Goal: Task Accomplishment & Management: Complete application form

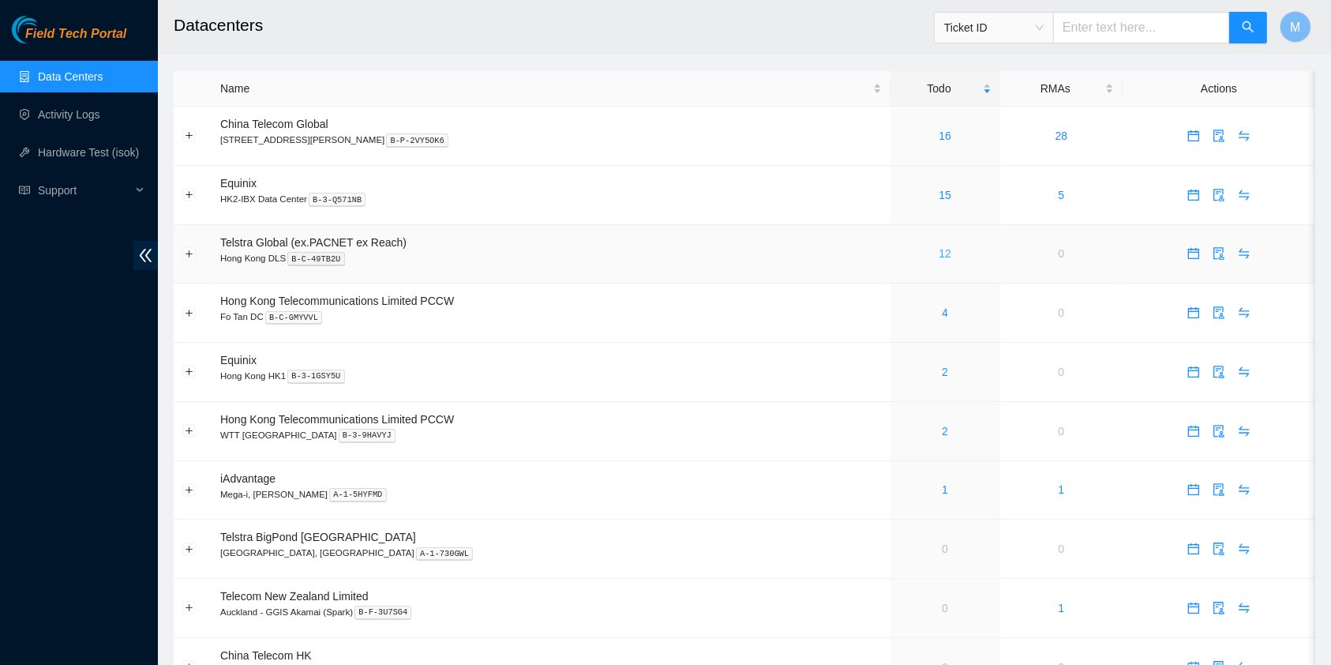
click at [938, 249] on link "12" at bounding box center [944, 253] width 13 height 13
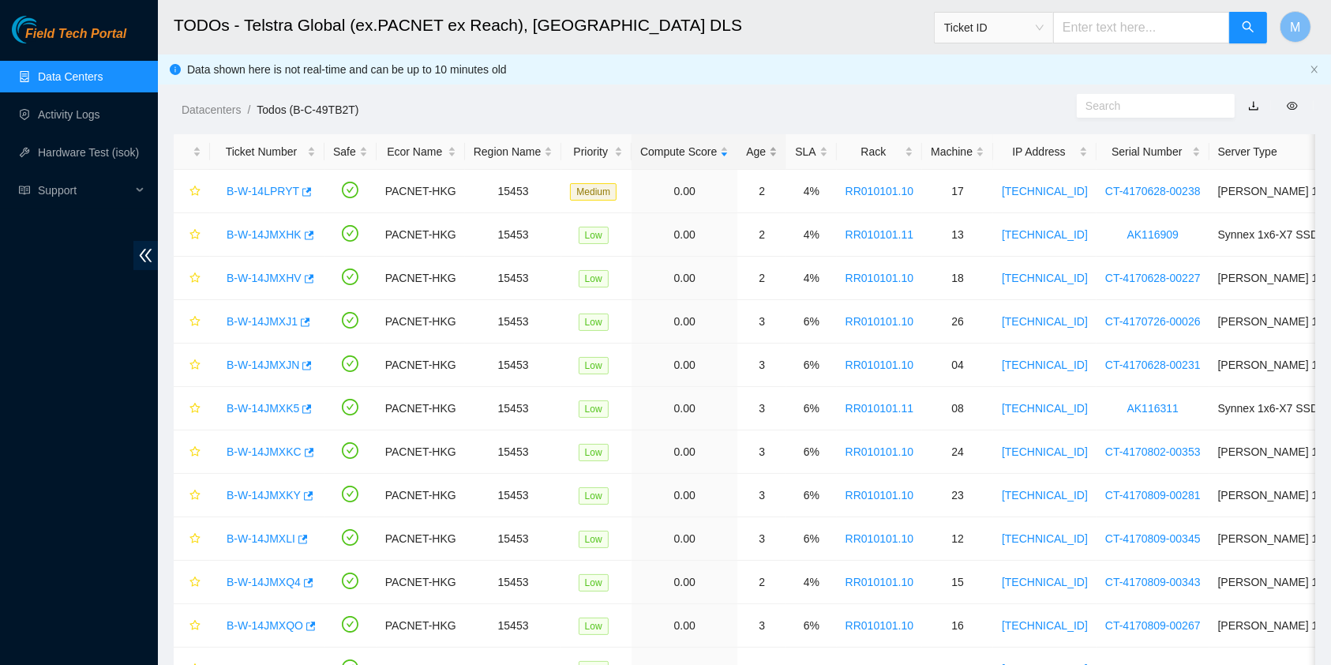
click at [754, 148] on div "Age" at bounding box center [762, 151] width 32 height 17
click at [283, 187] on link "B-W-14JMXJ1" at bounding box center [262, 191] width 71 height 13
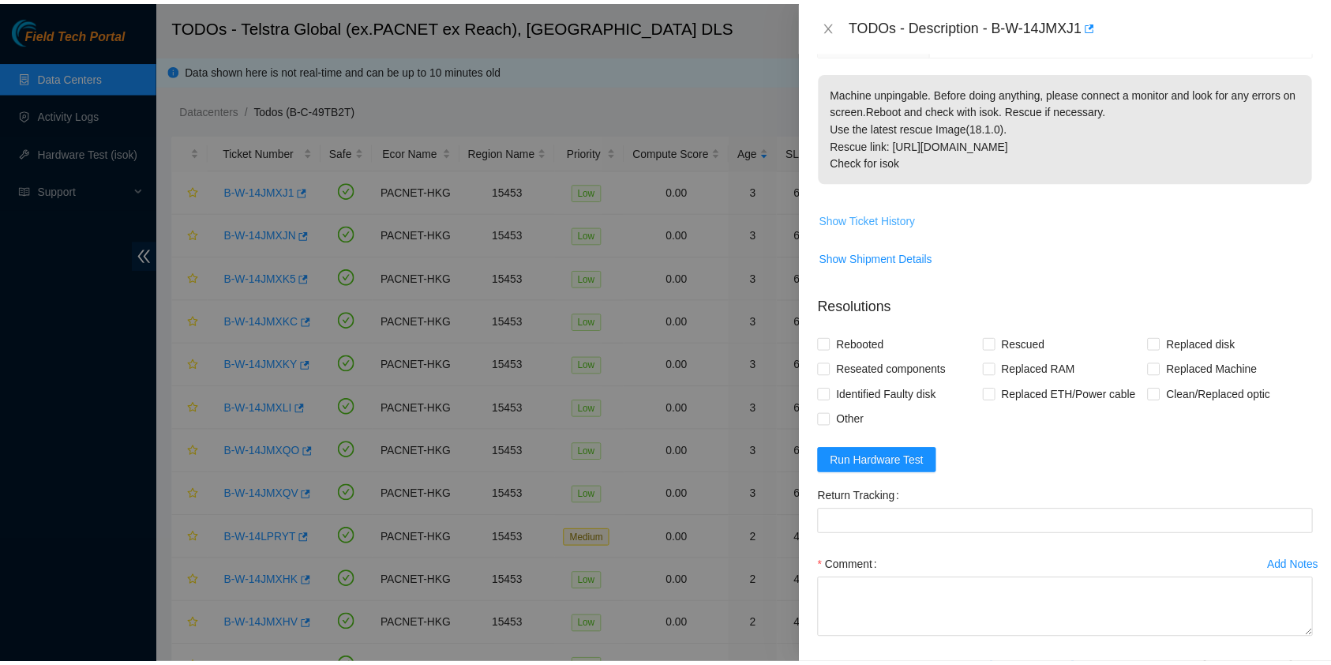
scroll to position [314, 0]
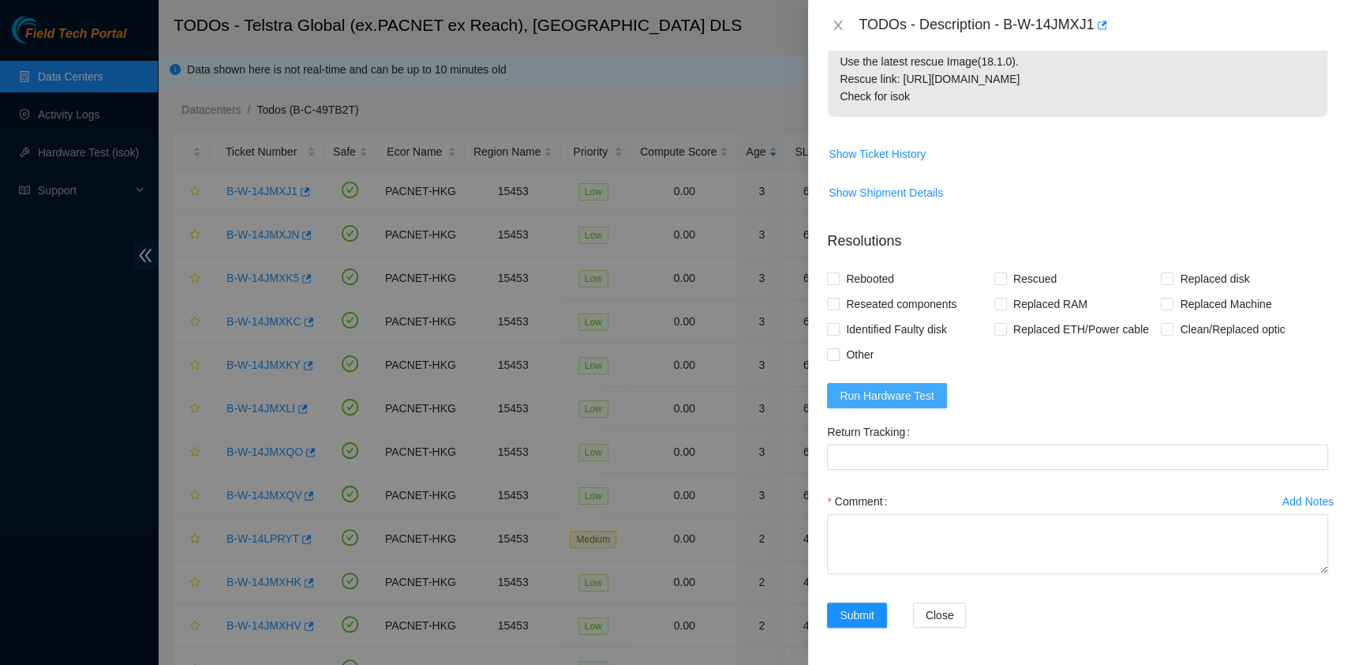
click at [863, 400] on span "Run Hardware Test" at bounding box center [887, 395] width 95 height 17
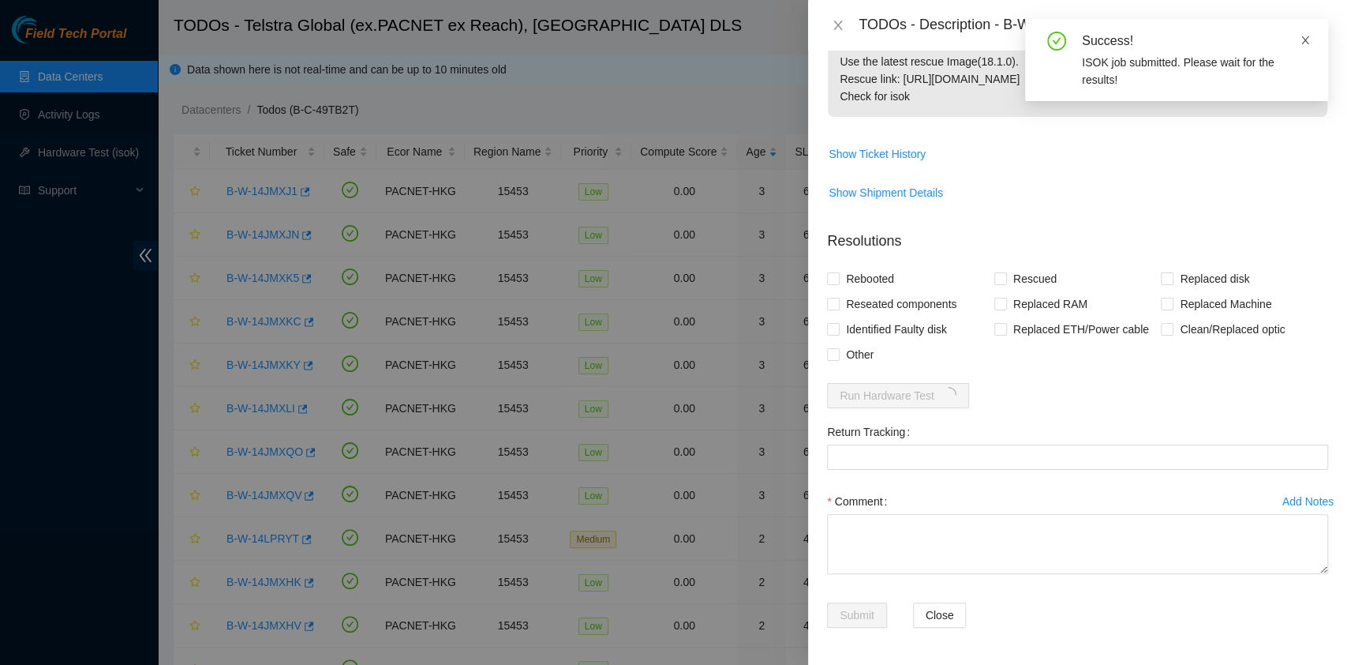
click at [1306, 35] on icon "close" at bounding box center [1305, 40] width 11 height 11
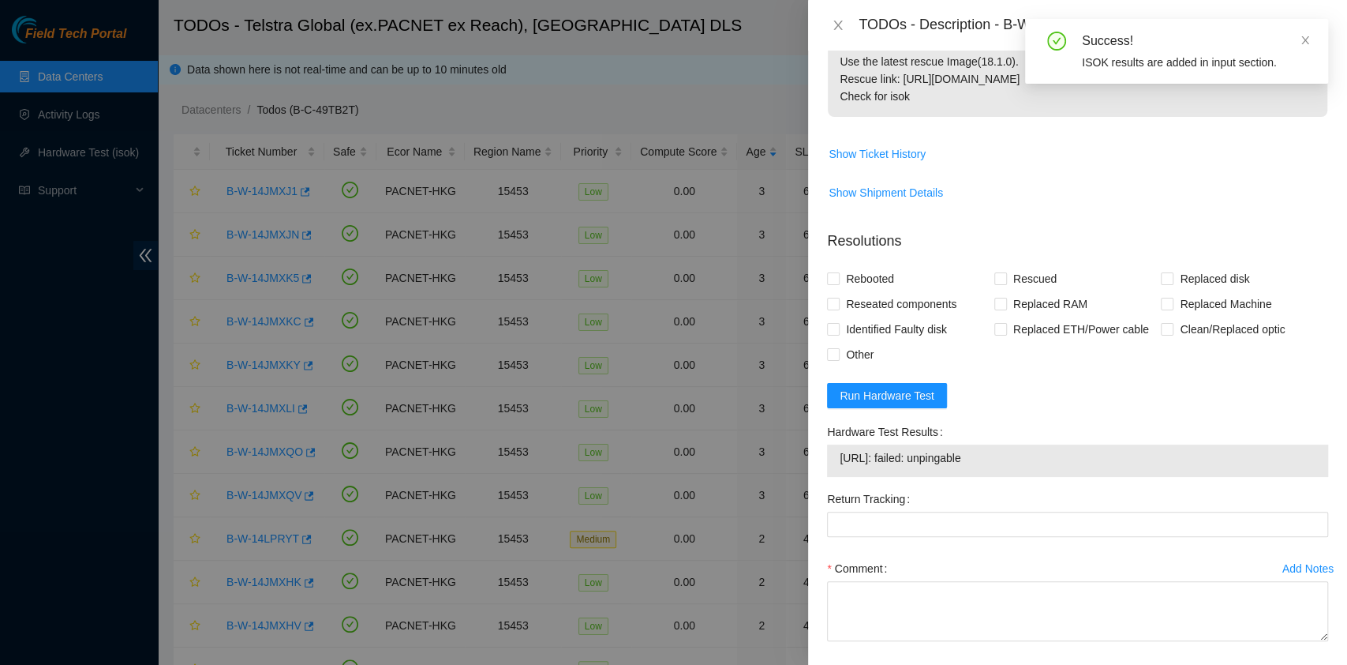
click at [840, 17] on div "TODOs - Description - B-W-14JMXJ1" at bounding box center [1077, 25] width 501 height 25
click at [838, 20] on icon "close" at bounding box center [838, 25] width 13 height 13
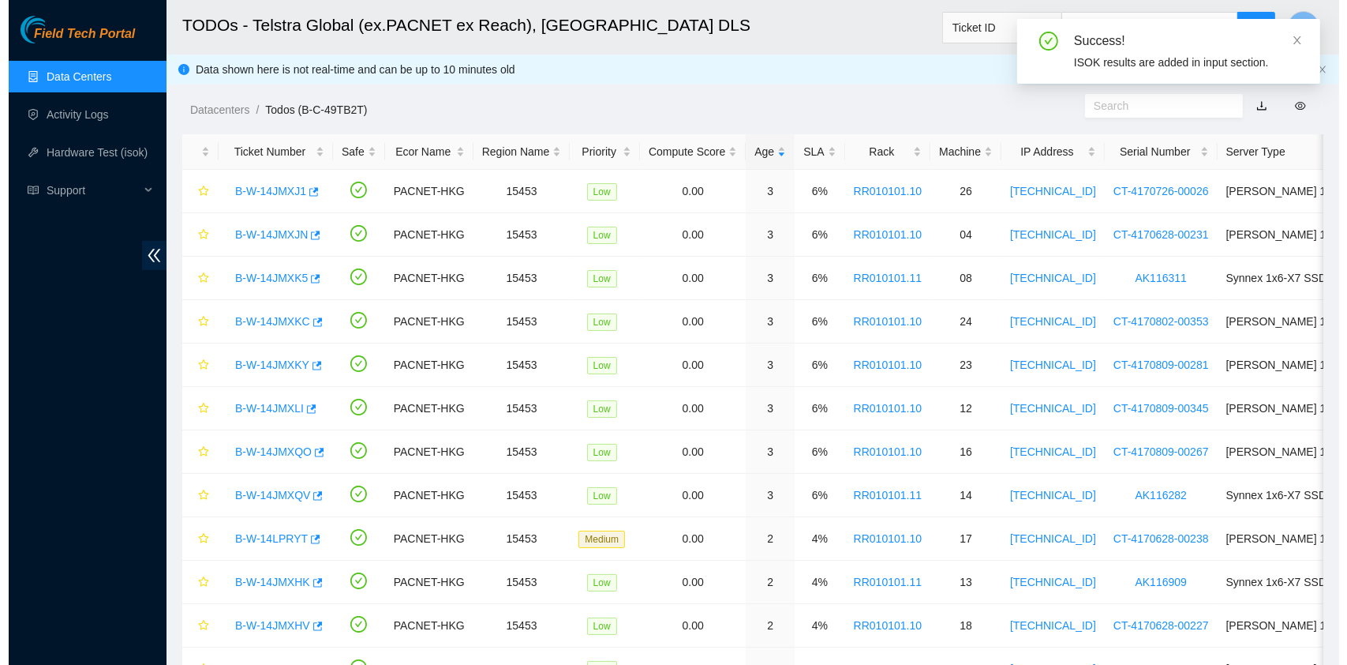
scroll to position [354, 0]
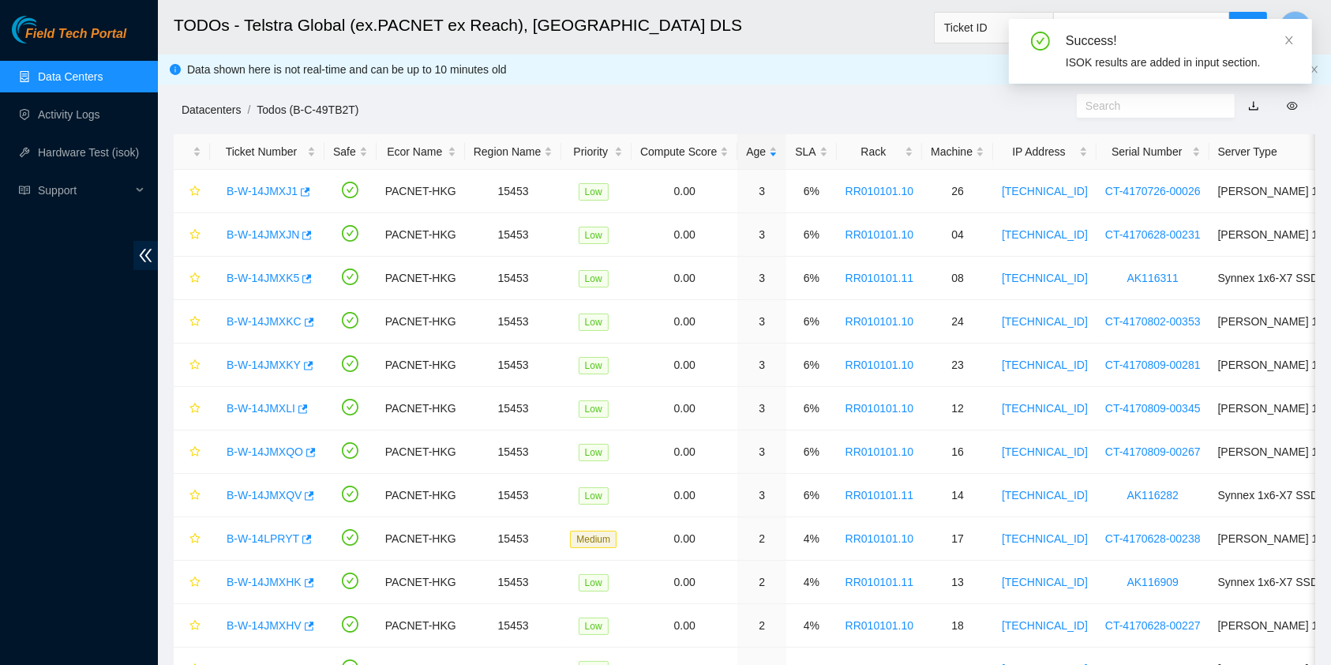
click at [209, 111] on link "Datacenters" at bounding box center [211, 109] width 59 height 13
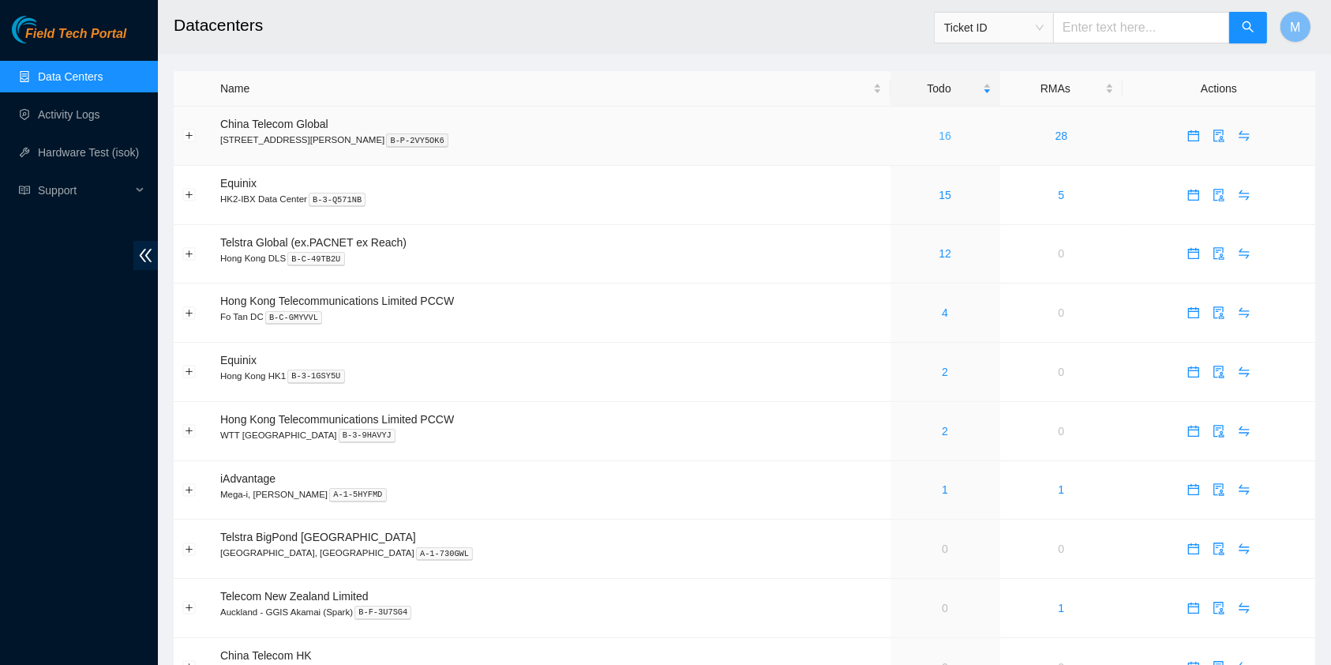
click at [938, 132] on link "16" at bounding box center [944, 135] width 13 height 13
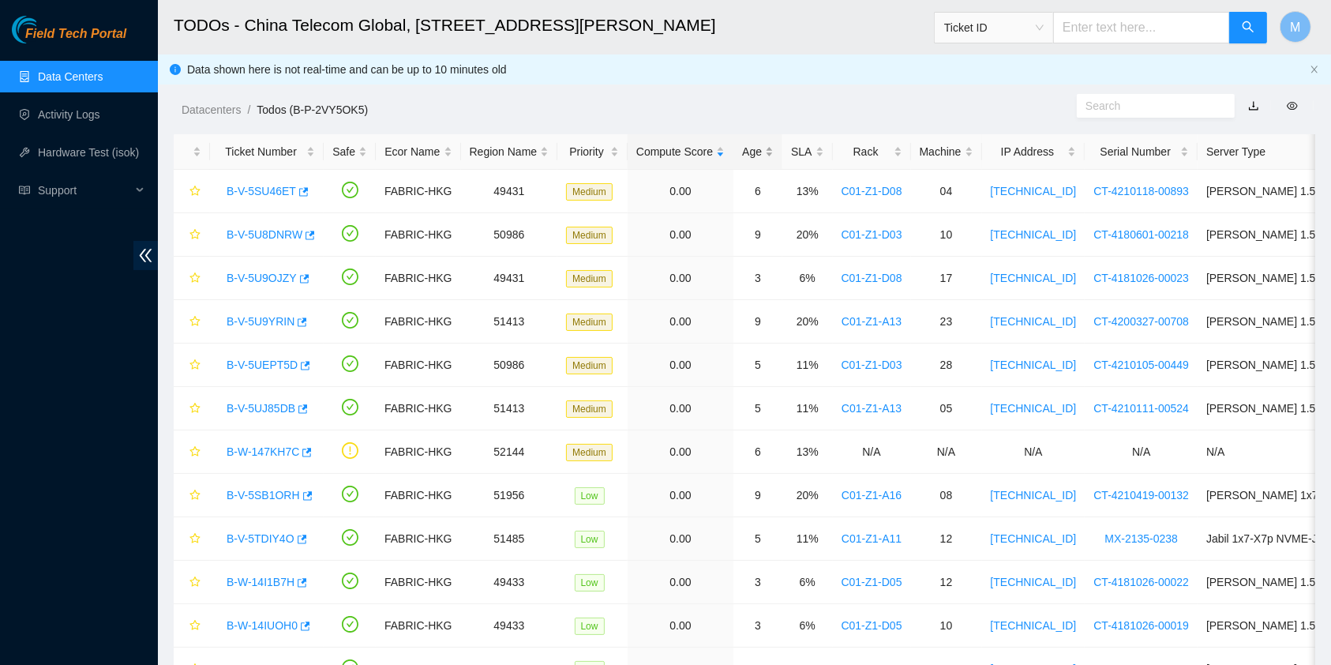
click at [764, 143] on div "Age" at bounding box center [758, 151] width 32 height 17
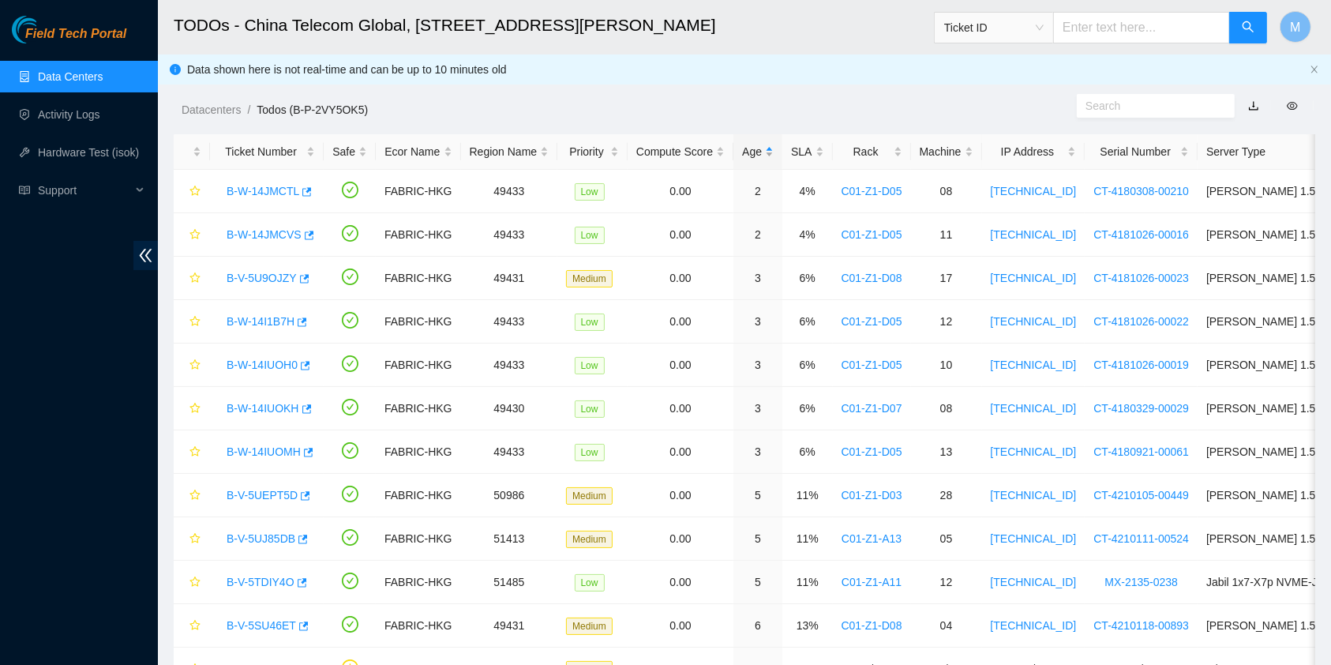
click at [742, 148] on div "Age" at bounding box center [758, 151] width 32 height 17
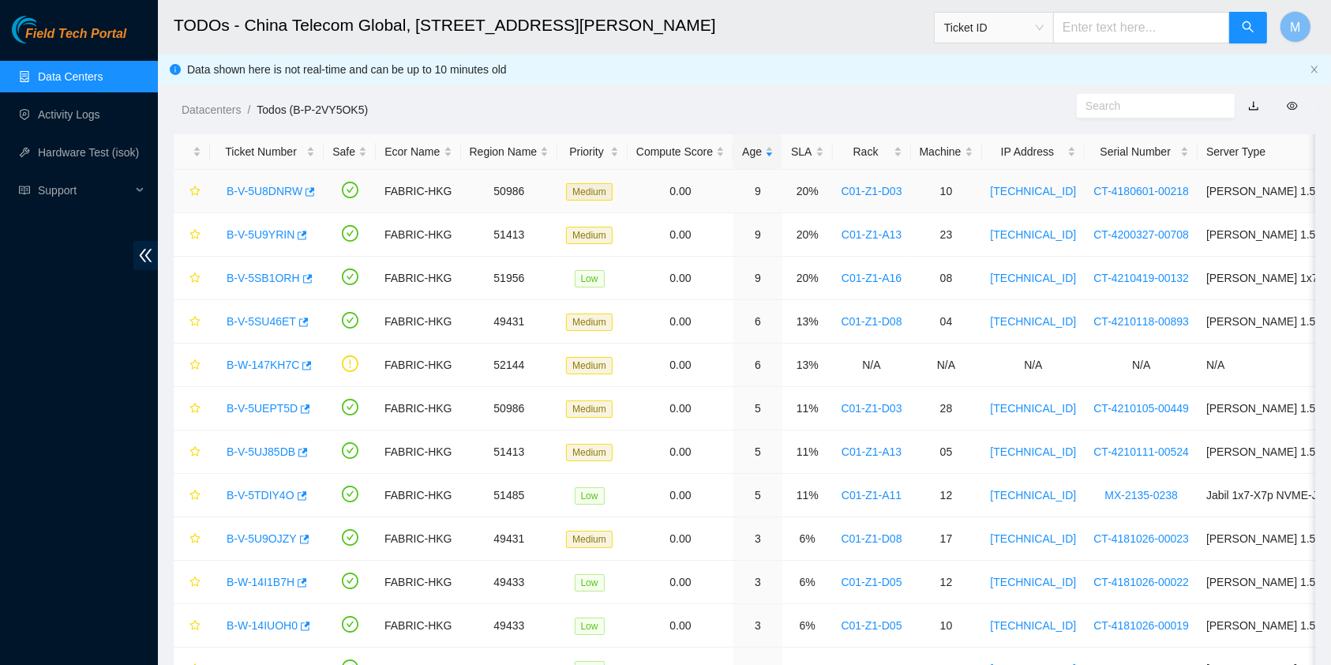
click at [238, 192] on link "B-V-5U8DNRW" at bounding box center [265, 191] width 76 height 13
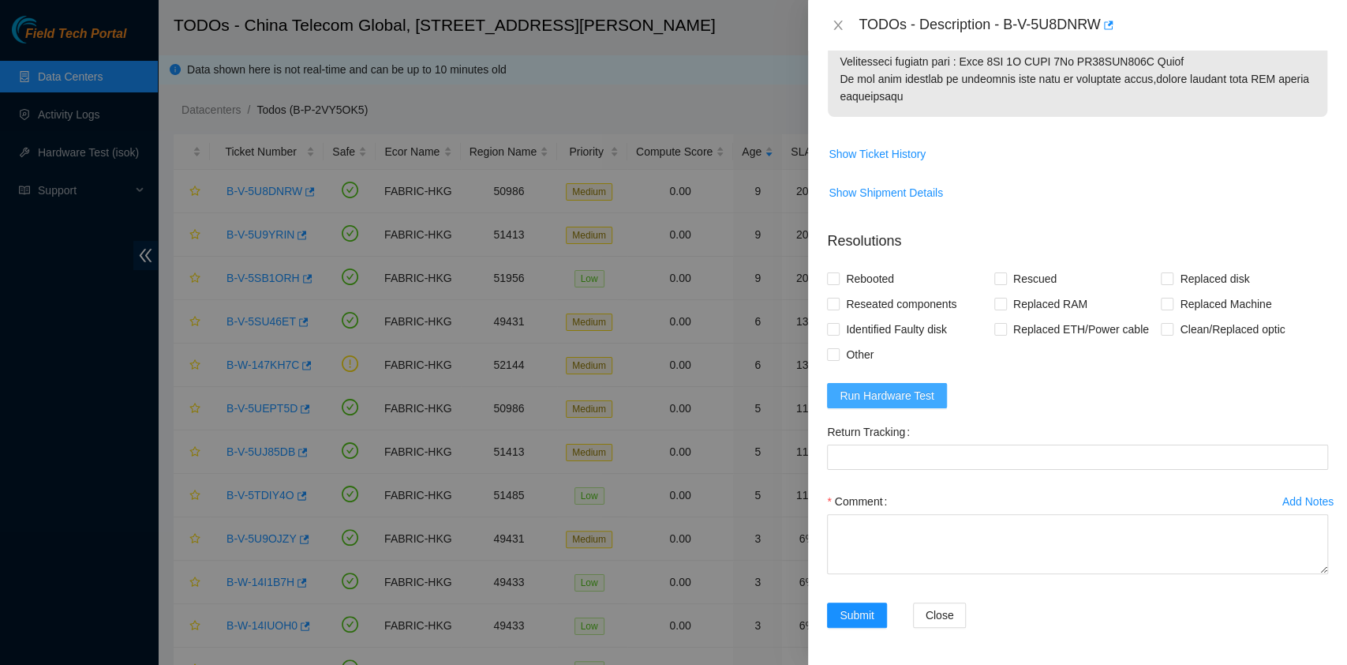
click at [905, 405] on button "Run Hardware Test" at bounding box center [887, 395] width 120 height 25
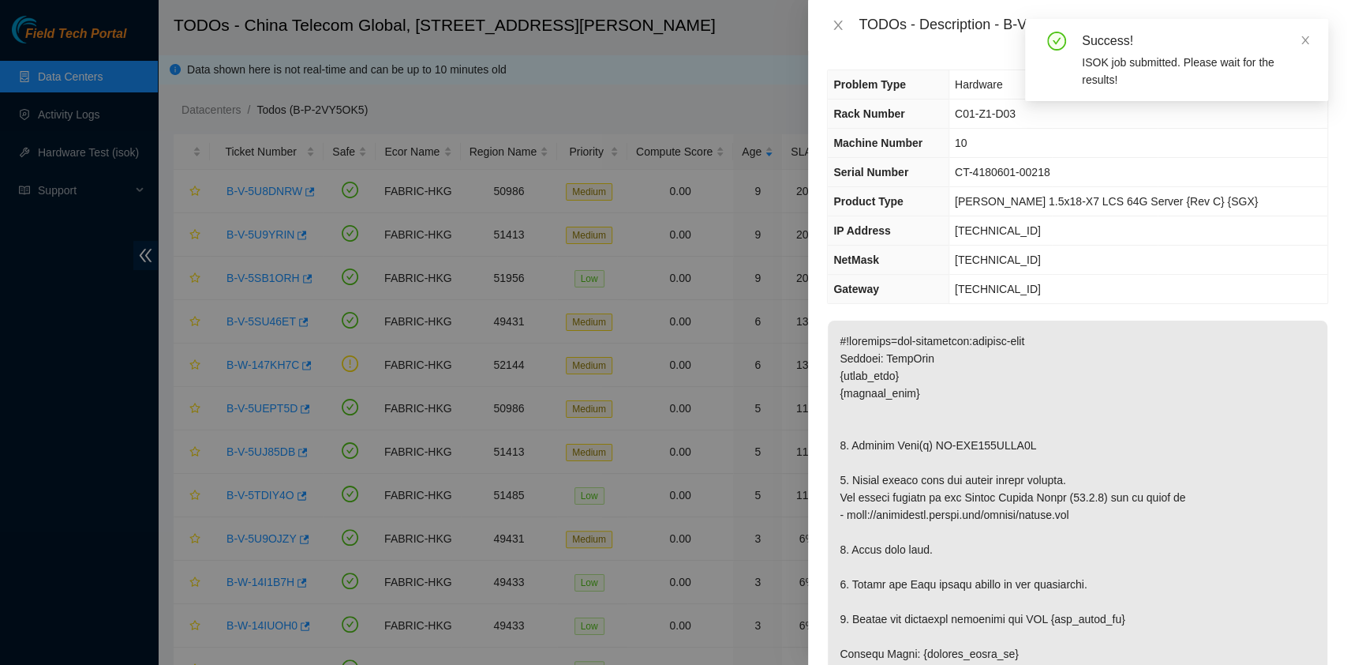
click at [1296, 33] on div "Success!" at bounding box center [1195, 41] width 227 height 19
click at [1305, 40] on icon "close" at bounding box center [1305, 40] width 11 height 11
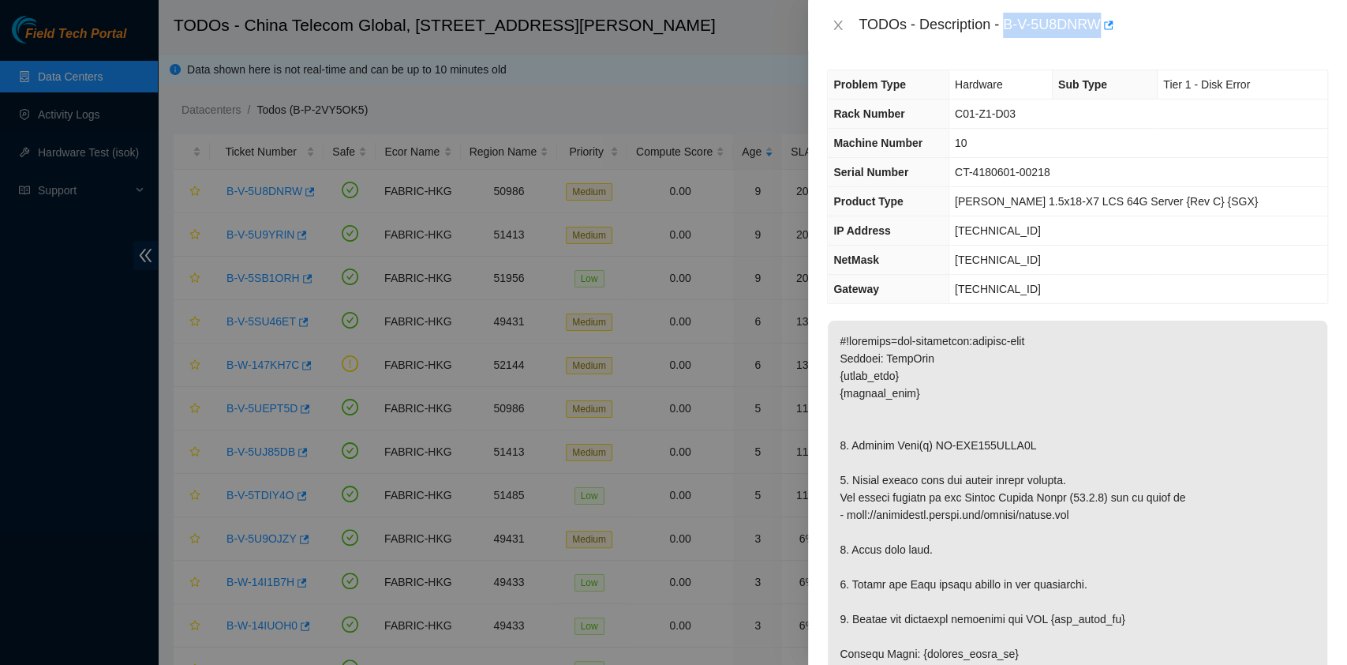
drag, startPoint x: 1002, startPoint y: 22, endPoint x: 1101, endPoint y: 40, distance: 100.3
click at [1101, 40] on div "TODOs - Description - B-V-5U8DNRW" at bounding box center [1077, 25] width 539 height 51
copy div "B-V-5U8DNRW"
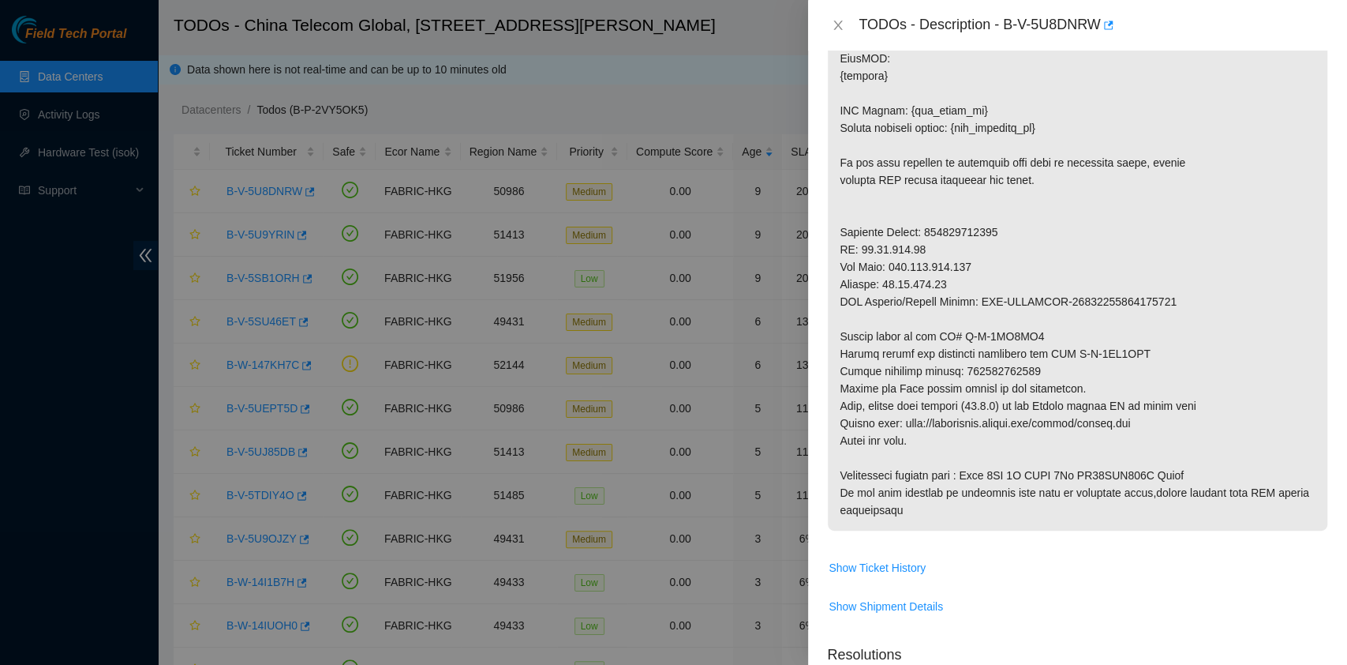
scroll to position [631, 0]
drag, startPoint x: 962, startPoint y: 366, endPoint x: 1061, endPoint y: 372, distance: 98.8
click at [1061, 372] on p at bounding box center [1078, 110] width 500 height 840
copy p "450826212750"
click at [1208, 491] on p at bounding box center [1078, 110] width 500 height 840
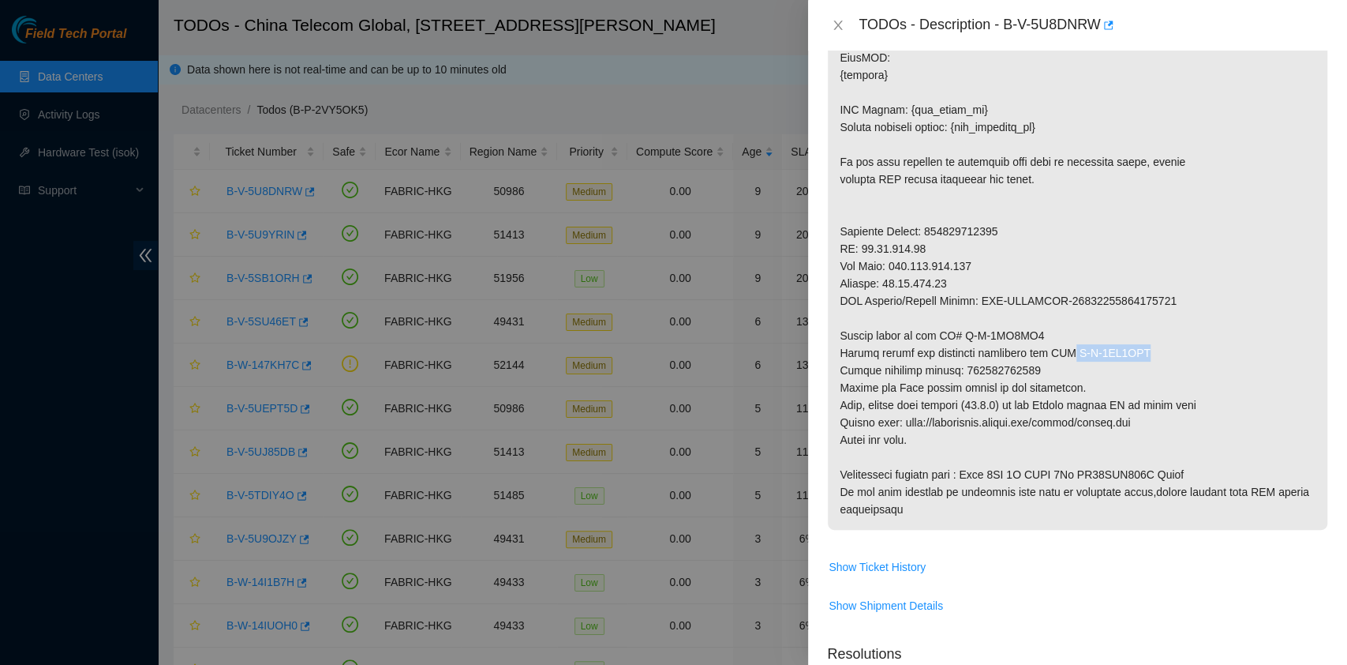
drag, startPoint x: 1069, startPoint y: 351, endPoint x: 1217, endPoint y: 351, distance: 148.4
click at [1217, 351] on p at bounding box center [1078, 110] width 500 height 840
copy p "B-V-5UB7JEF"
click at [1146, 476] on p at bounding box center [1078, 110] width 500 height 840
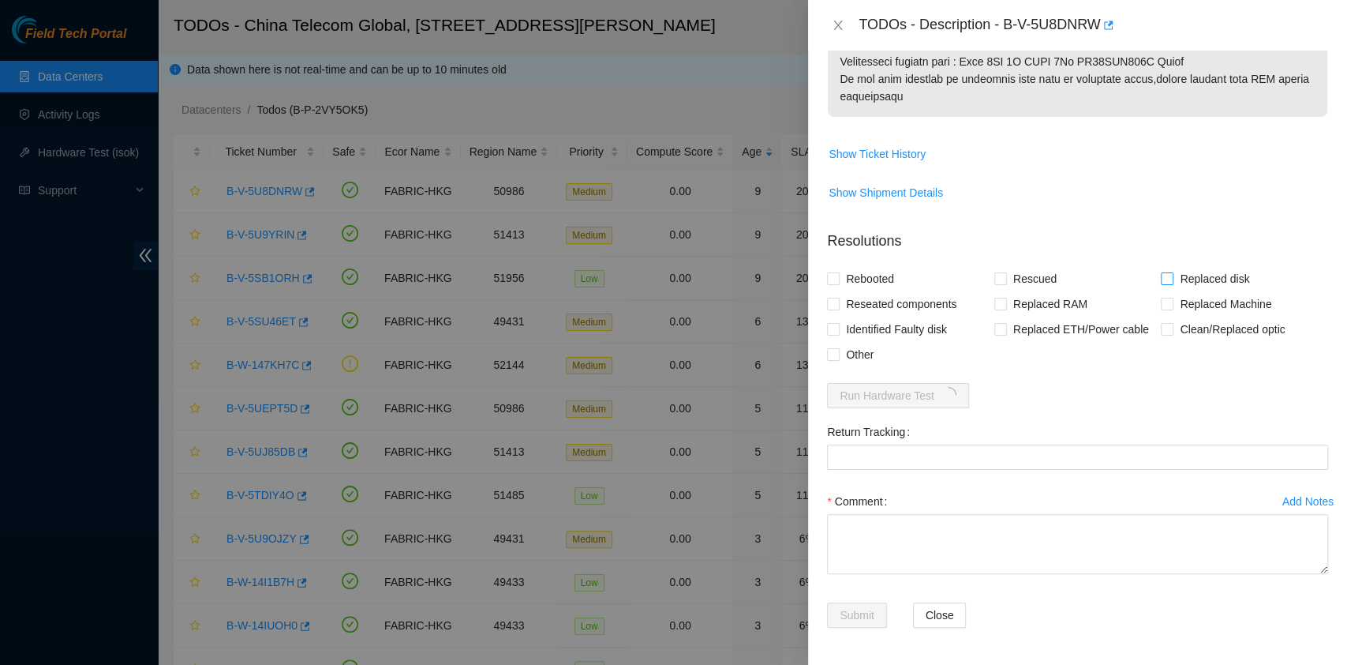
click at [1182, 279] on span "Replaced disk" at bounding box center [1215, 278] width 82 height 25
click at [1172, 279] on input "Replaced disk" at bounding box center [1166, 277] width 11 height 11
checkbox input "true"
click at [1032, 275] on span "Rescued" at bounding box center [1035, 278] width 56 height 25
click at [1006, 275] on input "Rescued" at bounding box center [1000, 277] width 11 height 11
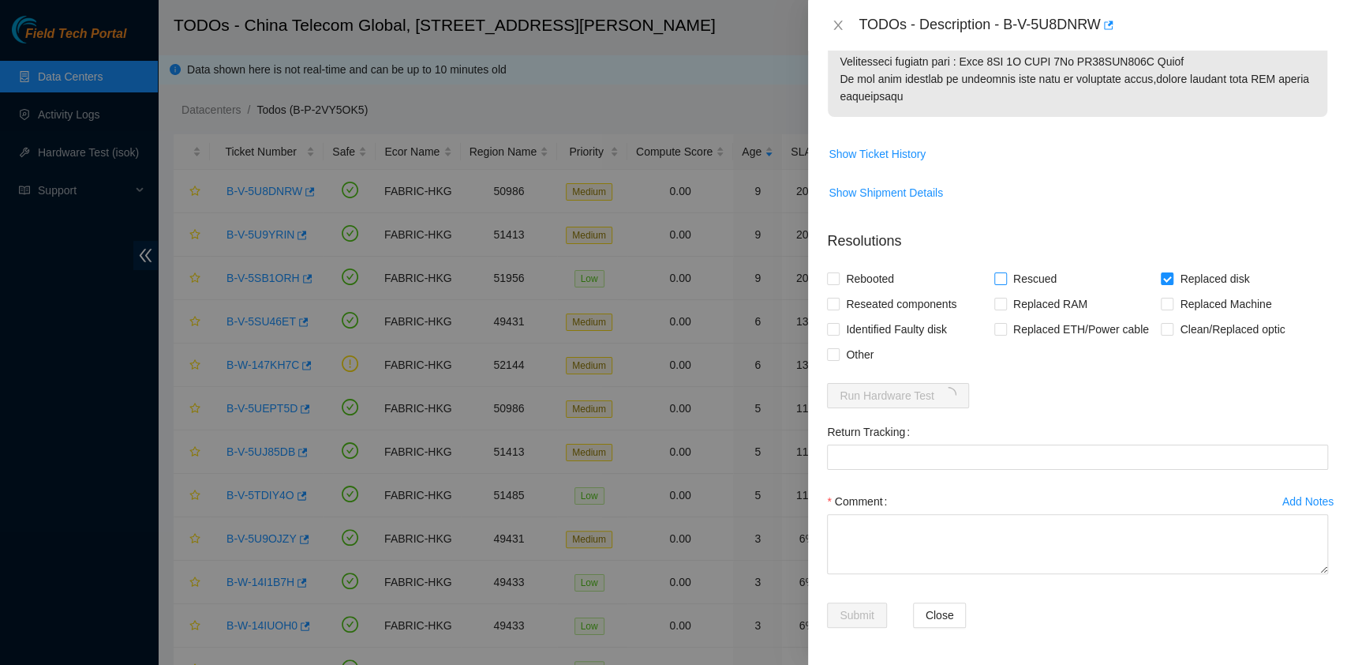
checkbox input "true"
click at [880, 273] on span "Rebooted" at bounding box center [870, 278] width 61 height 25
click at [838, 273] on input "Rebooted" at bounding box center [832, 277] width 11 height 11
checkbox input "true"
click at [878, 312] on span "Reseated components" at bounding box center [901, 303] width 123 height 25
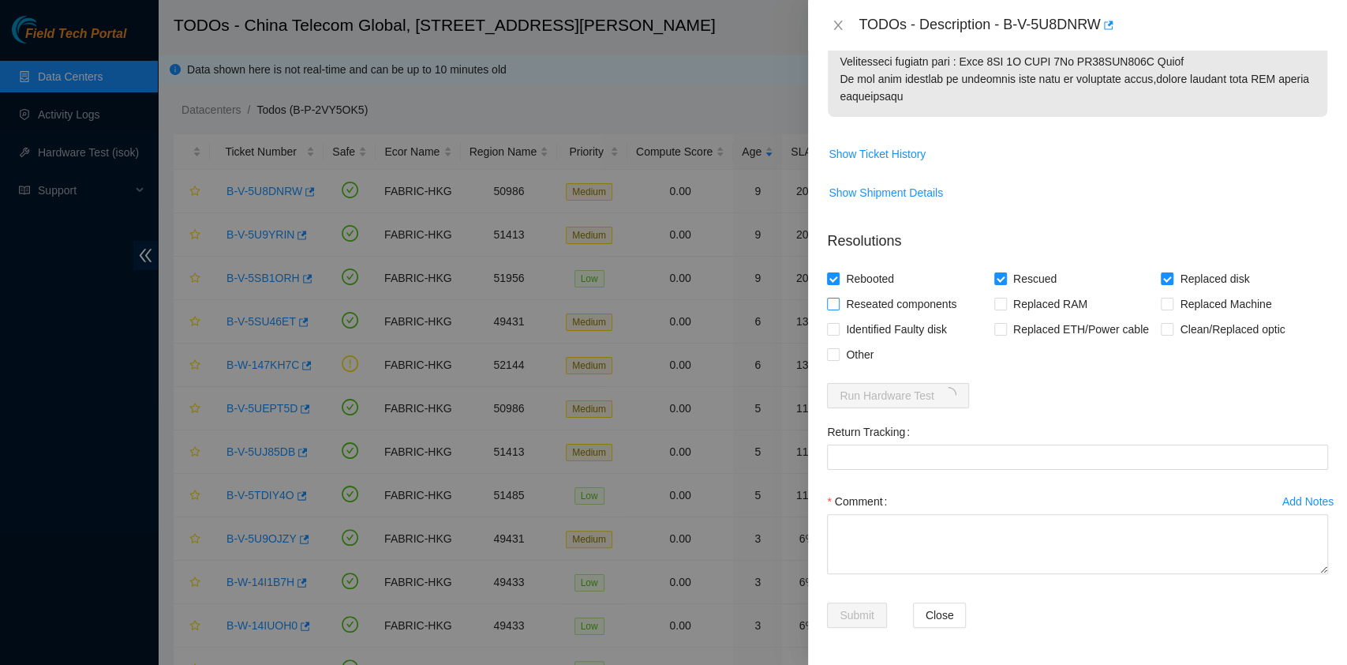
click at [838, 309] on input "Reseated components" at bounding box center [832, 303] width 11 height 11
checkbox input "true"
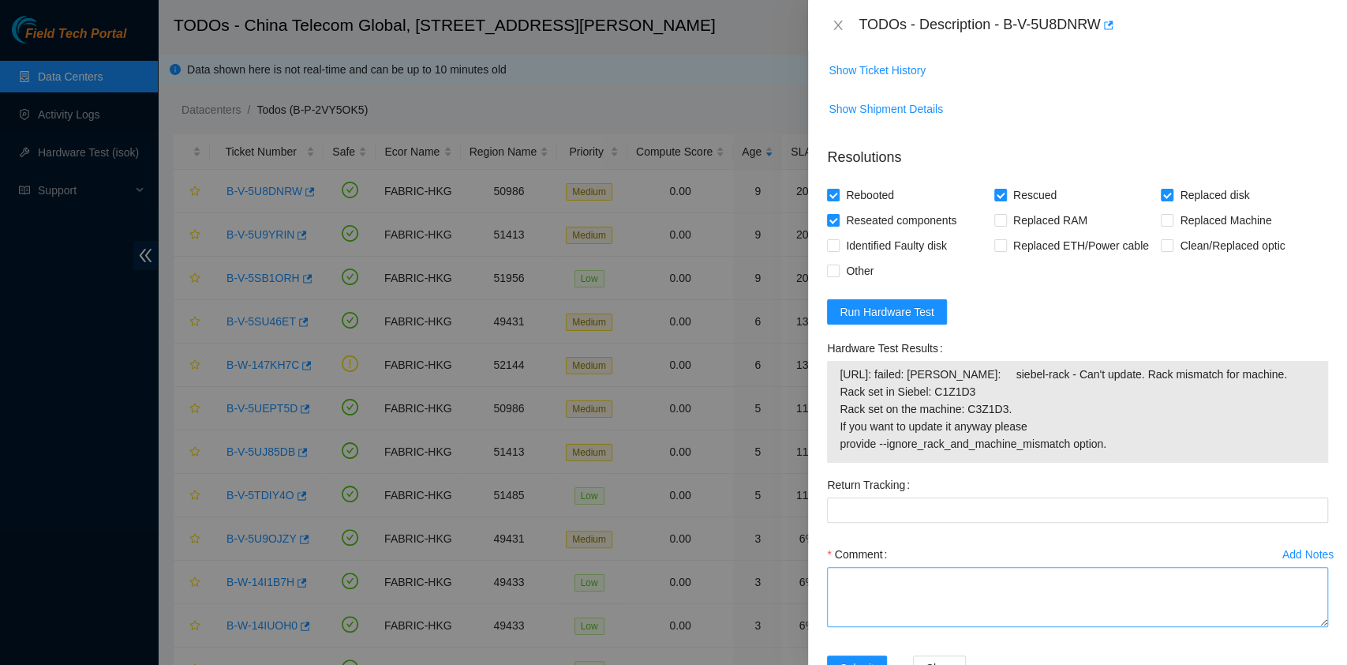
scroll to position [1180, 0]
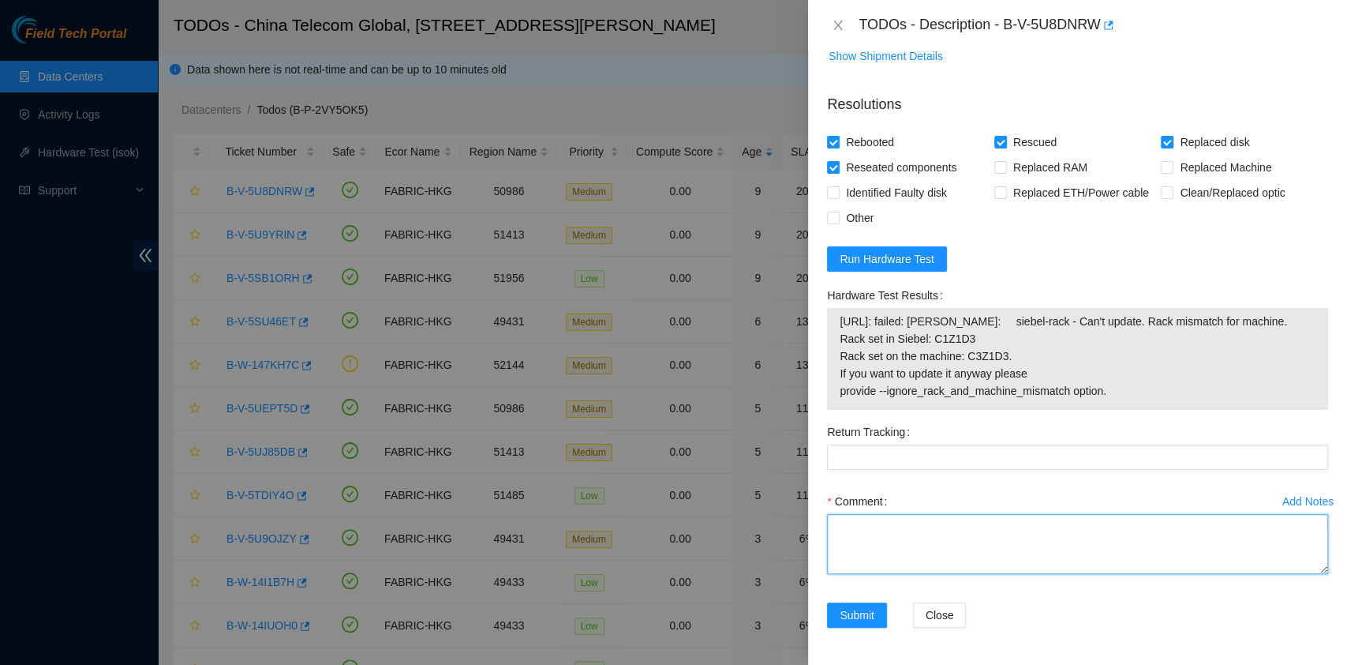
click at [979, 540] on textarea "Comment" at bounding box center [1077, 544] width 501 height 60
paste textarea "New disk Serial - 201SKA2LFJKA"
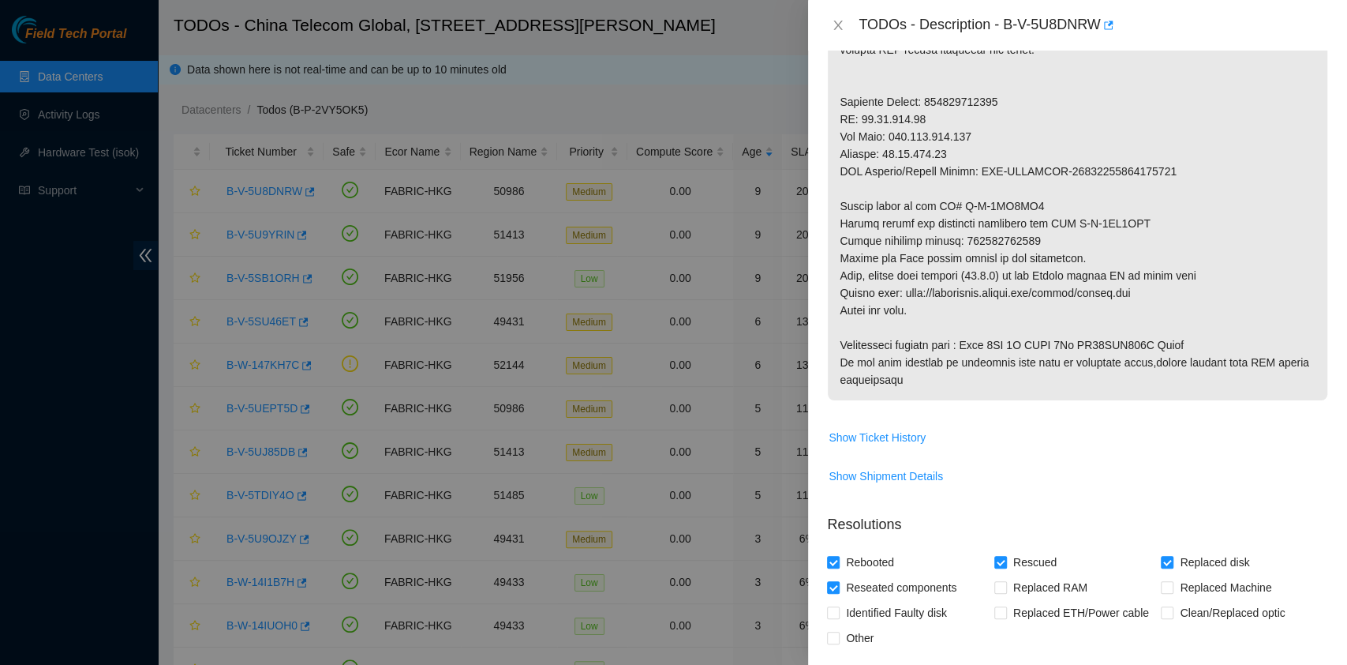
scroll to position [759, 0]
type textarea "New disk Serial - 201SKA2LFJKA pass ok"
drag, startPoint x: 963, startPoint y: 236, endPoint x: 1070, endPoint y: 242, distance: 107.5
copy p "450826212750"
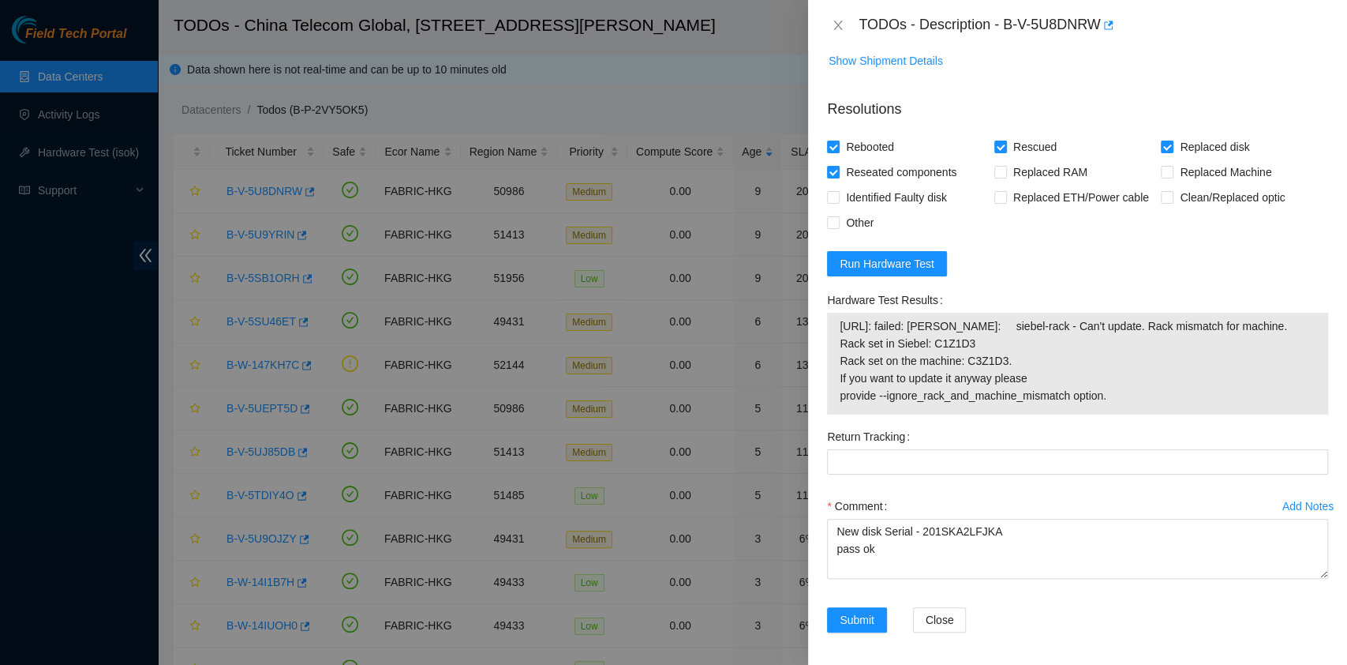
scroll to position [1180, 0]
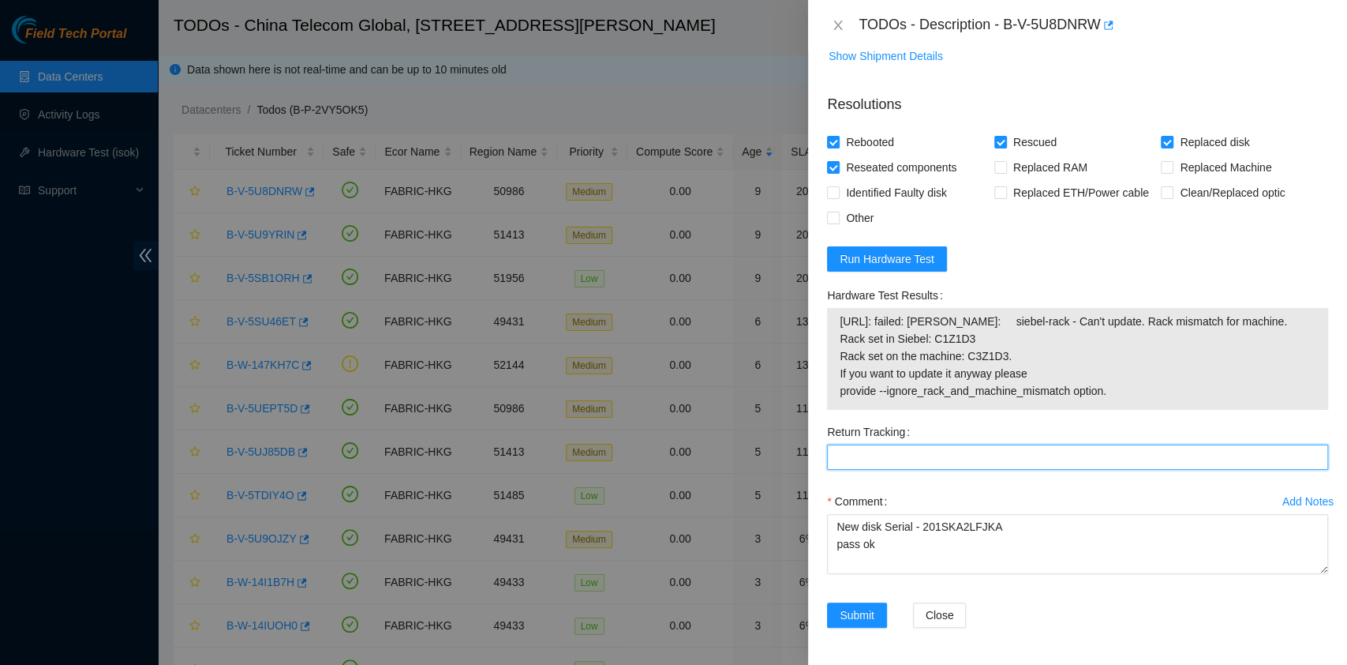
click at [934, 468] on Tracking "Return Tracking" at bounding box center [1077, 456] width 501 height 25
paste Tracking "450826212750"
type Tracking "450826212750"
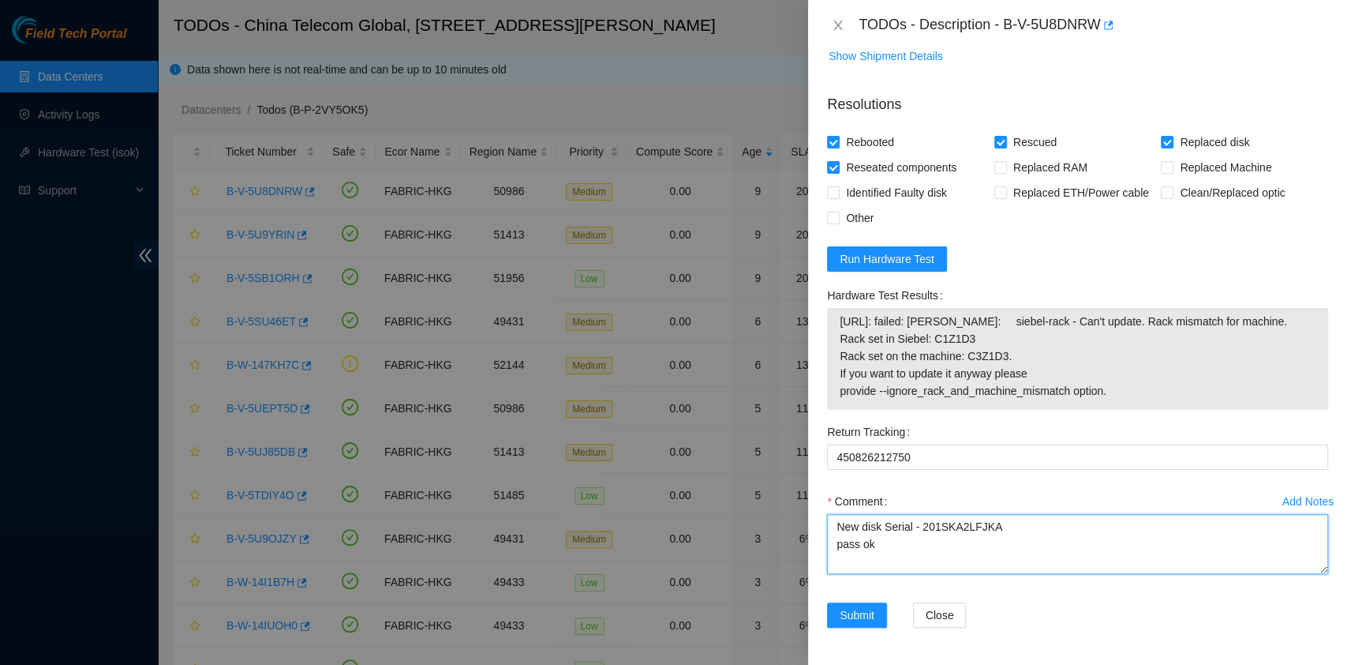
click at [981, 546] on textarea "New disk Serial - 201SKA2LFJKA pass ok" at bounding box center [1077, 544] width 501 height 60
drag, startPoint x: 927, startPoint y: 550, endPoint x: 715, endPoint y: 541, distance: 211.7
click at [715, 541] on div "TODOs - Description - B-V-5U8DNRW Problem Type Hardware Sub Type Tier 1 - Disk …" at bounding box center [673, 332] width 1347 height 665
type textarea "New disk Serial - 201SKA2LFJKA After rescue While entering the rack details its…"
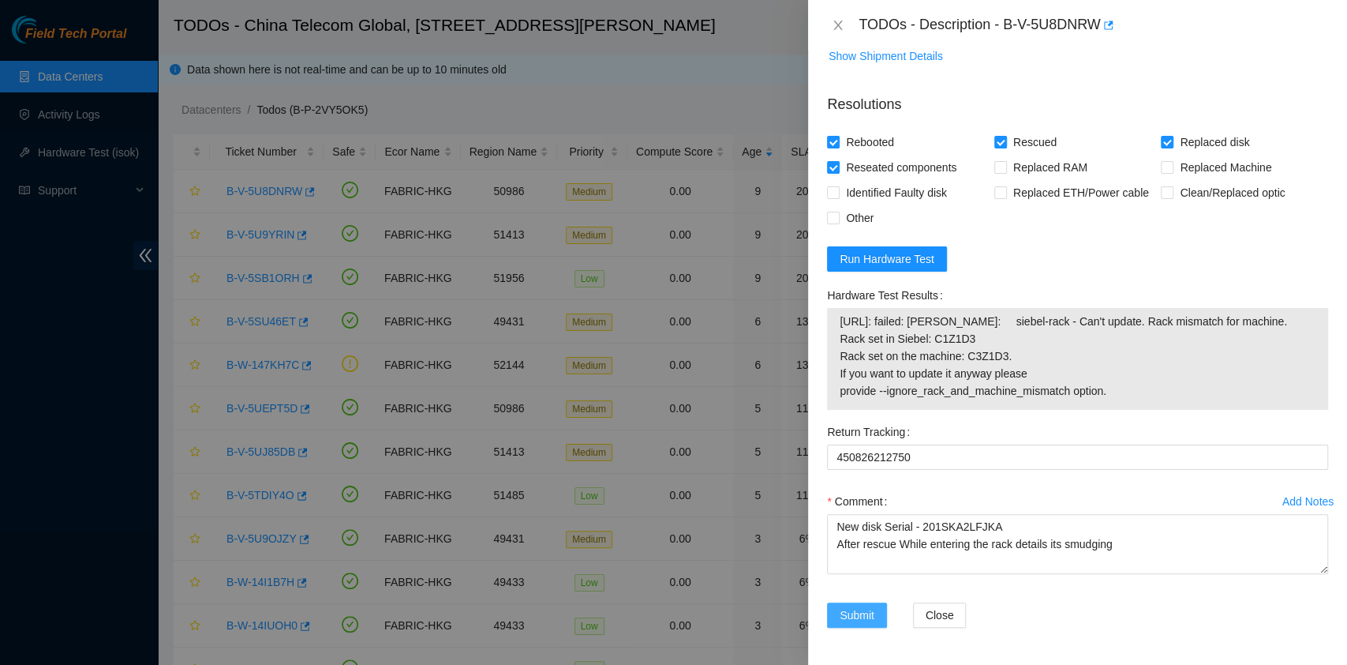
click at [836, 609] on button "Submit" at bounding box center [857, 614] width 60 height 25
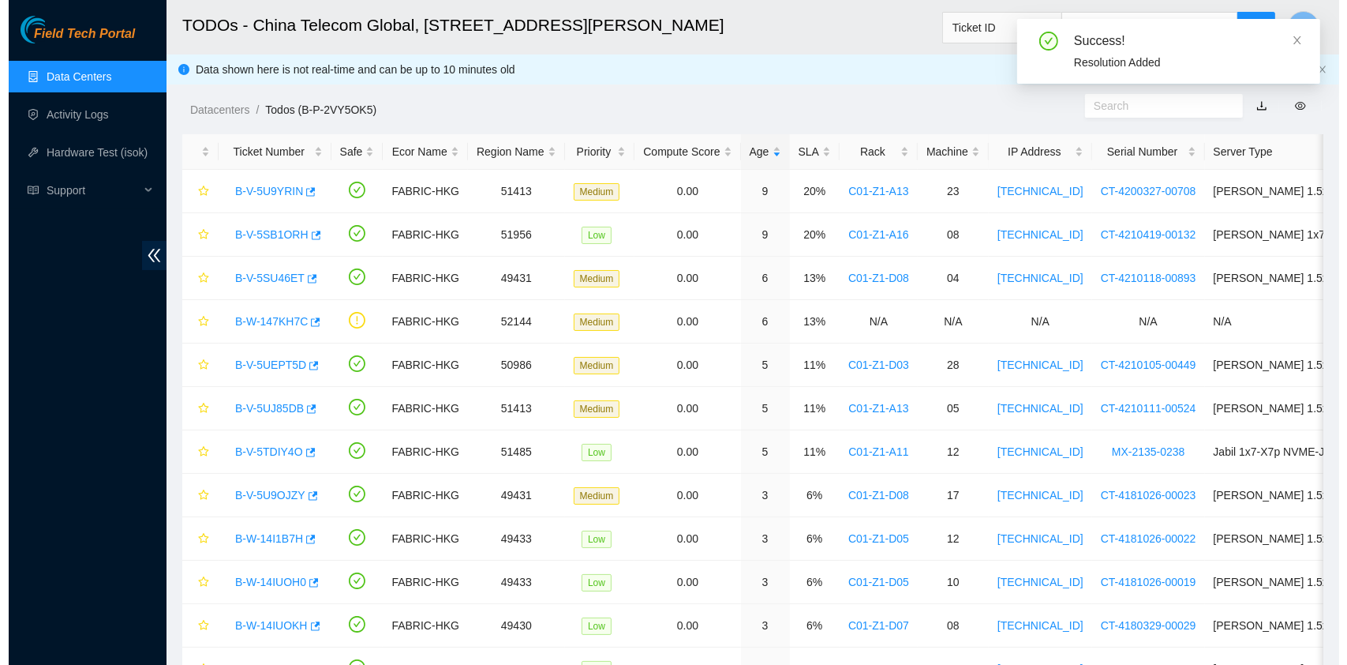
scroll to position [403, 0]
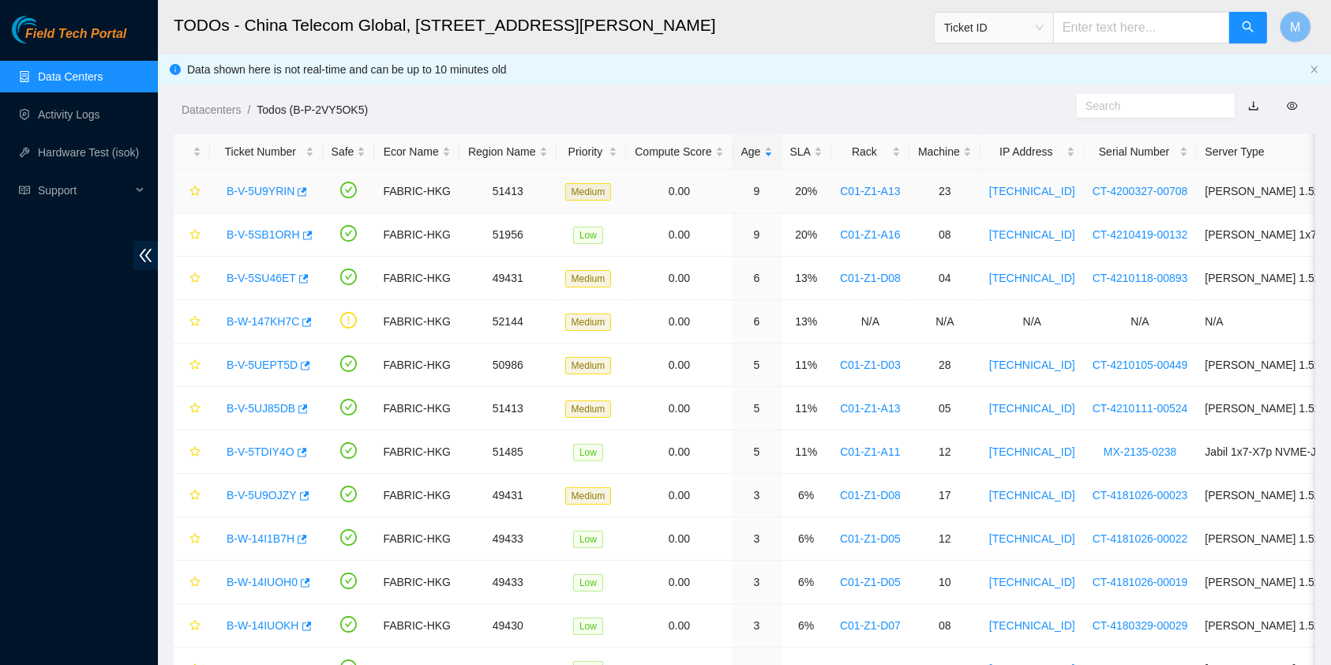
click at [280, 189] on link "B-V-5U9YRIN" at bounding box center [261, 191] width 68 height 13
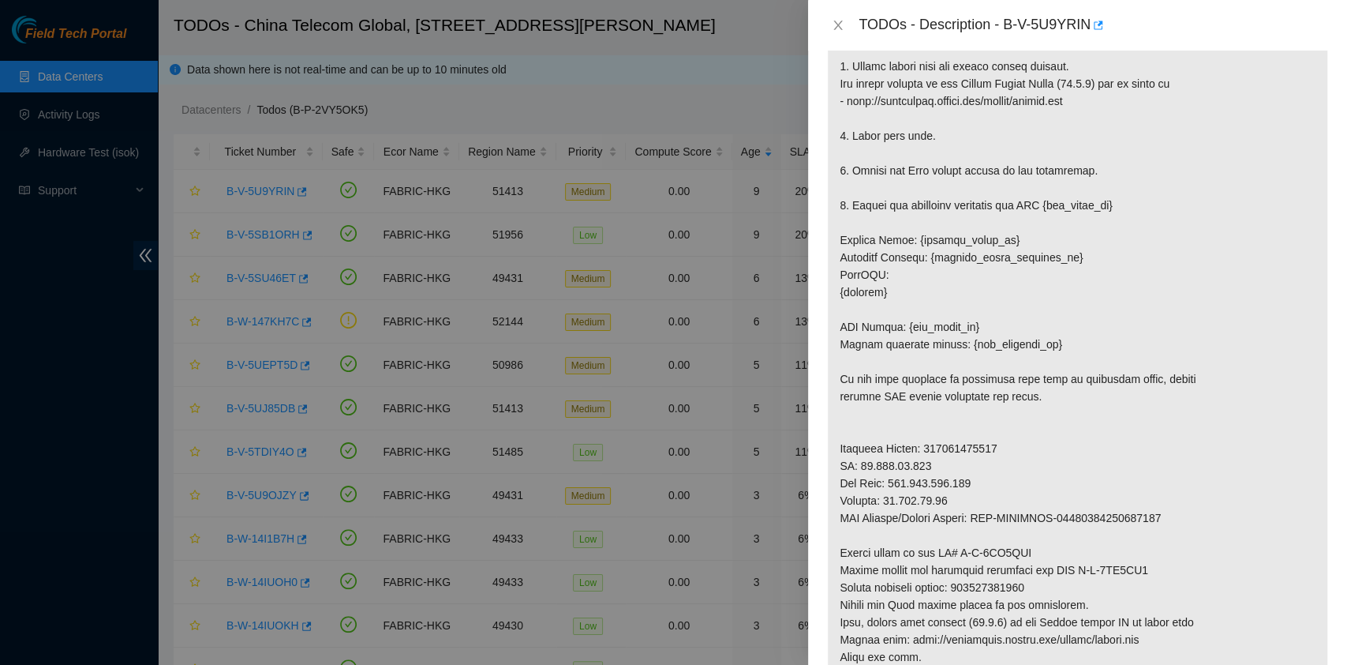
scroll to position [413, 0]
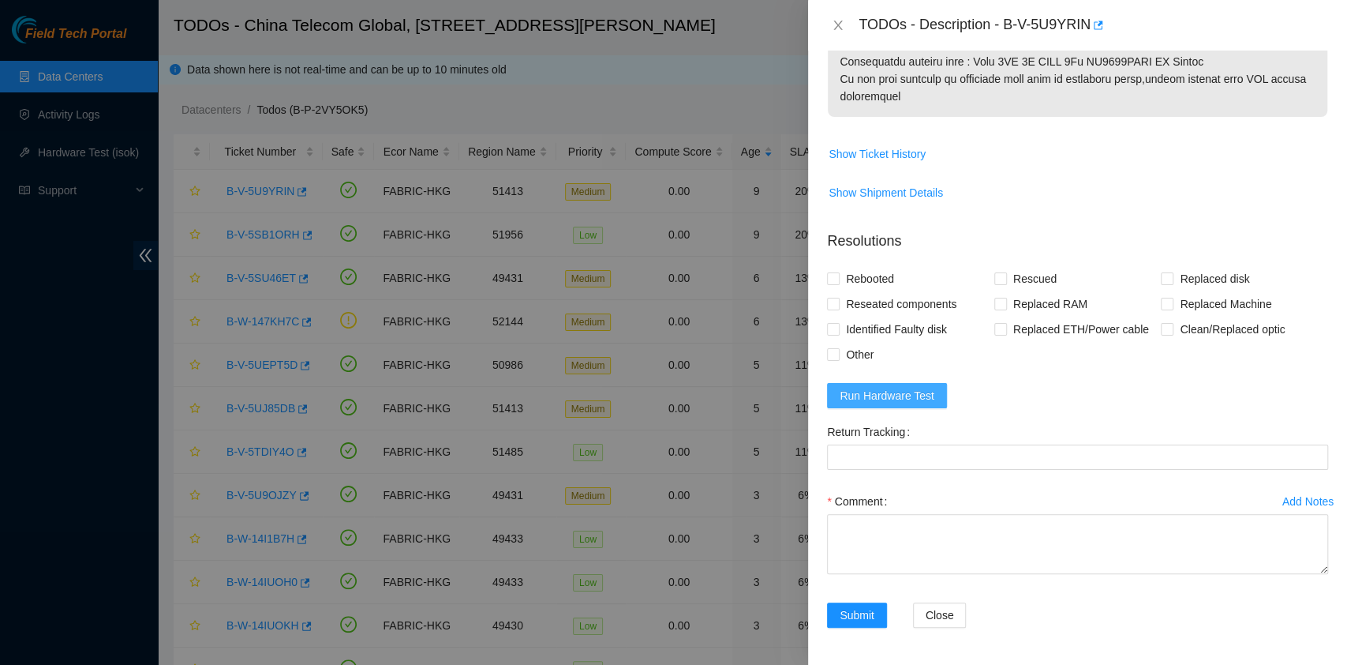
click at [926, 392] on span "Run Hardware Test" at bounding box center [887, 395] width 95 height 17
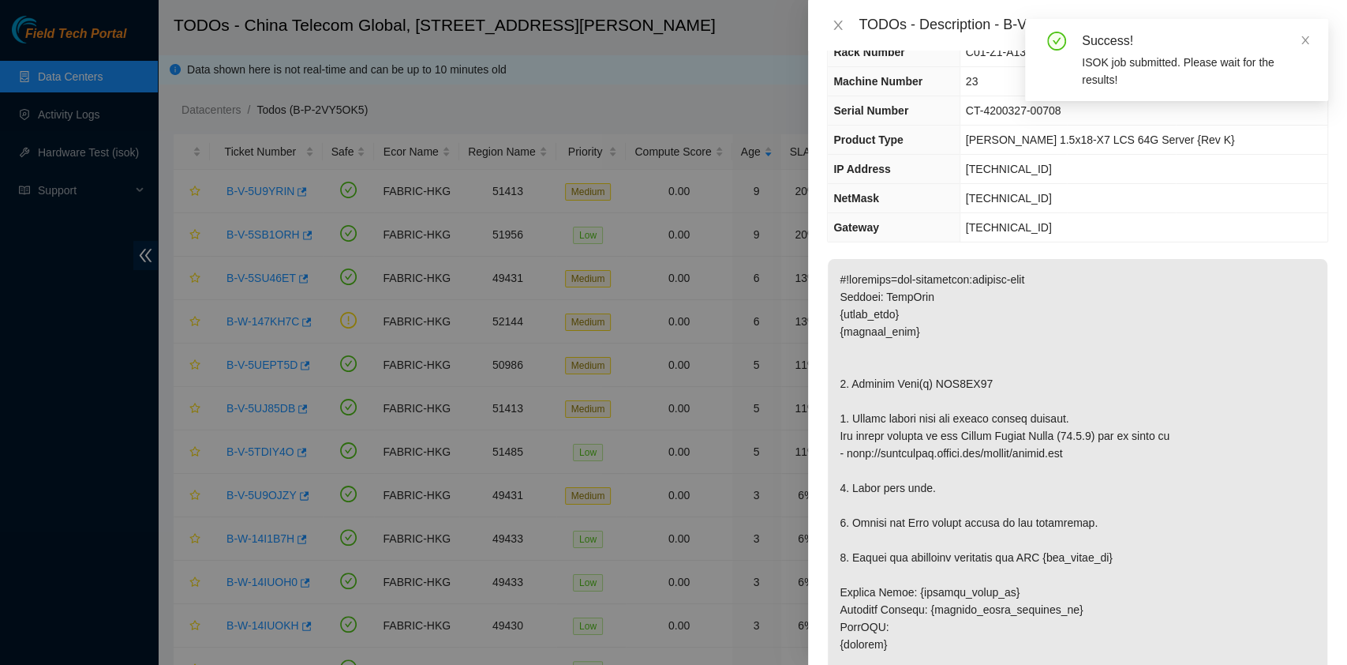
scroll to position [0, 0]
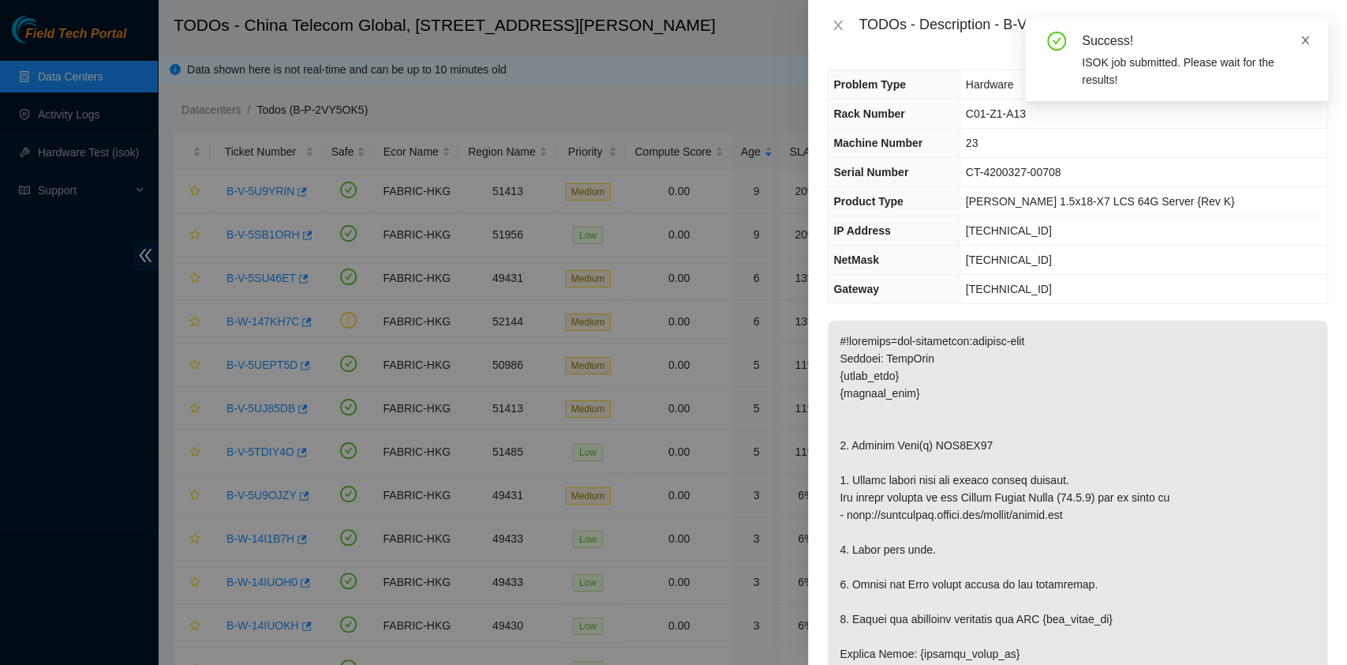
click at [1304, 39] on icon "close" at bounding box center [1305, 40] width 11 height 11
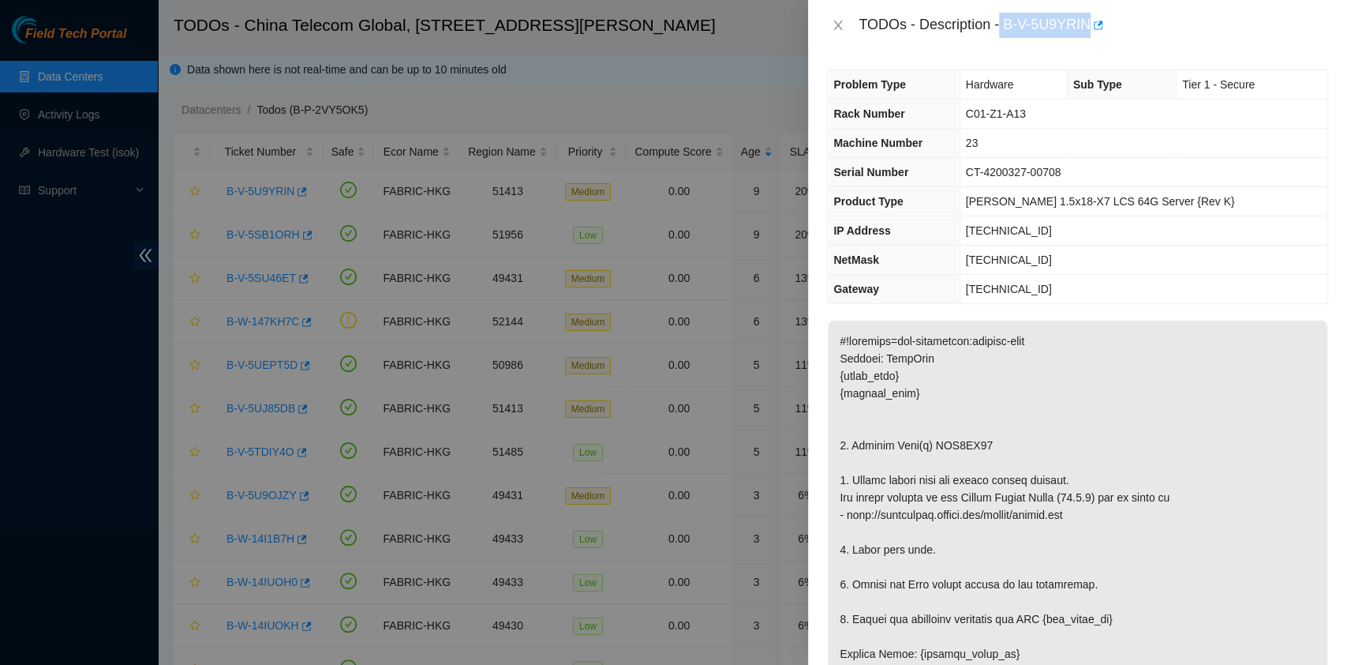
drag, startPoint x: 1000, startPoint y: 21, endPoint x: 1090, endPoint y: 32, distance: 90.7
click at [1090, 32] on div "TODOs - Description - B-V-5U9YRIN" at bounding box center [1094, 25] width 470 height 25
copy div "B-V-5U9YRIN"
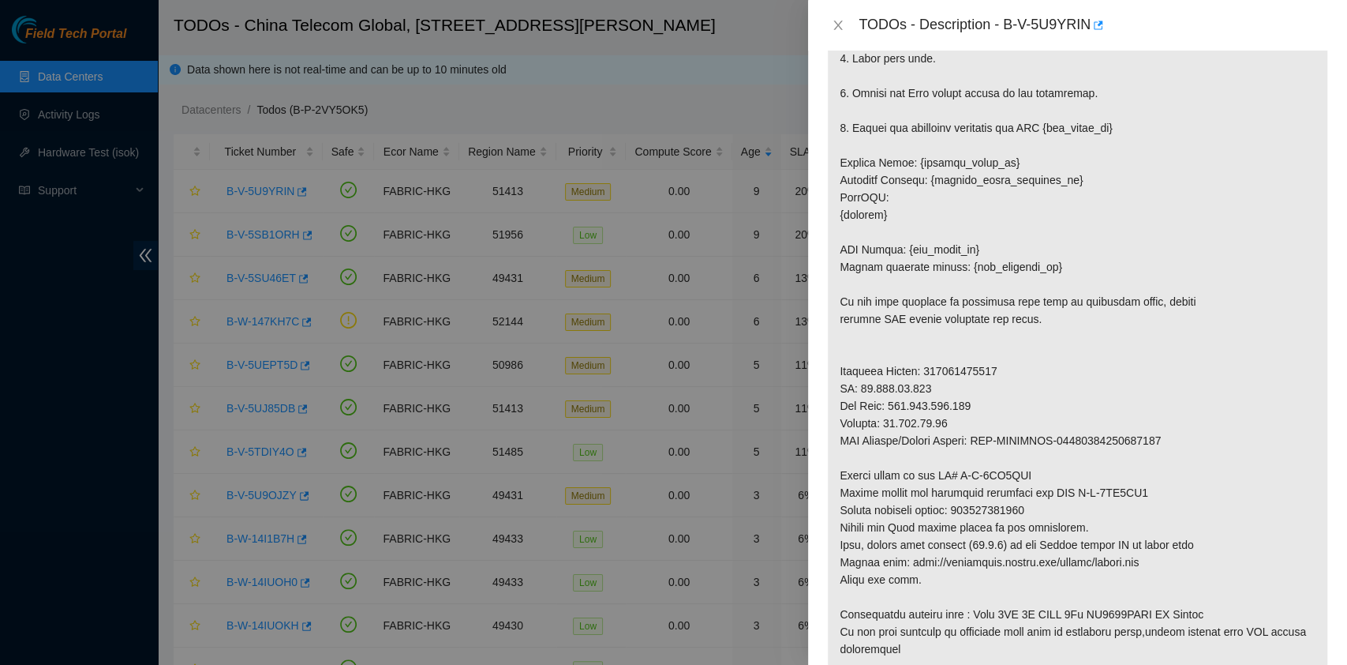
scroll to position [492, 0]
drag, startPoint x: 960, startPoint y: 508, endPoint x: 1136, endPoint y: 514, distance: 176.1
click at [1136, 514] on p at bounding box center [1078, 249] width 500 height 840
click at [1197, 517] on p at bounding box center [1078, 249] width 500 height 840
drag, startPoint x: 1072, startPoint y: 489, endPoint x: 1208, endPoint y: 489, distance: 135.8
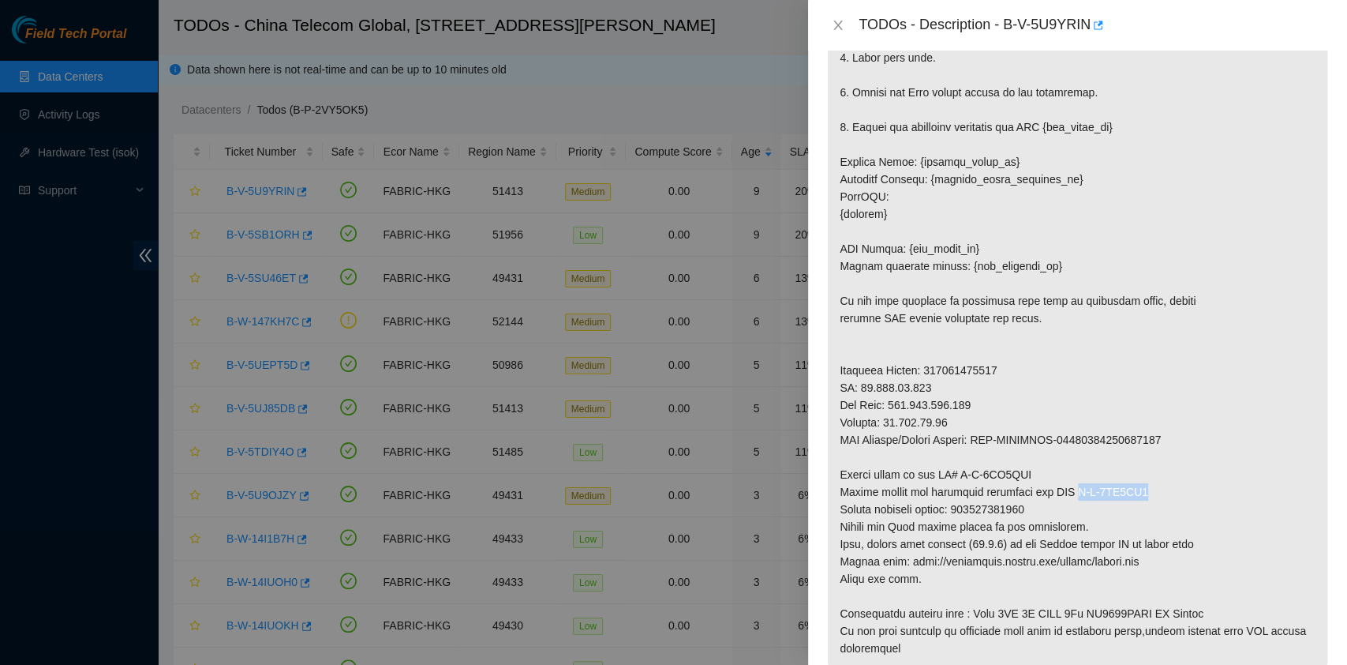
click at [1208, 489] on p at bounding box center [1078, 249] width 500 height 840
copy p "B-V-5UB9XO0"
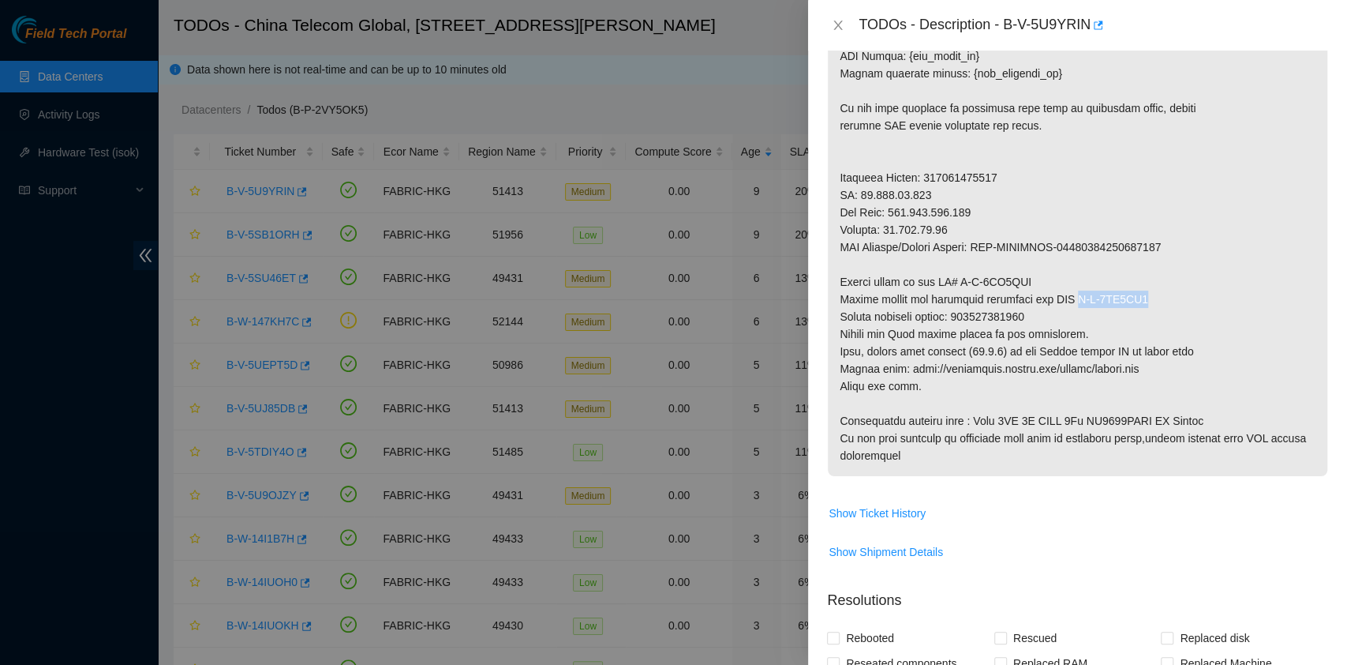
scroll to position [683, 0]
drag, startPoint x: 1110, startPoint y: 332, endPoint x: 1065, endPoint y: 344, distance: 46.7
click at [1110, 332] on p at bounding box center [1078, 58] width 500 height 840
drag, startPoint x: 1051, startPoint y: 319, endPoint x: 962, endPoint y: 312, distance: 88.7
click at [962, 312] on p at bounding box center [1078, 58] width 500 height 840
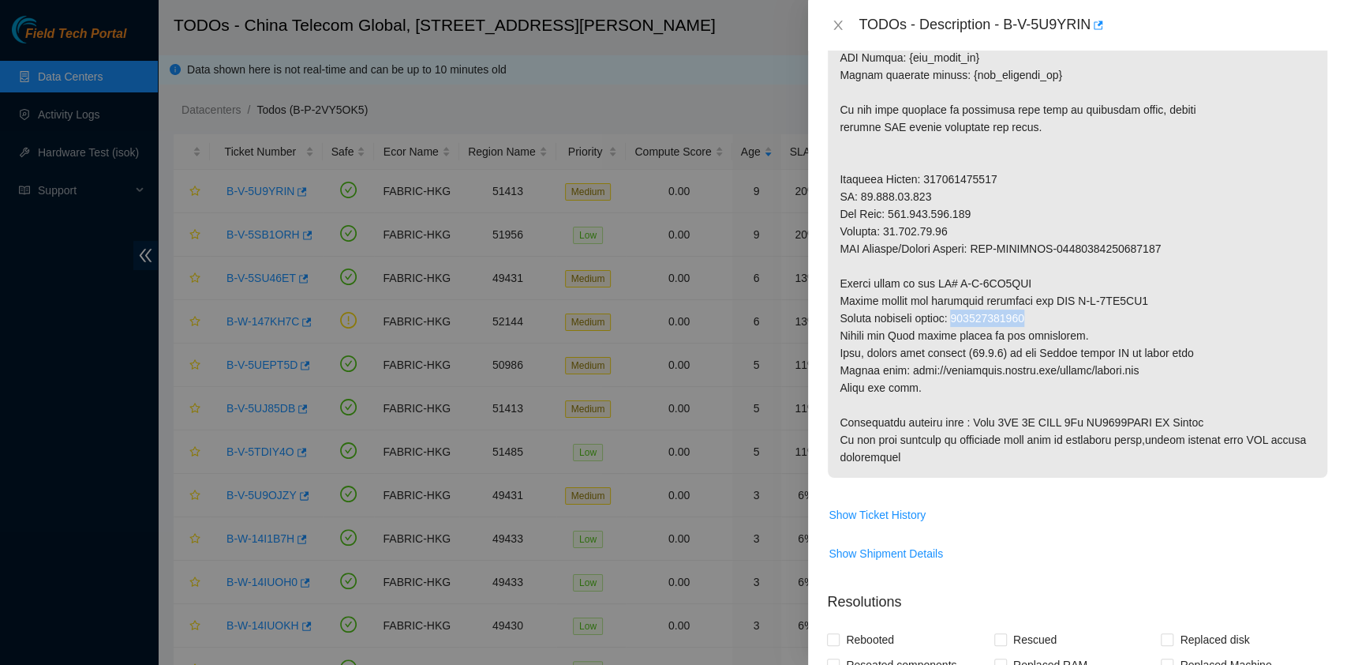
copy p "450826212853"
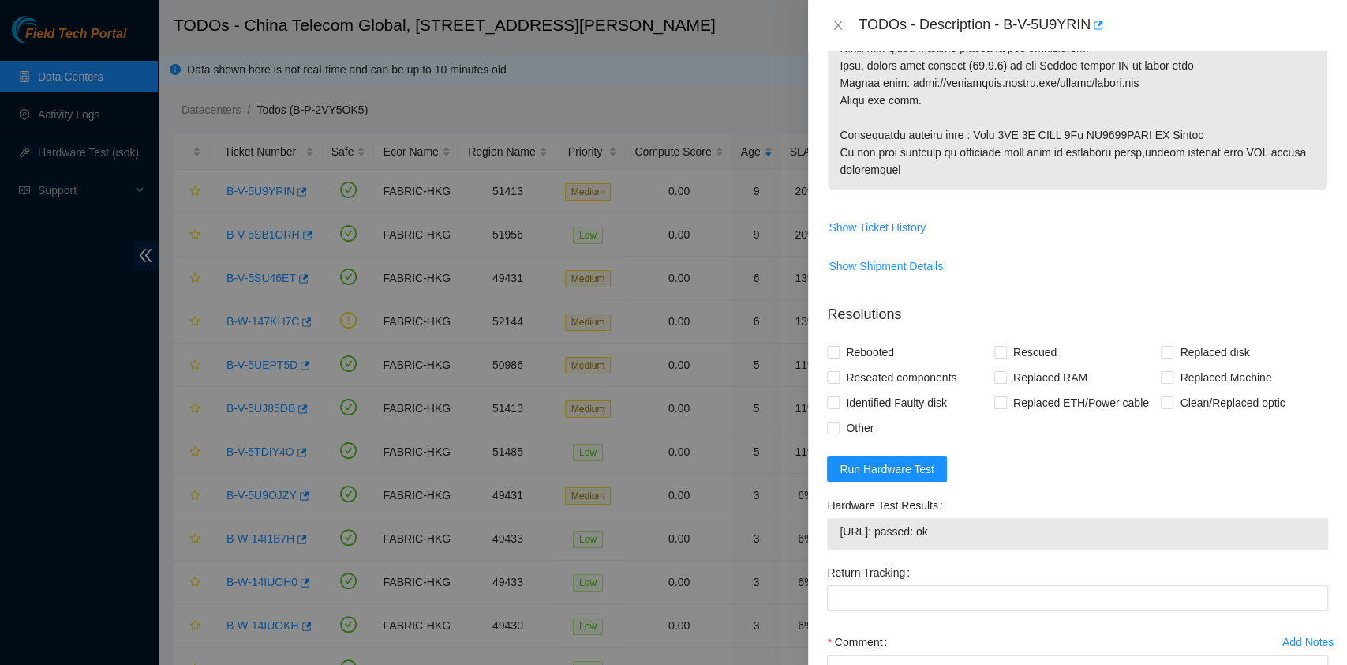
scroll to position [1111, 0]
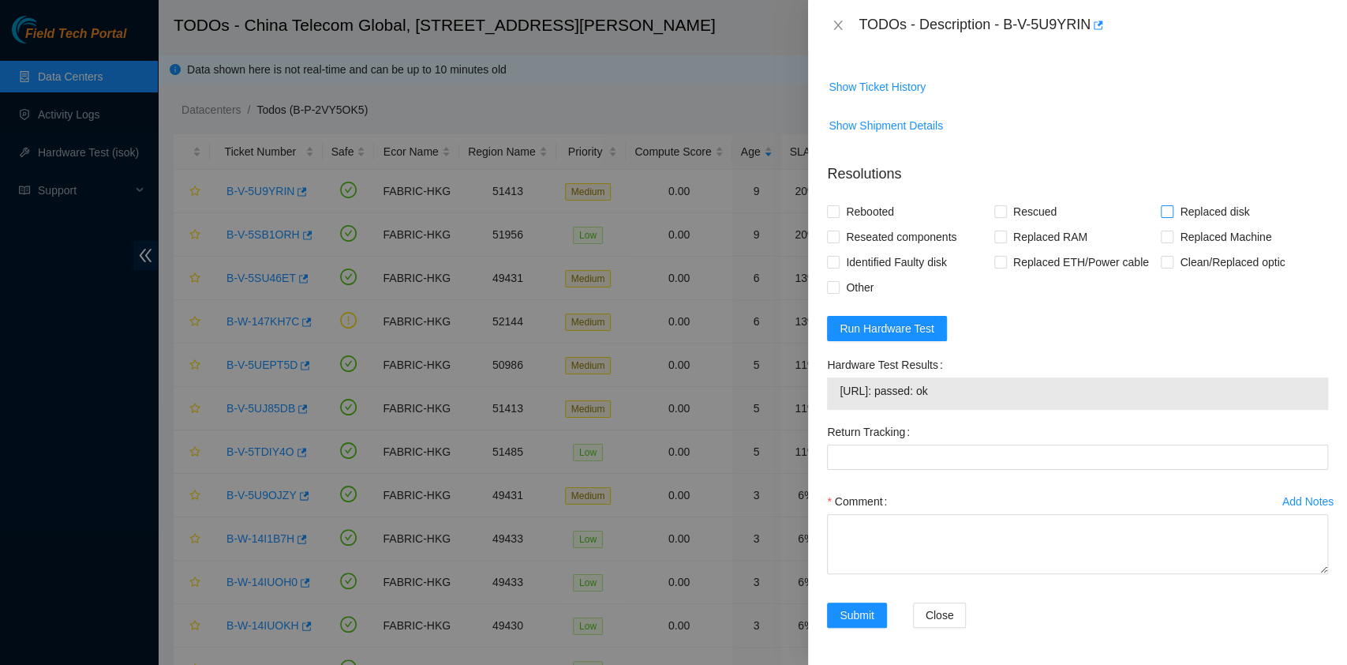
click at [1205, 212] on span "Replaced disk" at bounding box center [1215, 211] width 82 height 25
click at [1172, 212] on input "Replaced disk" at bounding box center [1166, 210] width 11 height 11
checkbox input "true"
click at [1019, 208] on span "Rescued" at bounding box center [1035, 211] width 56 height 25
click at [1006, 208] on input "Rescued" at bounding box center [1000, 210] width 11 height 11
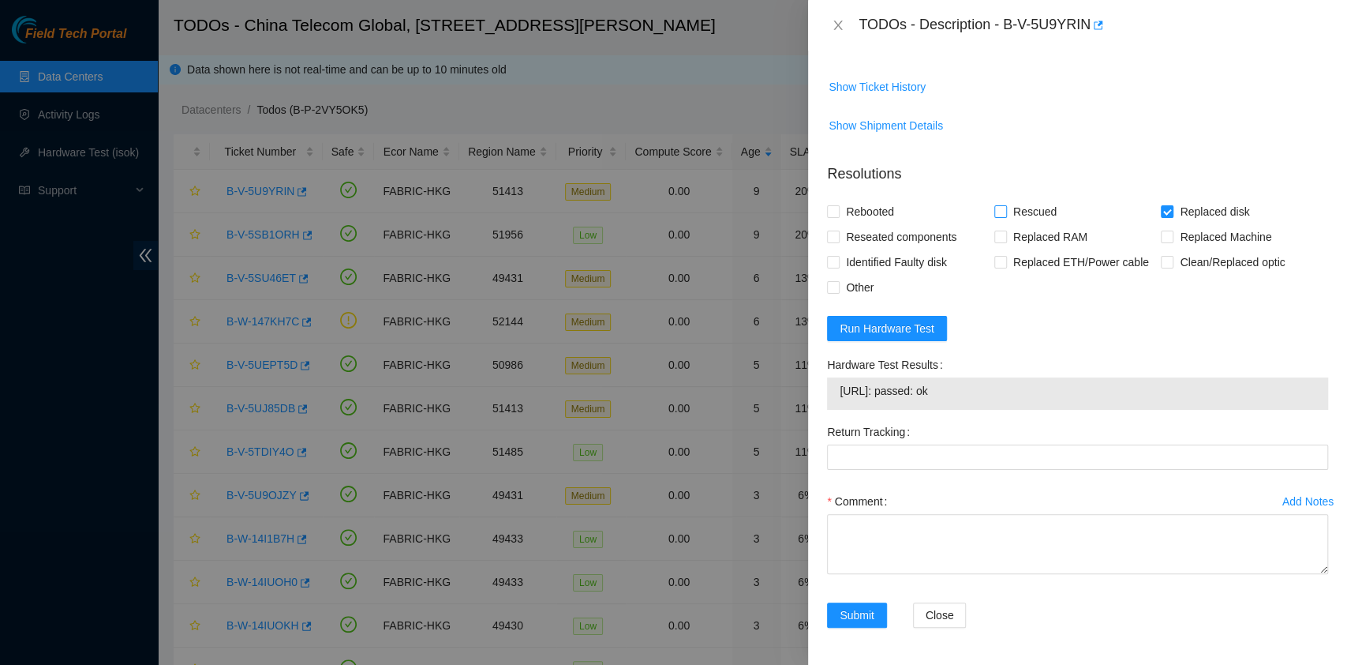
checkbox input "true"
click at [903, 211] on div "Rebooted" at bounding box center [910, 211] width 167 height 25
click at [860, 211] on span "Rebooted" at bounding box center [870, 211] width 61 height 25
click at [838, 211] on input "Rebooted" at bounding box center [832, 210] width 11 height 11
checkbox input "true"
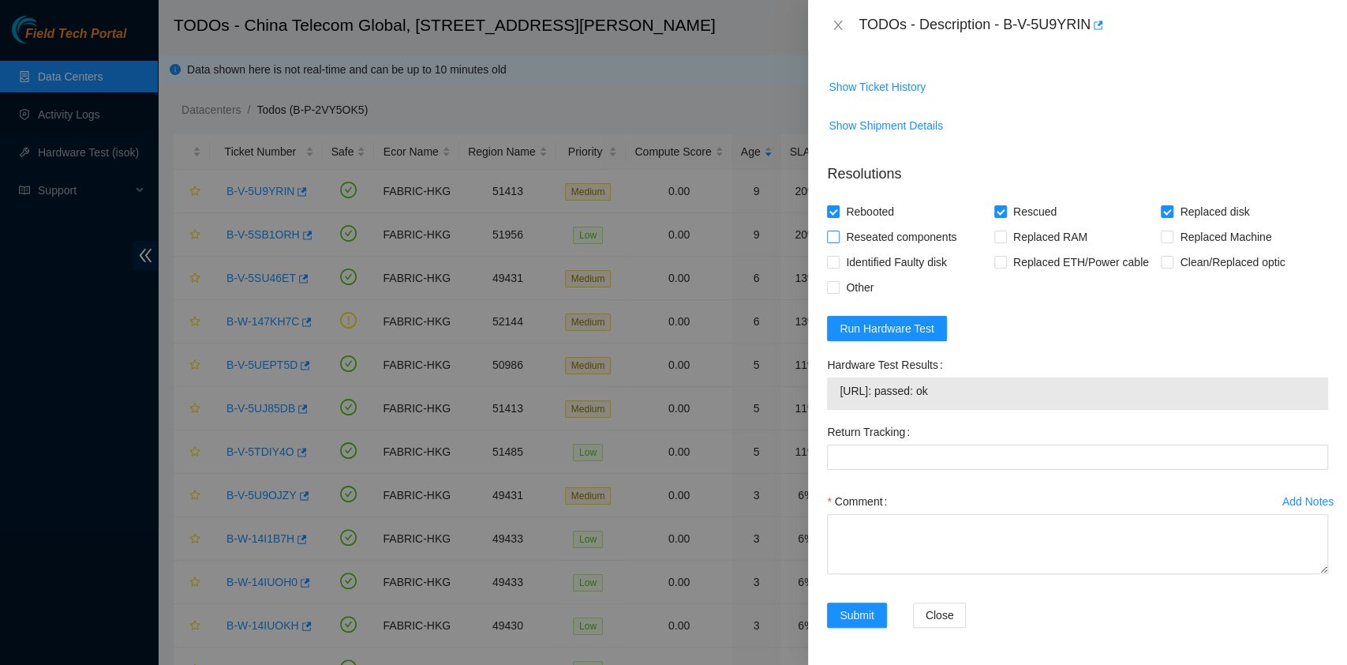
click at [862, 234] on span "Reseated components" at bounding box center [901, 236] width 123 height 25
click at [838, 234] on input "Reseated components" at bounding box center [832, 235] width 11 height 11
checkbox input "true"
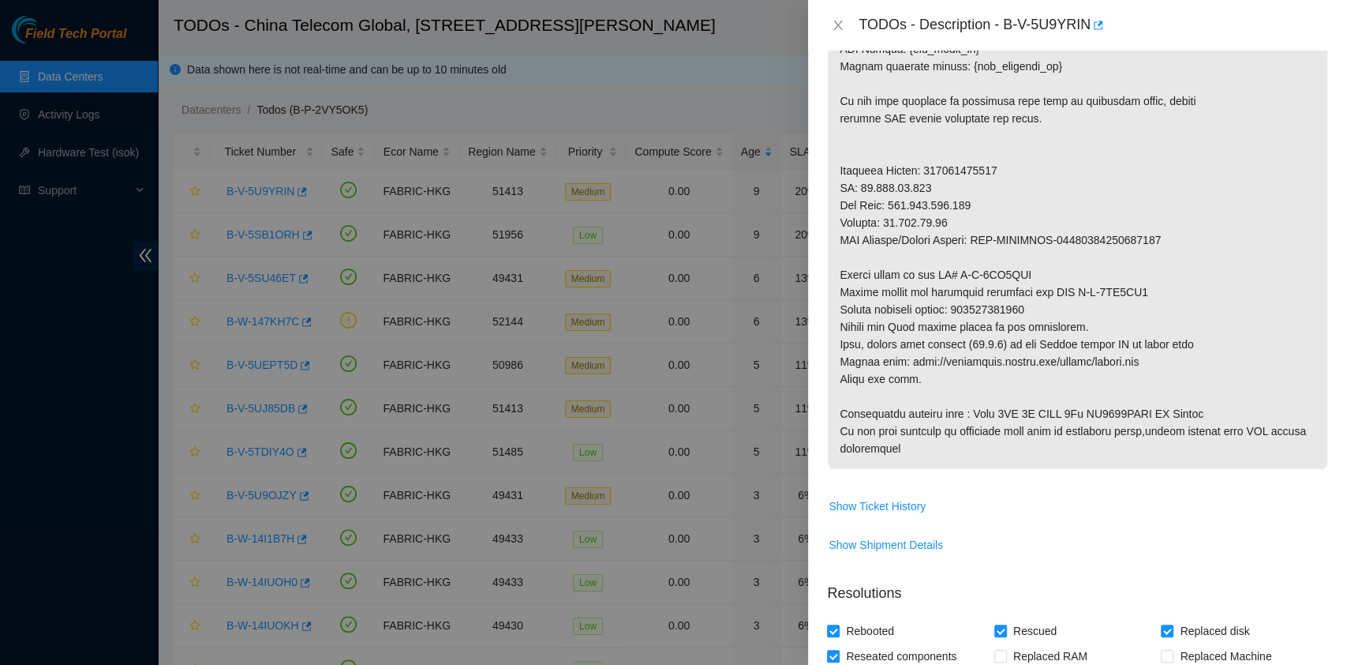
scroll to position [690, 0]
drag, startPoint x: 1075, startPoint y: 309, endPoint x: 961, endPoint y: 306, distance: 113.7
click at [961, 306] on p at bounding box center [1078, 51] width 500 height 840
copy p "450826212853"
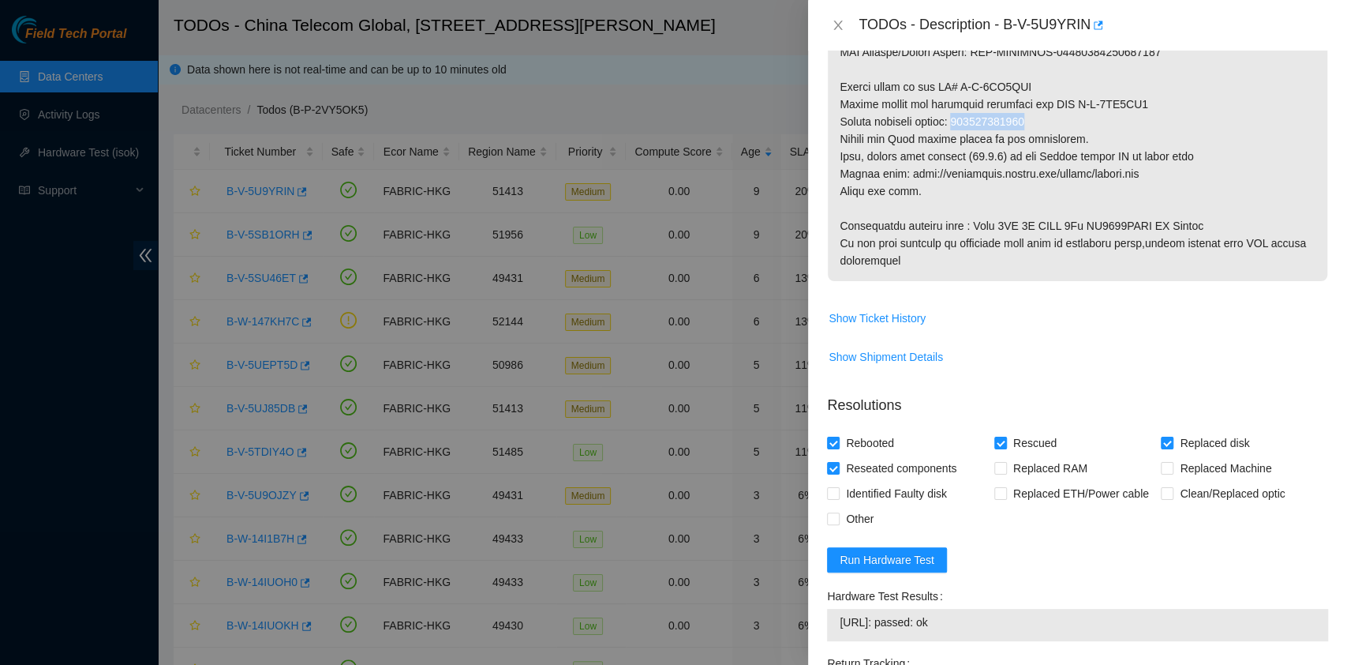
scroll to position [1111, 0]
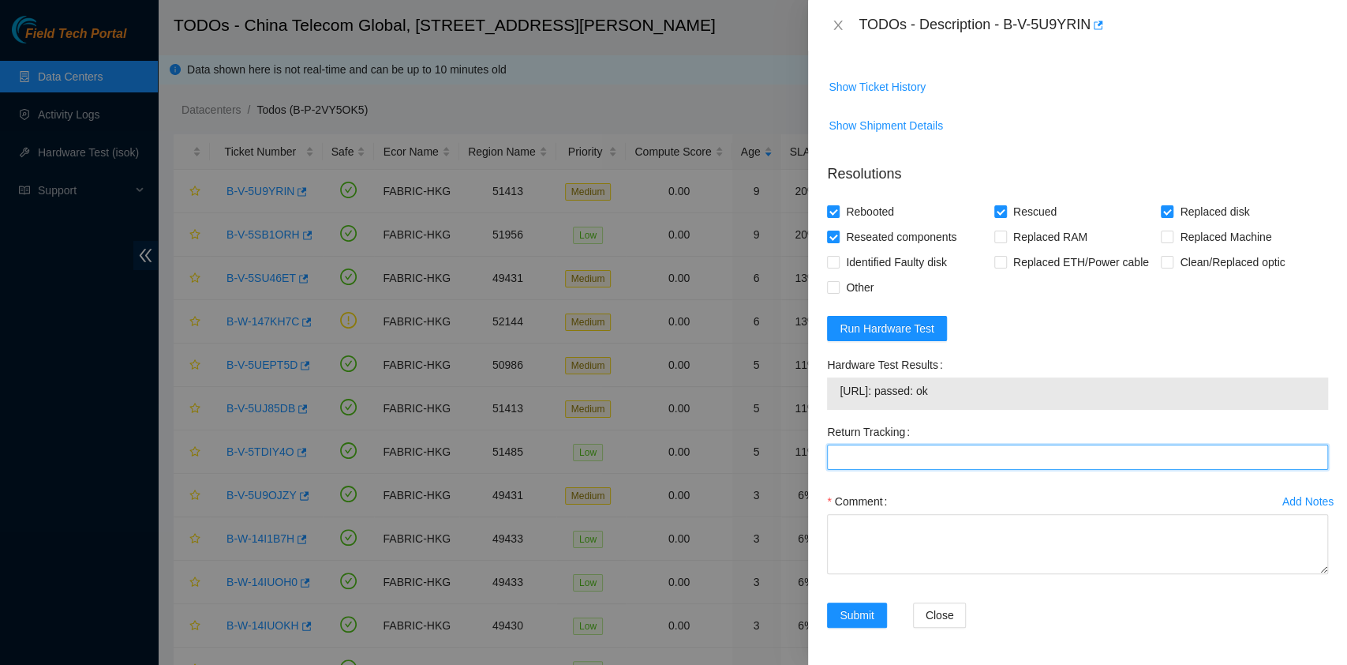
click at [920, 449] on Tracking "Return Tracking" at bounding box center [1077, 456] width 501 height 25
paste Tracking "450826212853"
type Tracking "450826212853"
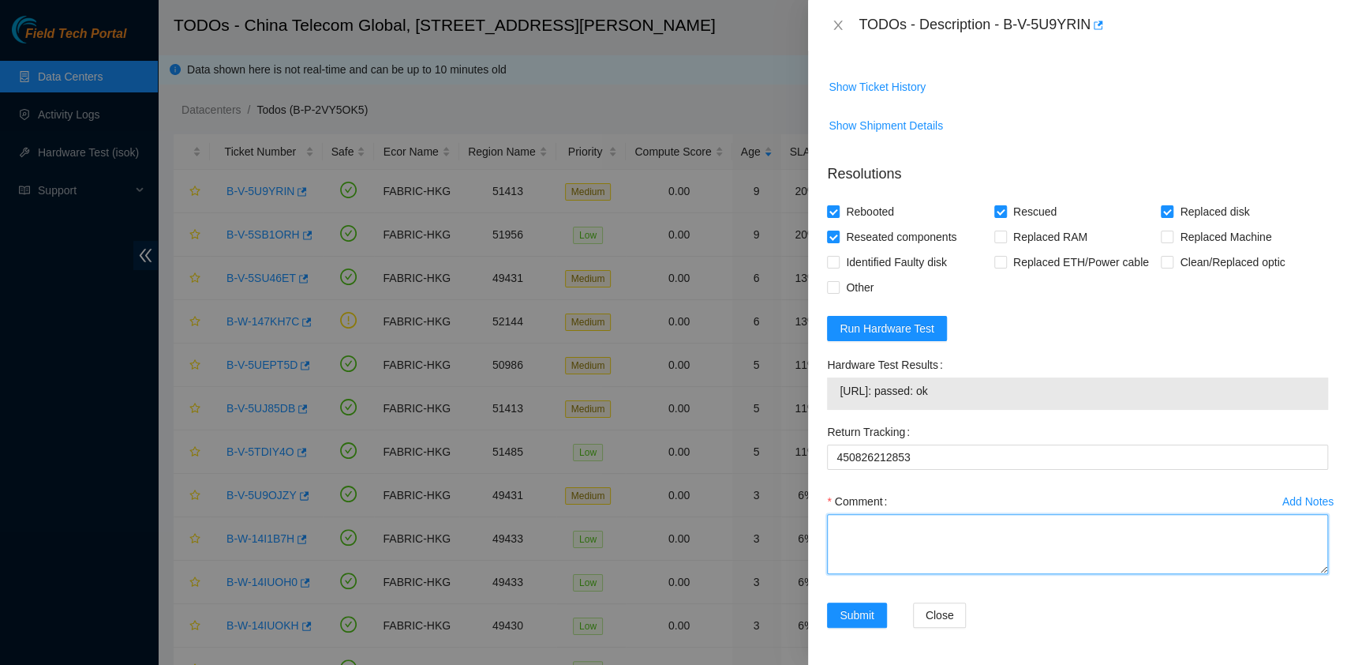
click at [866, 569] on textarea "Comment" at bounding box center [1077, 544] width 501 height 60
type textarea "pass ok"
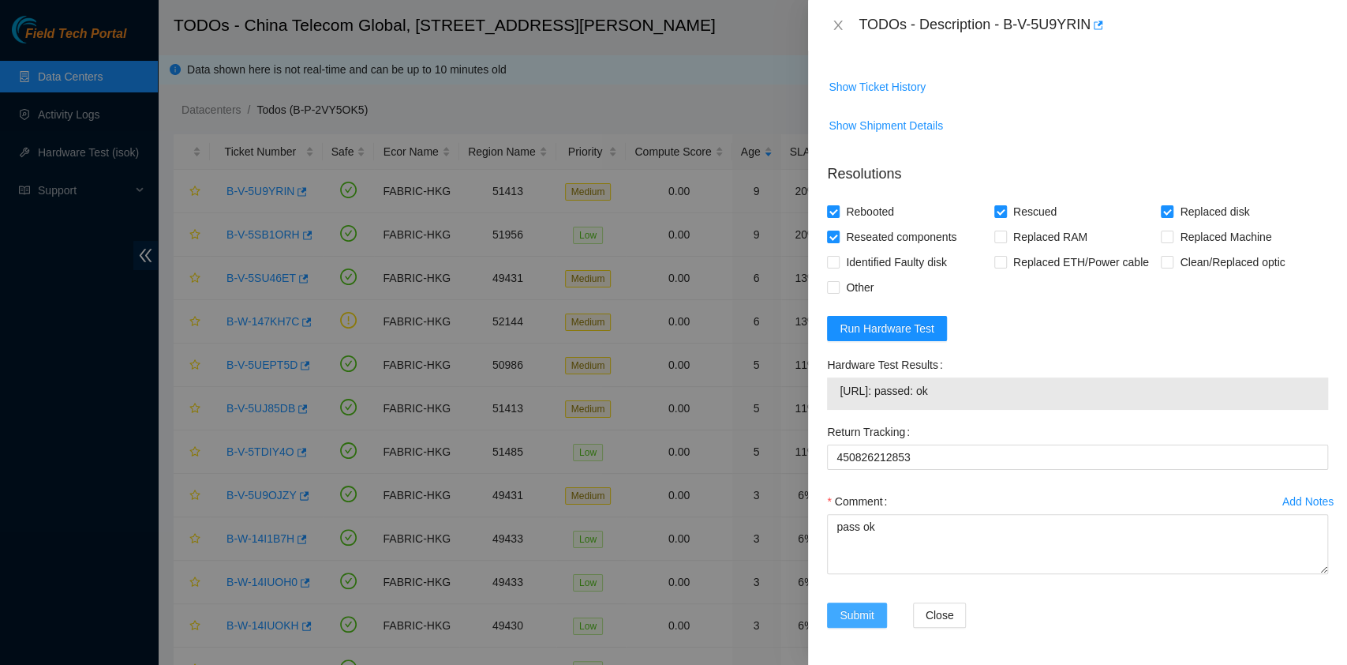
drag, startPoint x: 850, startPoint y: 616, endPoint x: 906, endPoint y: 586, distance: 63.6
click at [851, 616] on span "Submit" at bounding box center [857, 614] width 35 height 17
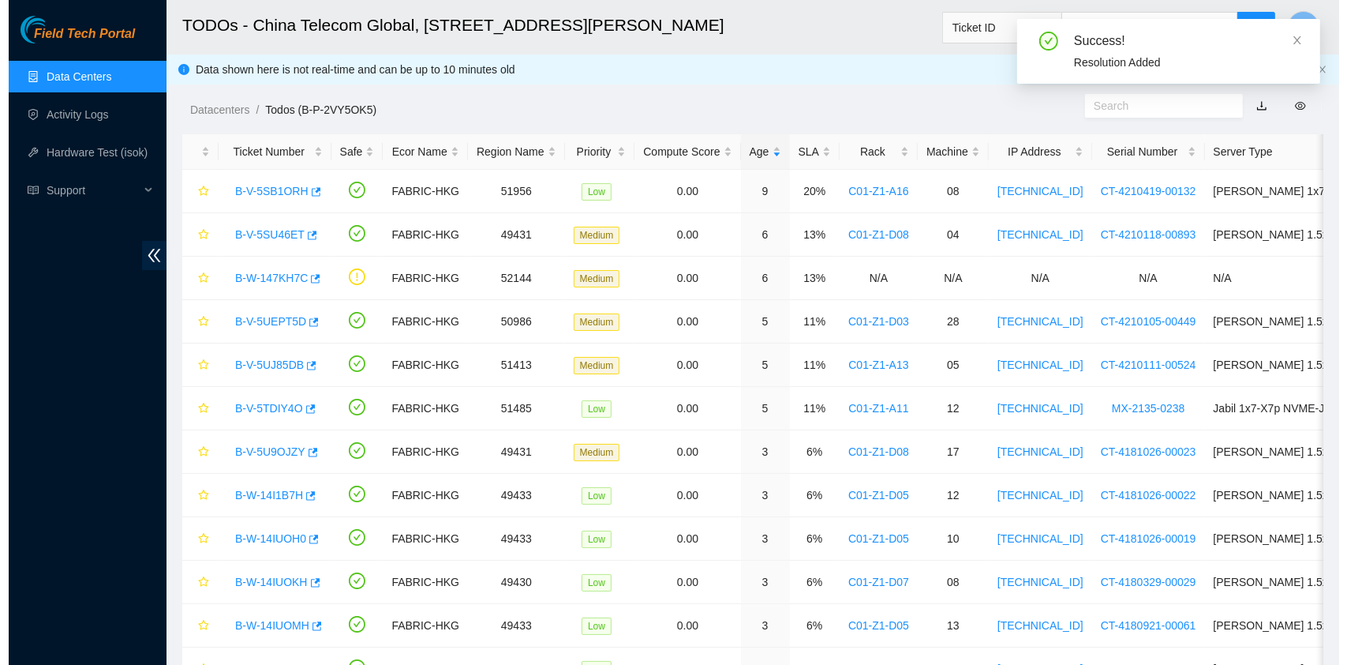
scroll to position [403, 0]
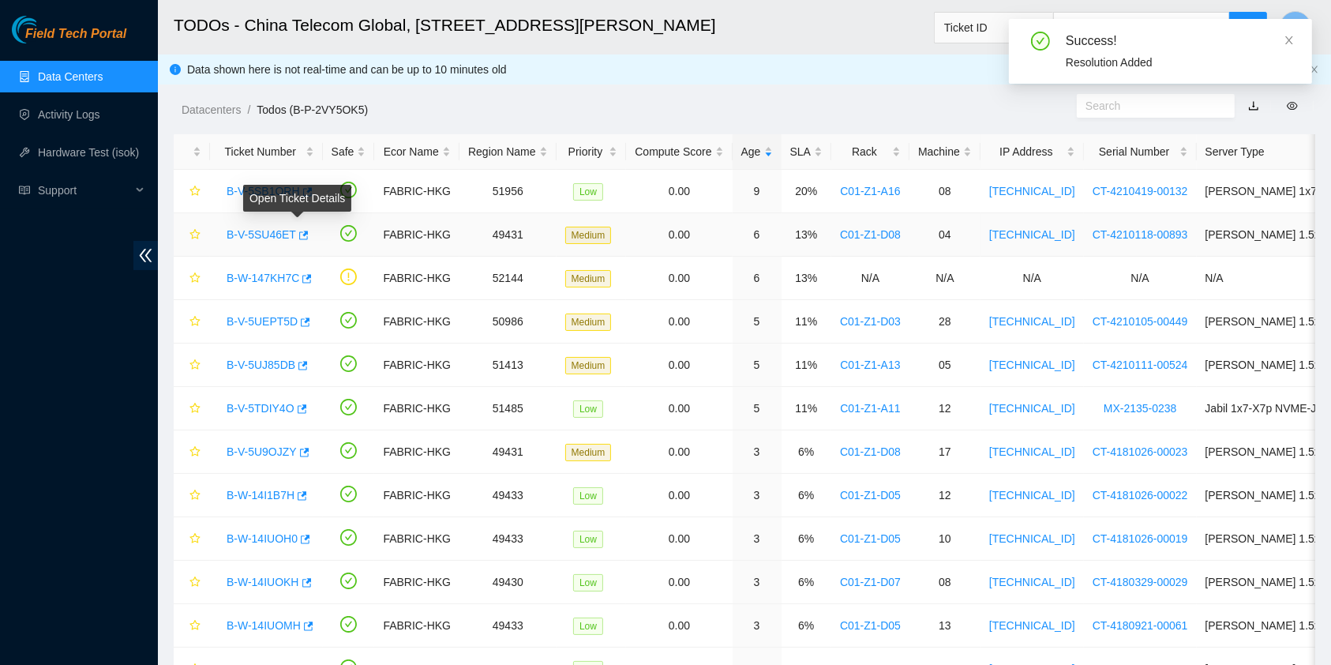
click at [243, 194] on div "Open Ticket Details" at bounding box center [297, 198] width 108 height 27
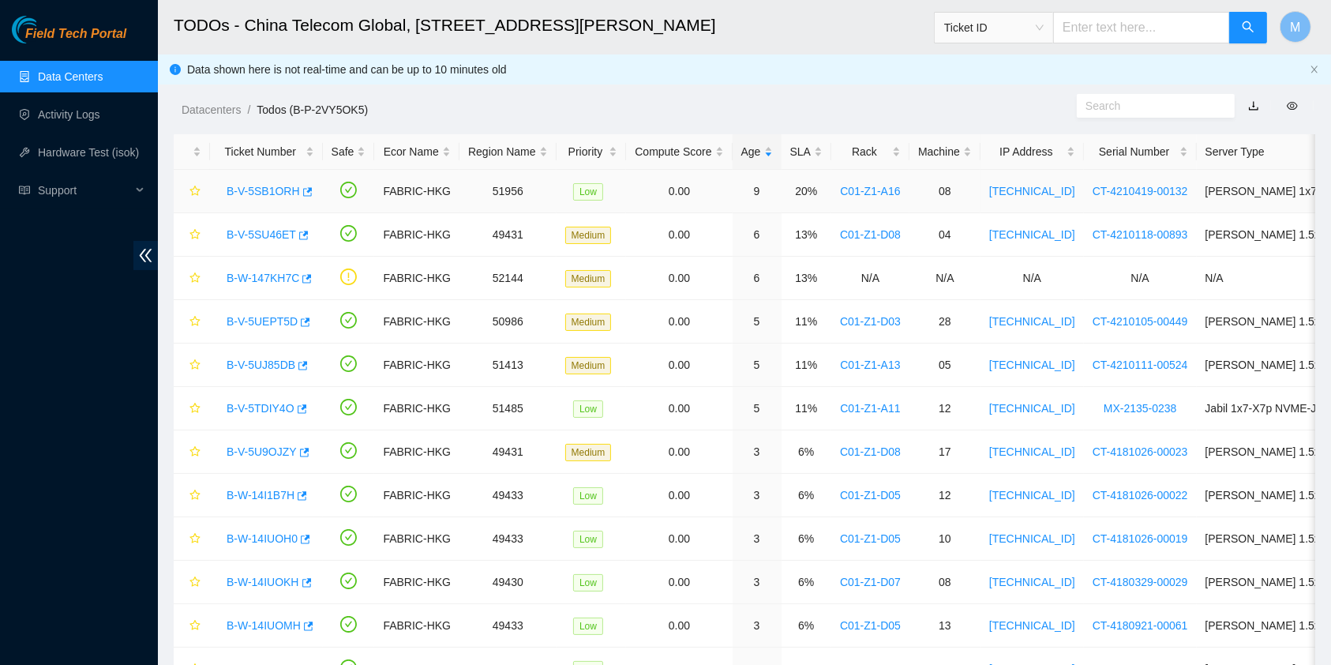
click at [241, 193] on link "B-V-5SB1ORH" at bounding box center [263, 191] width 73 height 13
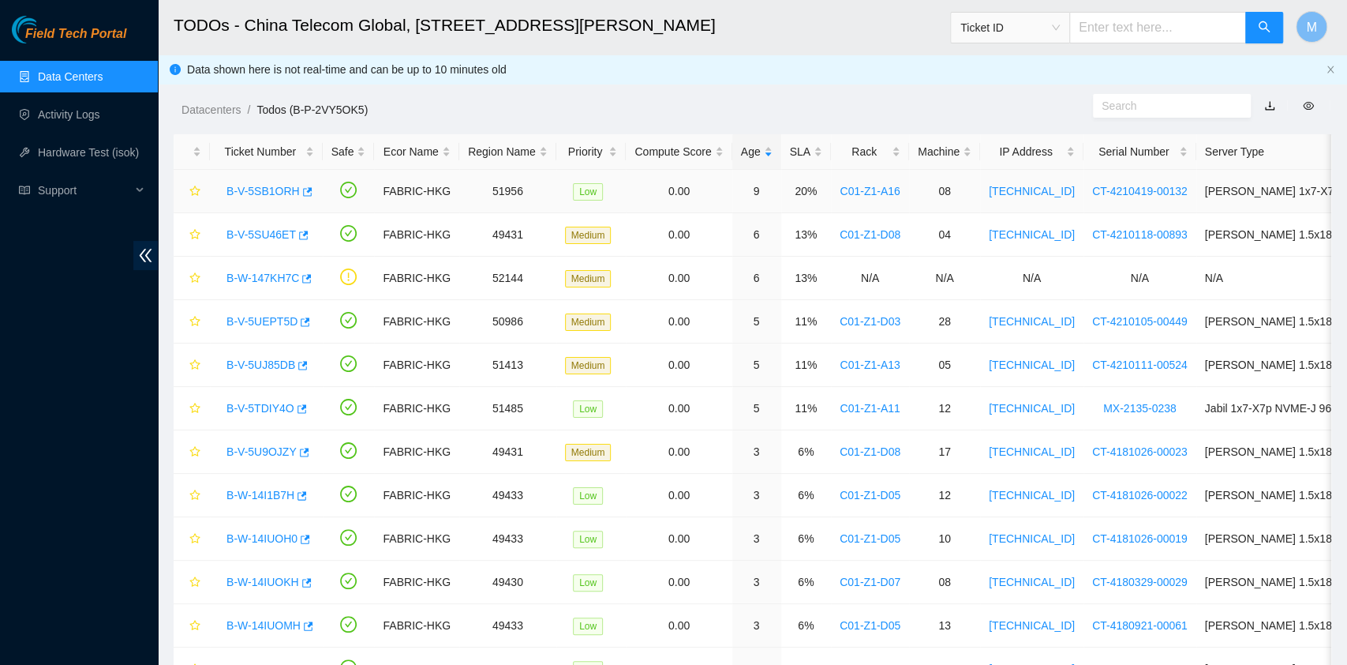
scroll to position [1061, 0]
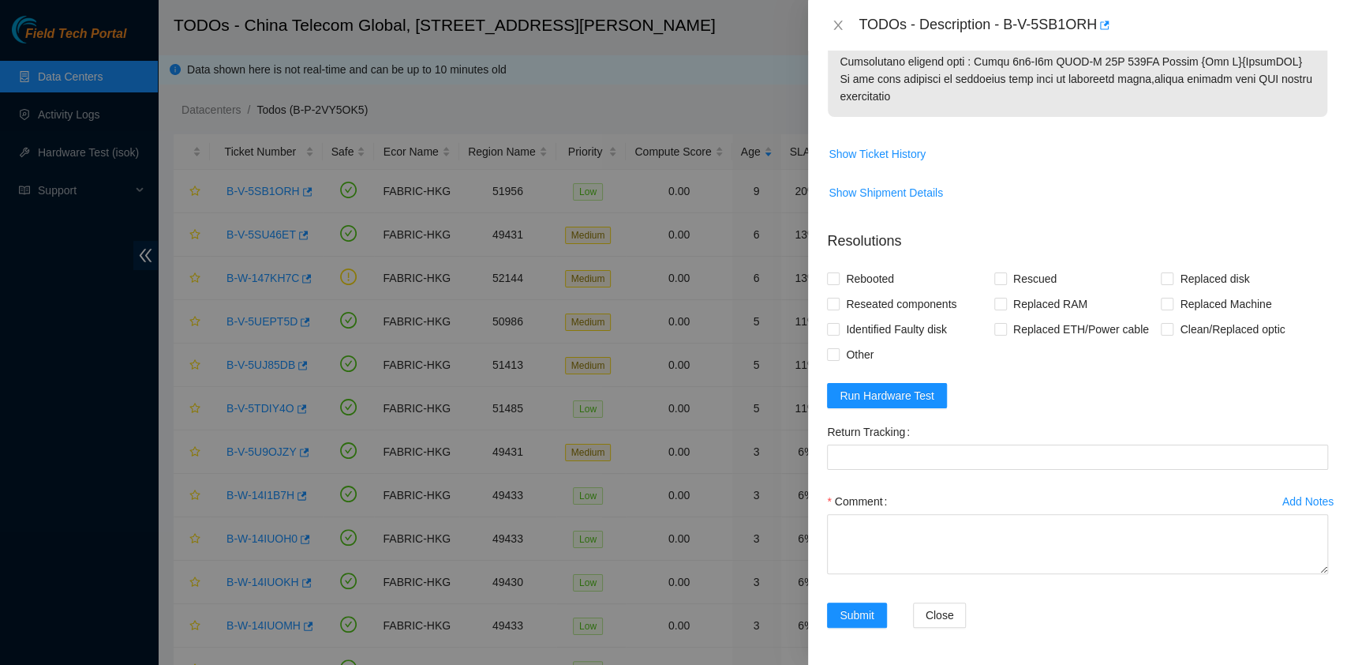
click at [249, 186] on div at bounding box center [673, 332] width 1347 height 665
click at [920, 388] on span "Run Hardware Test" at bounding box center [887, 395] width 95 height 17
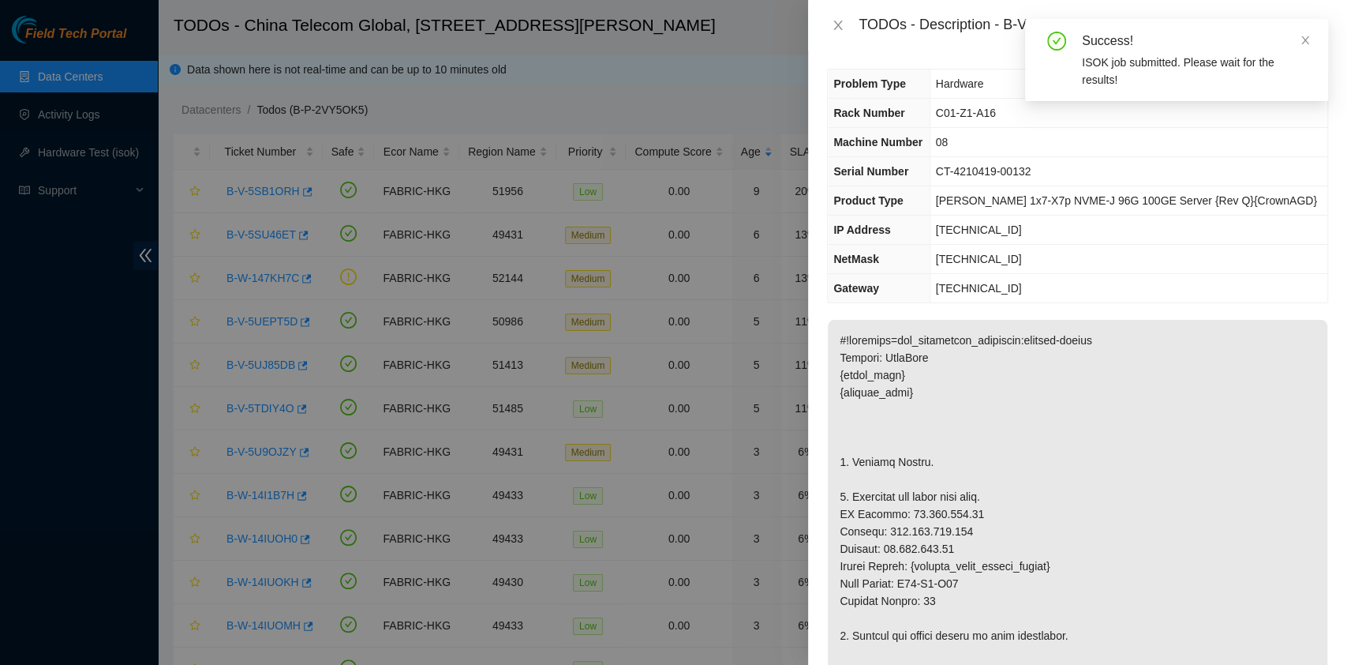
scroll to position [0, 0]
click at [1306, 41] on icon "close" at bounding box center [1306, 40] width 8 height 8
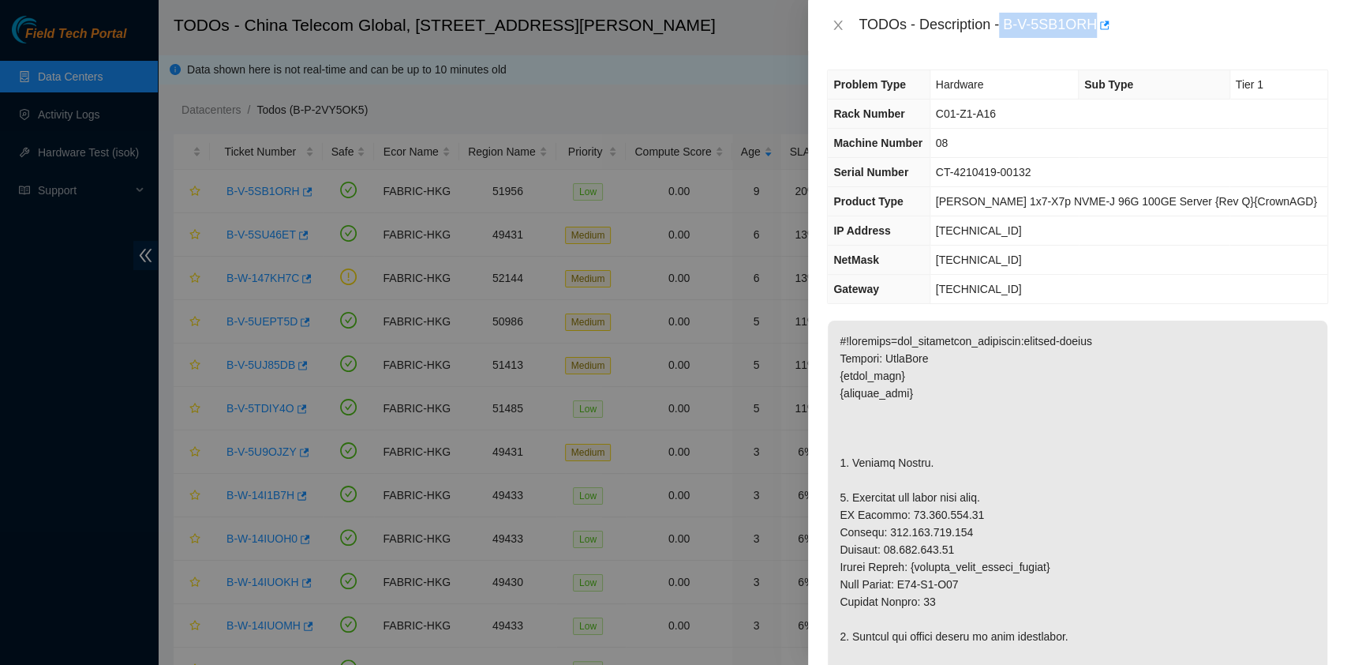
drag, startPoint x: 1002, startPoint y: 28, endPoint x: 1094, endPoint y: 34, distance: 92.5
click at [1094, 34] on div "TODOs - Description - B-V-5SB1ORH" at bounding box center [1094, 25] width 470 height 25
copy div "B-V-5SB1ORH"
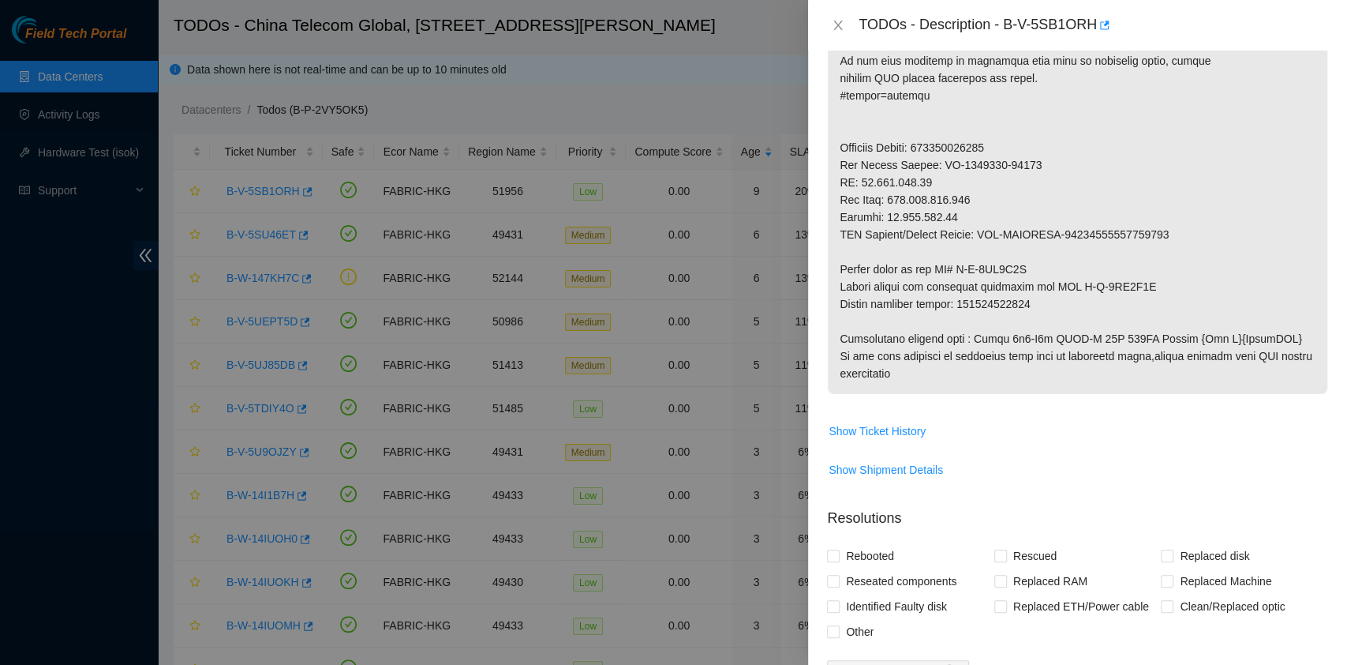
scroll to position [785, 0]
drag, startPoint x: 1042, startPoint y: 299, endPoint x: 961, endPoint y: 305, distance: 81.5
copy p "417328423455"
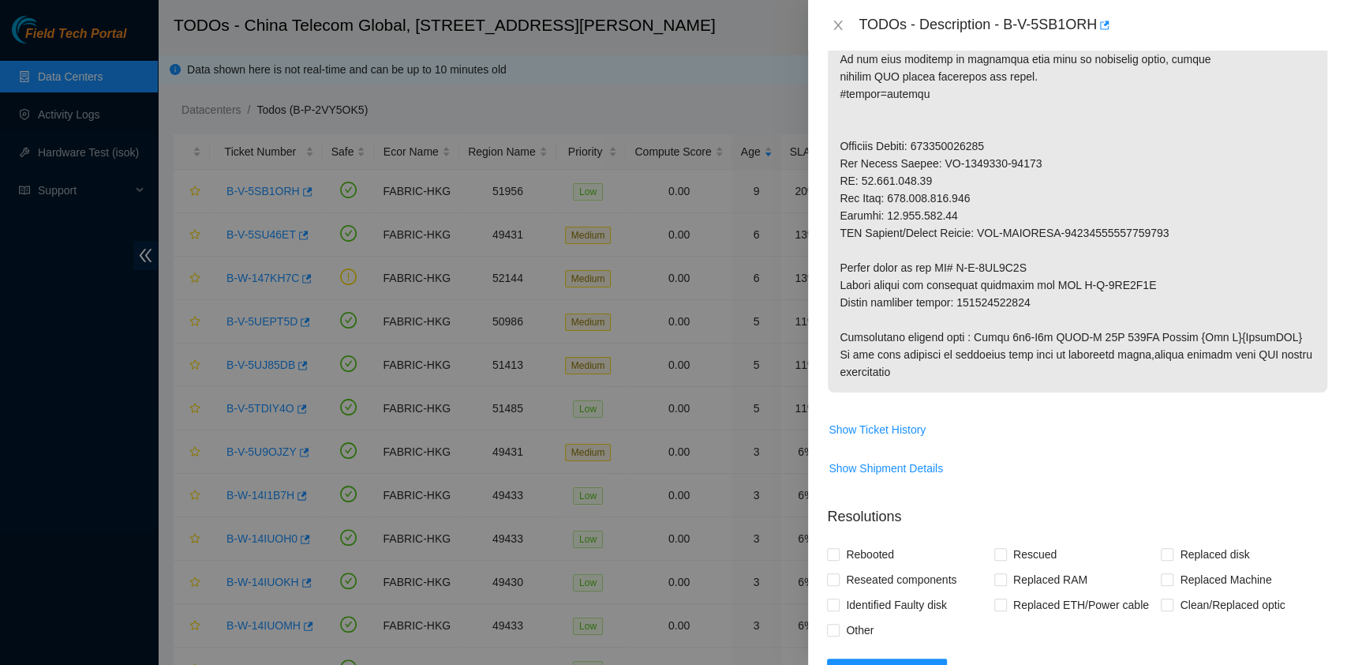
drag, startPoint x: 1075, startPoint y: 286, endPoint x: 1192, endPoint y: 286, distance: 116.8
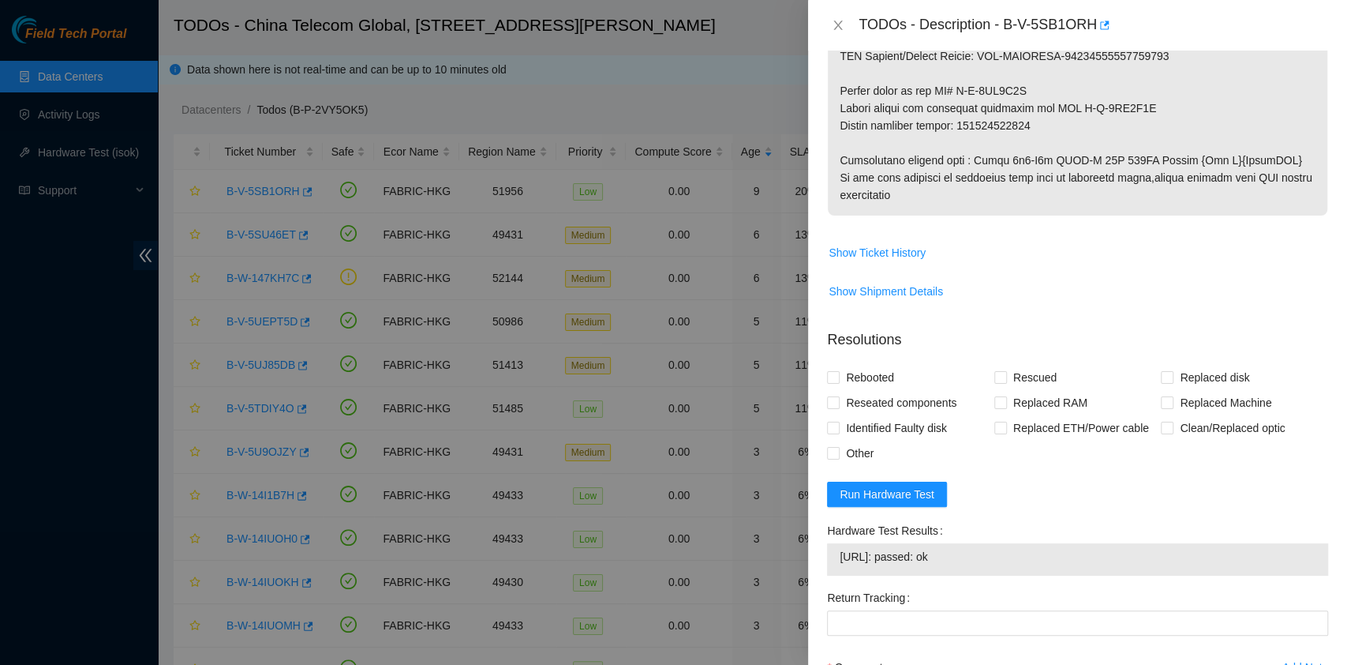
scroll to position [1128, 0]
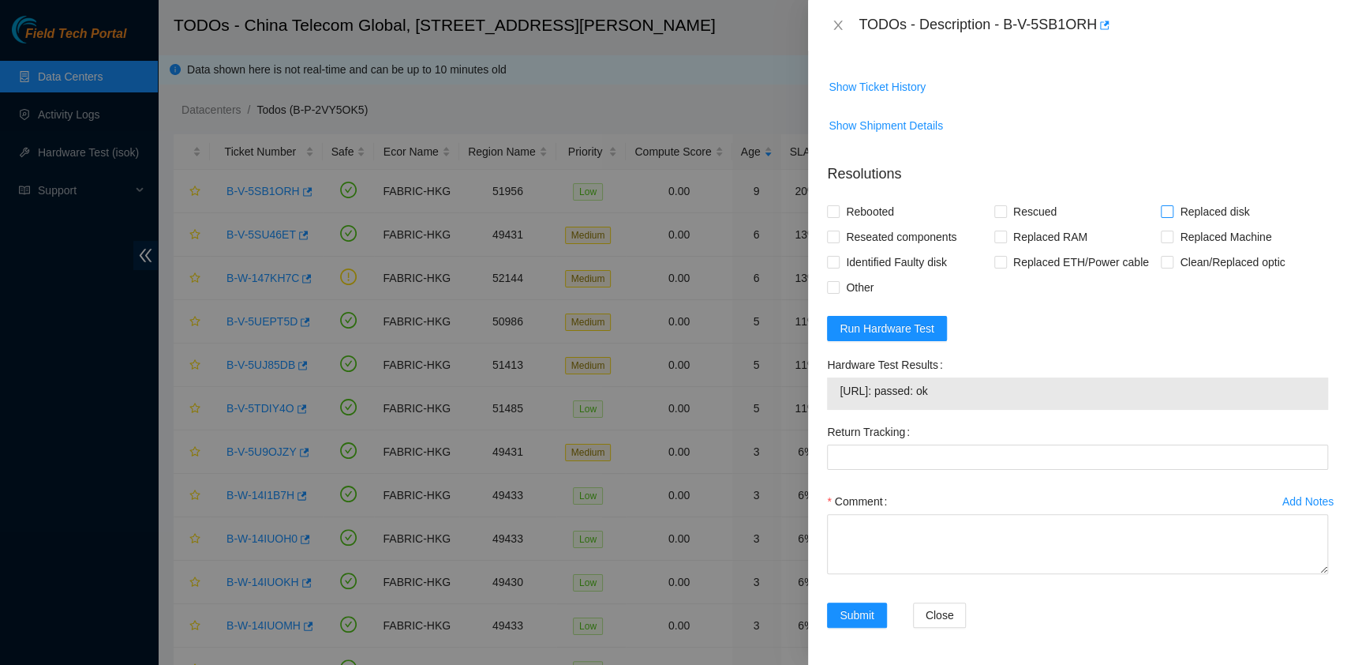
click at [1182, 210] on span "Replaced disk" at bounding box center [1215, 211] width 82 height 25
click at [1172, 210] on input "Replaced disk" at bounding box center [1166, 210] width 11 height 11
checkbox input "true"
click at [1184, 227] on span "Replaced Machine" at bounding box center [1226, 236] width 104 height 25
click at [1172, 230] on input "Replaced Machine" at bounding box center [1166, 235] width 11 height 11
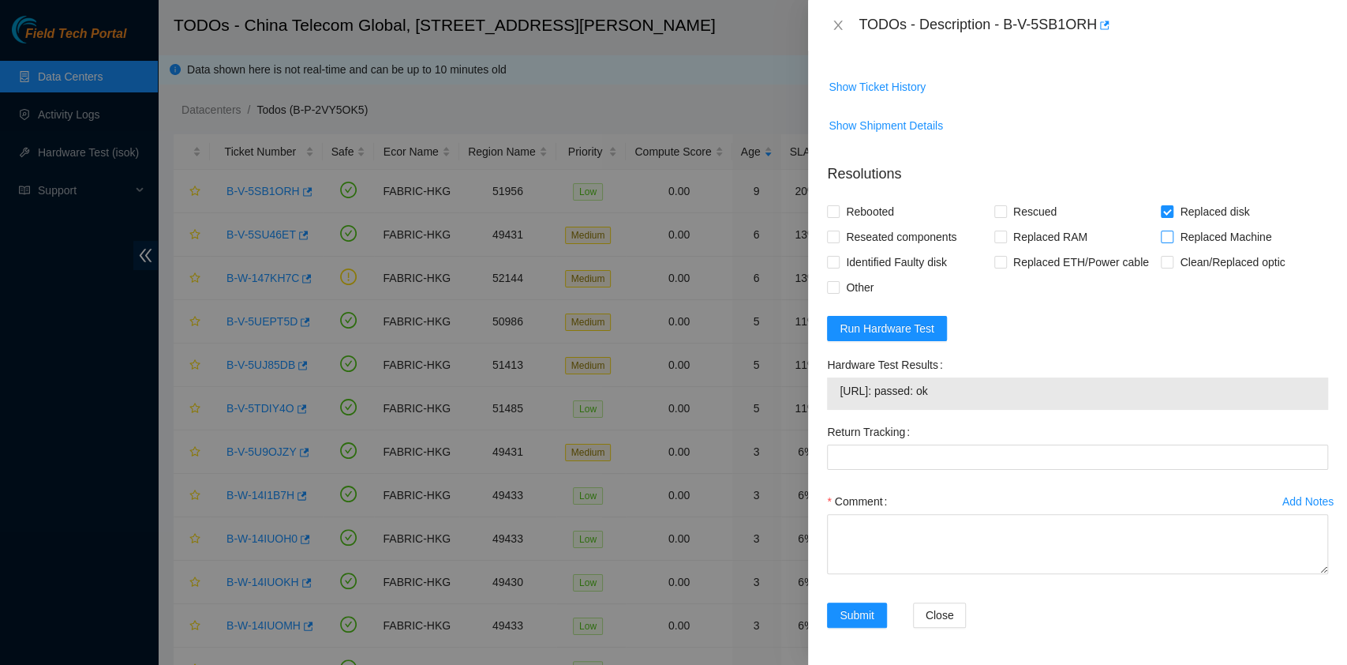
checkbox input "true"
click at [1175, 209] on span "Replaced disk" at bounding box center [1215, 211] width 82 height 25
click at [1172, 209] on input "Replaced disk" at bounding box center [1166, 210] width 11 height 11
checkbox input "false"
click at [995, 211] on input "Rescued" at bounding box center [1000, 210] width 11 height 11
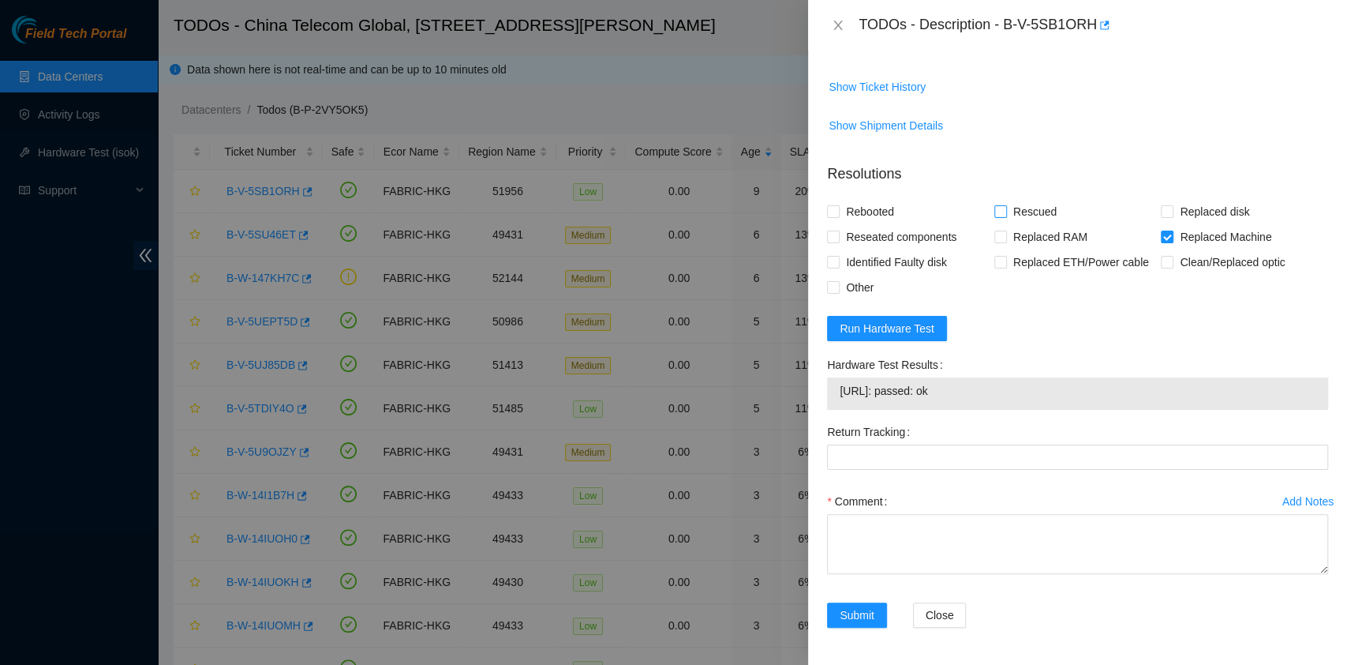
checkbox input "true"
click at [884, 232] on span "Reseated components" at bounding box center [901, 236] width 123 height 25
click at [838, 232] on input "Reseated components" at bounding box center [832, 235] width 11 height 11
checkbox input "true"
click at [867, 205] on span "Rebooted" at bounding box center [870, 211] width 61 height 25
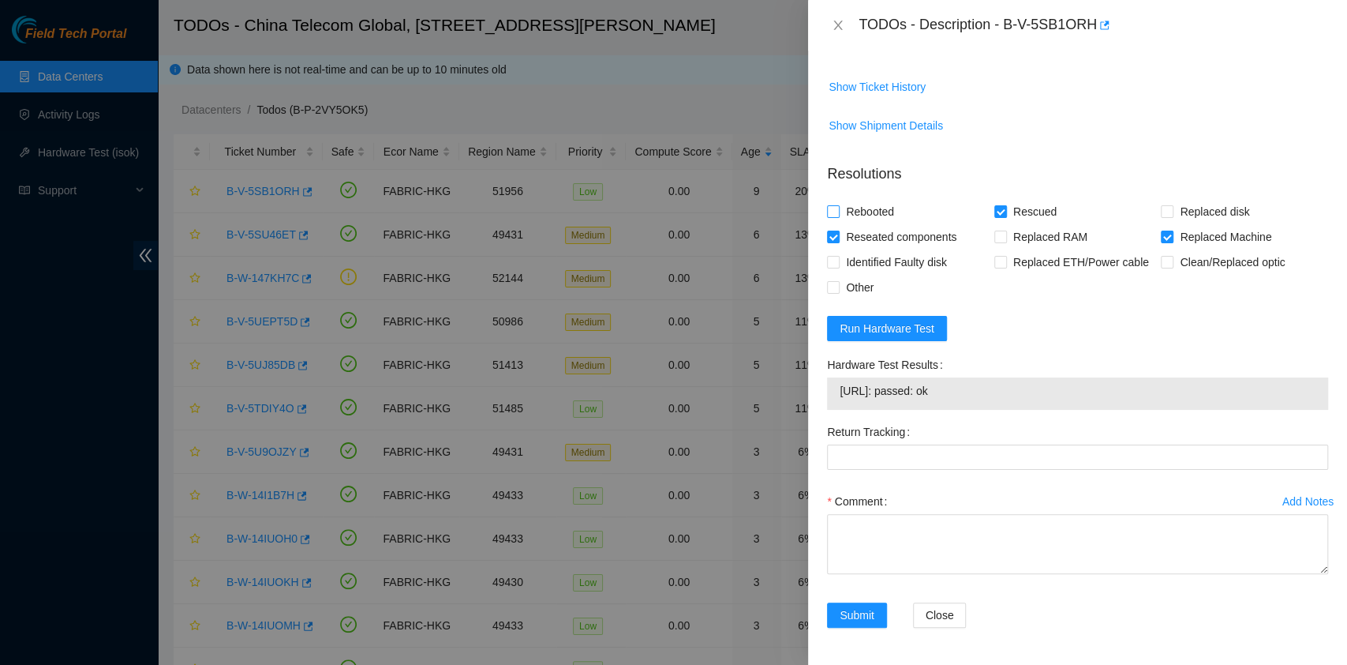
click at [838, 205] on input "Rebooted" at bounding box center [832, 210] width 11 height 11
checkbox input "true"
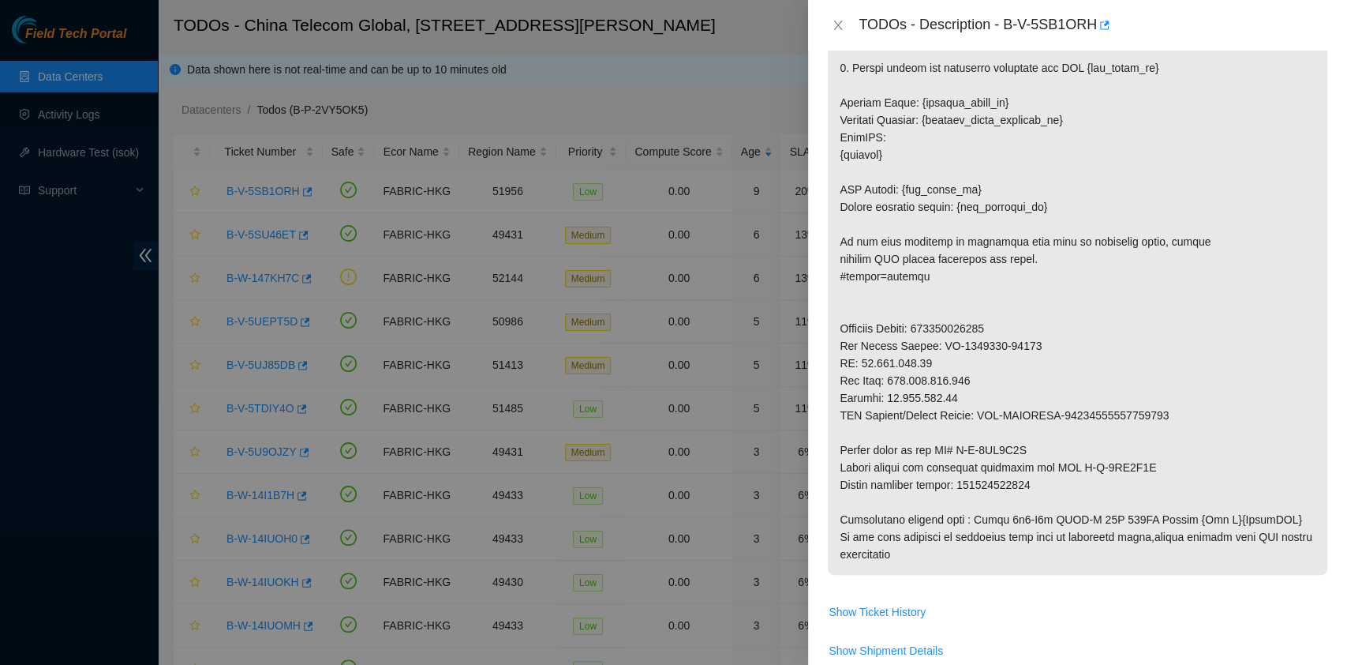
scroll to position [602, 0]
drag, startPoint x: 1007, startPoint y: 492, endPoint x: 961, endPoint y: 484, distance: 46.5
click at [961, 484] on p at bounding box center [1078, 146] width 500 height 857
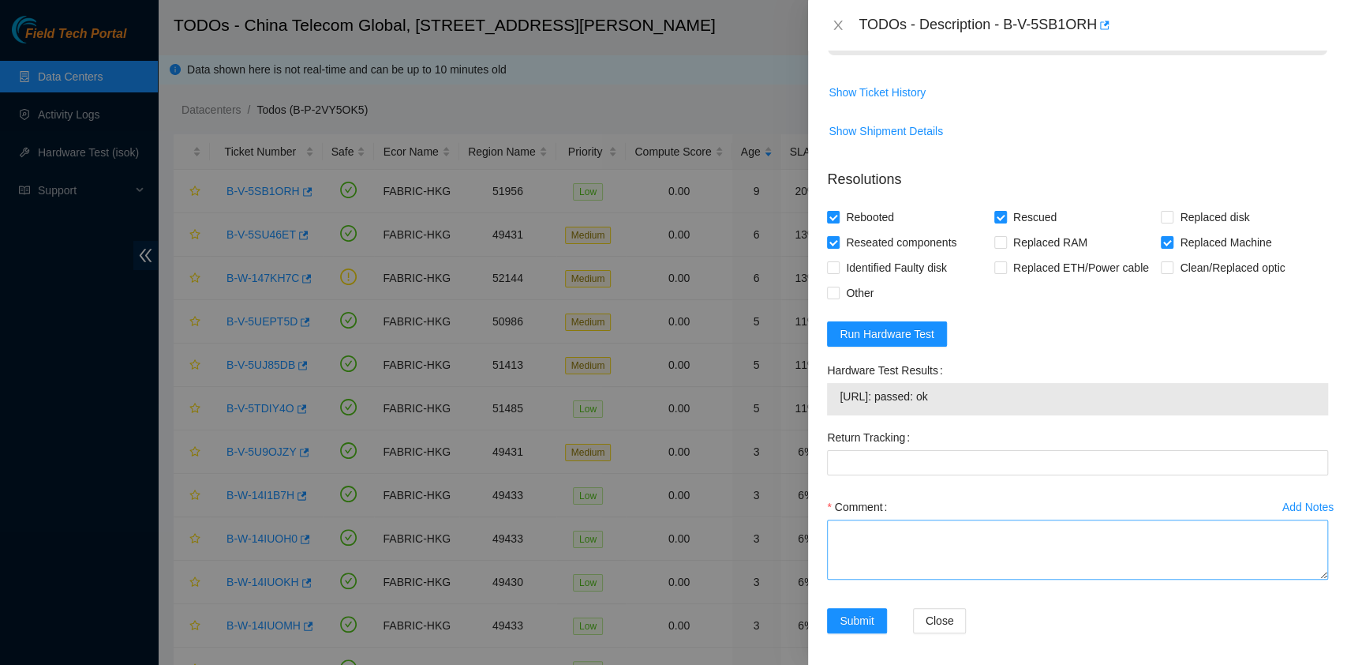
scroll to position [1128, 0]
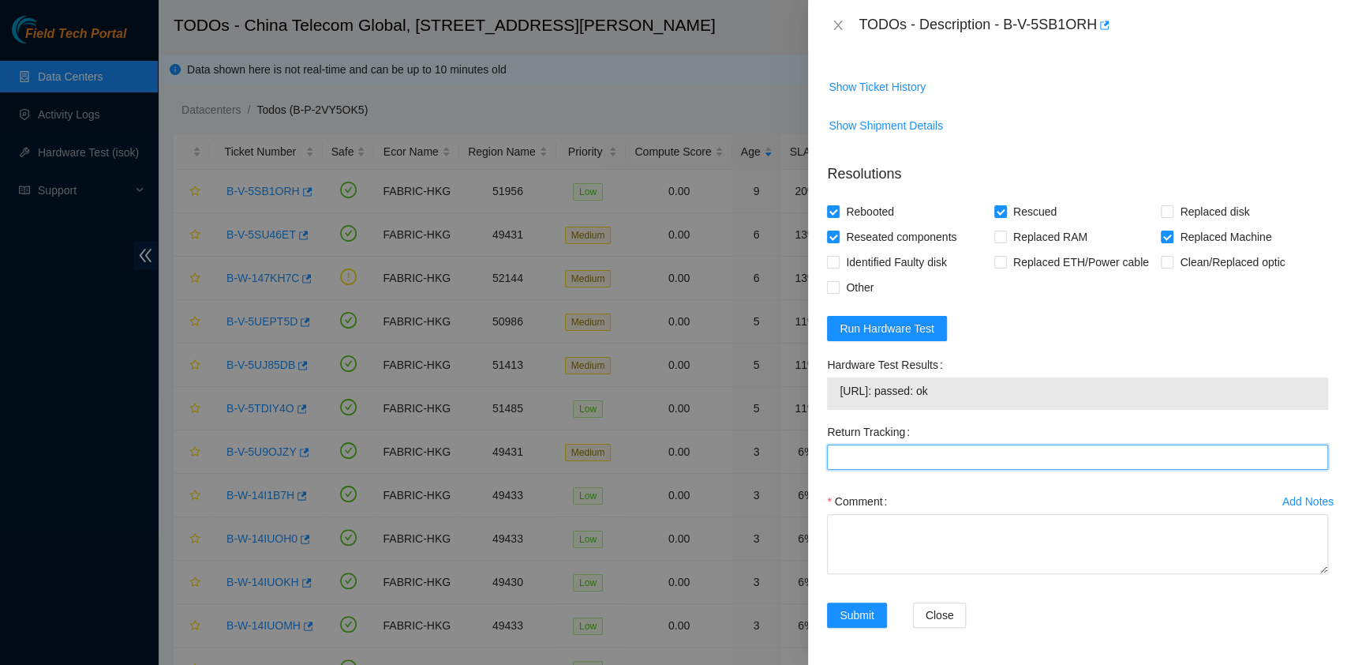
click at [873, 451] on Tracking "Return Tracking" at bounding box center [1077, 456] width 501 height 25
paste Tracking "417328423455"
type Tracking "417328423455"
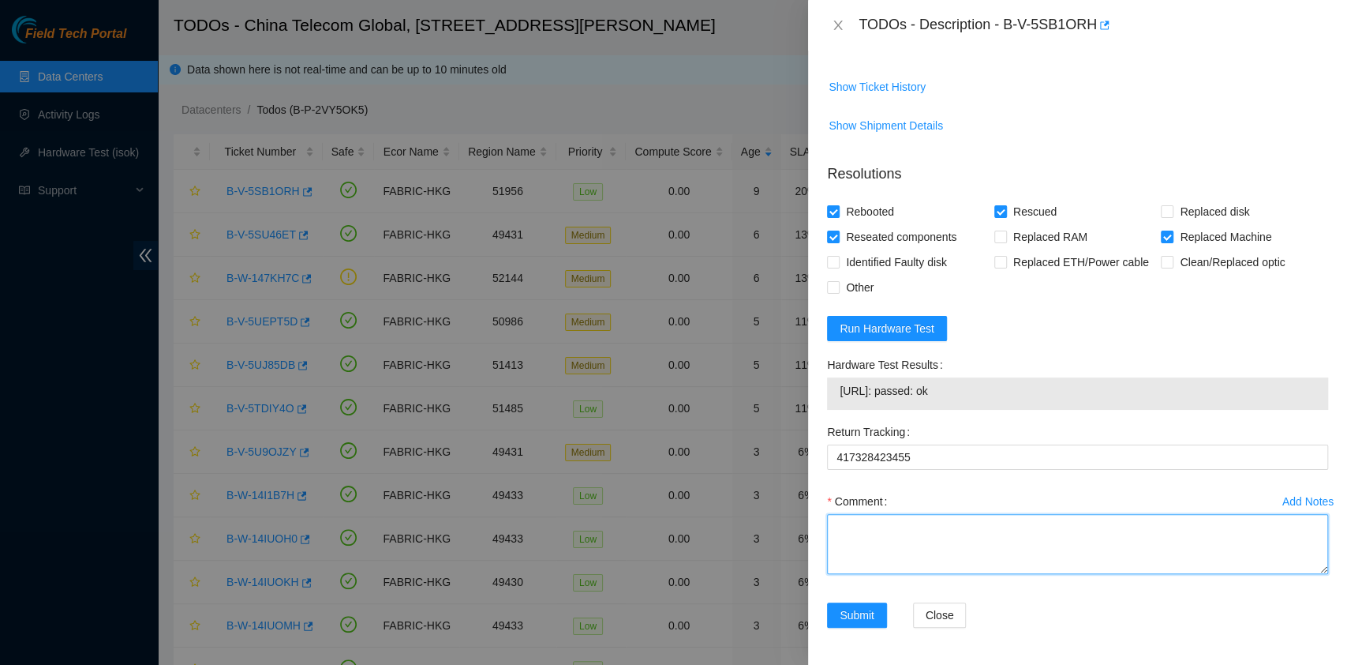
click at [859, 525] on textarea "Comment" at bounding box center [1077, 544] width 501 height 60
type textarea "pass ok"
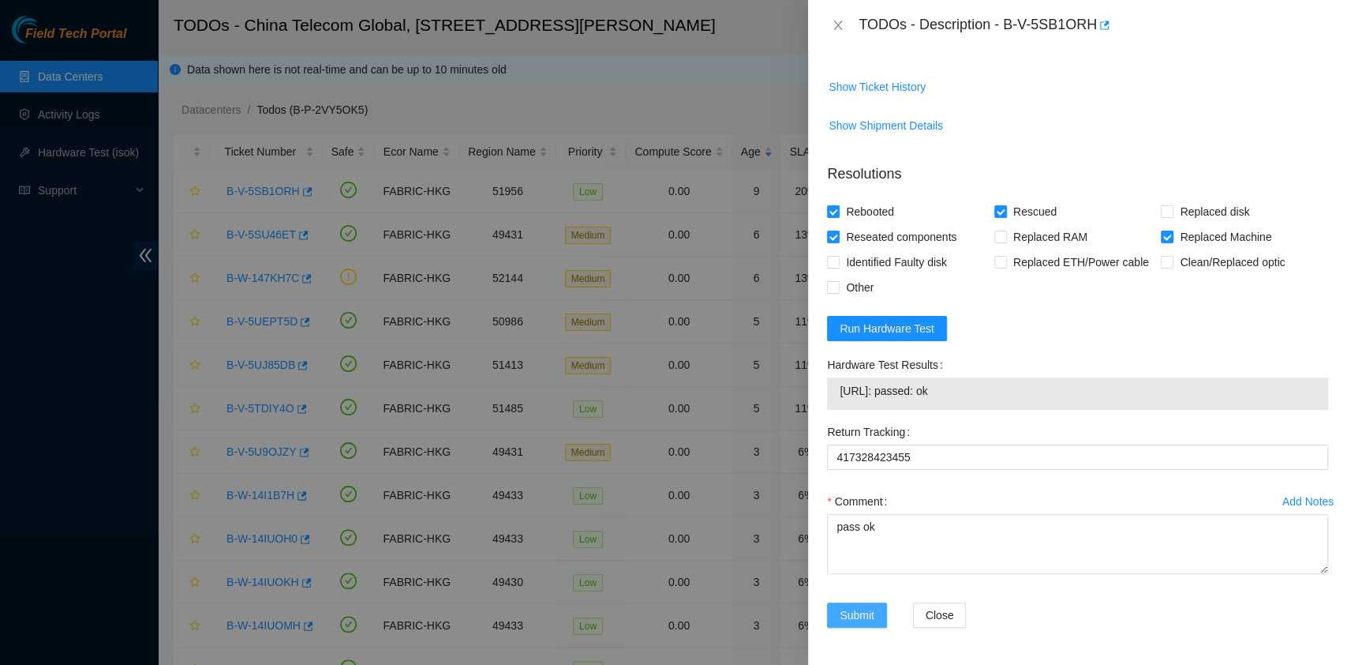
click at [864, 614] on span "Submit" at bounding box center [857, 614] width 35 height 17
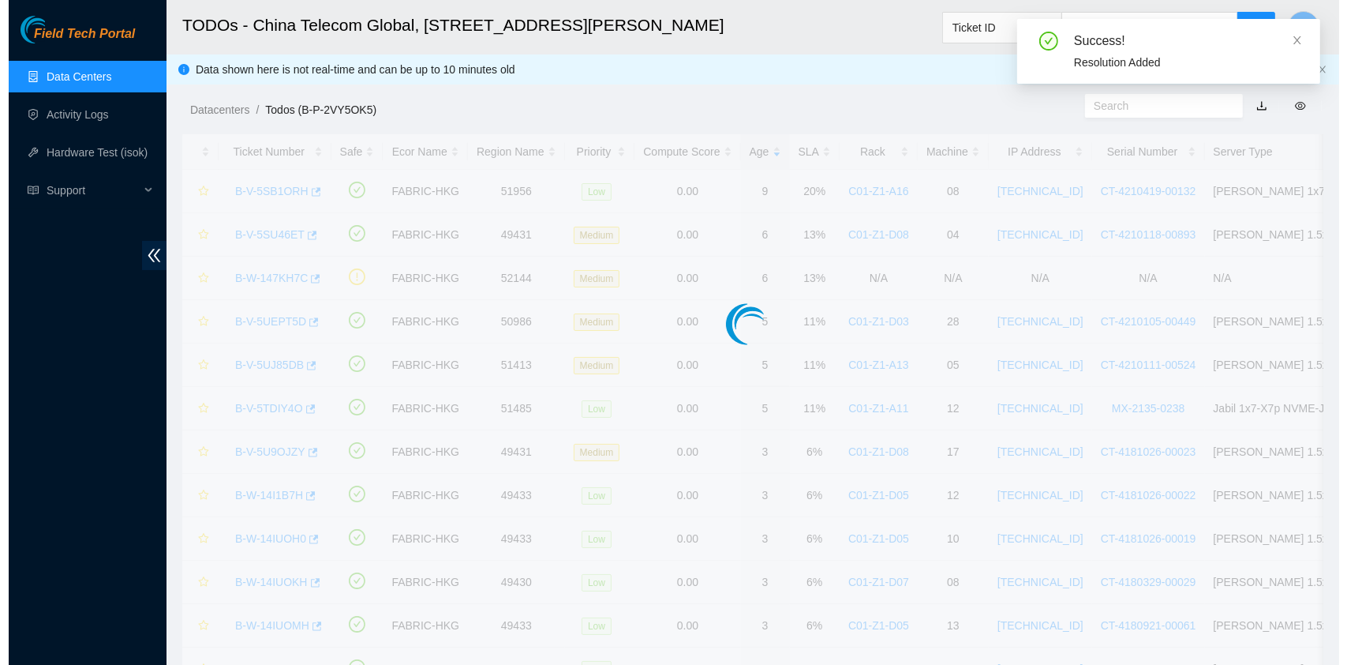
scroll to position [403, 0]
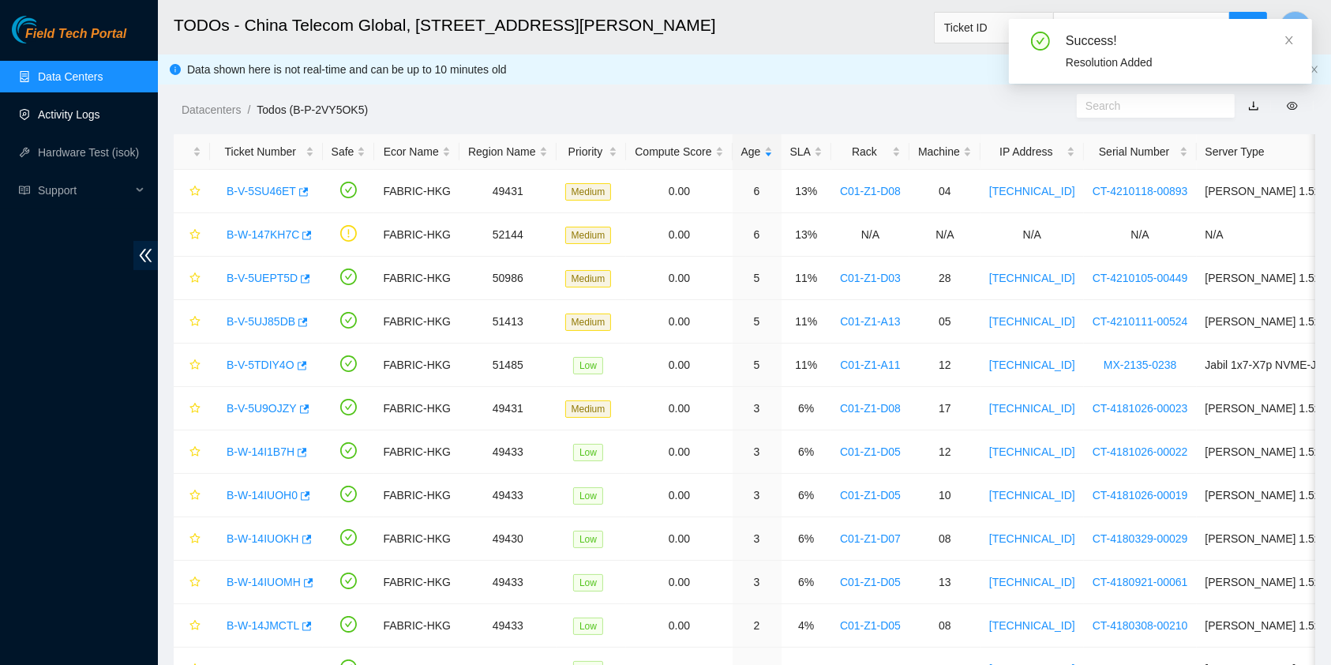
click at [73, 111] on link "Activity Logs" at bounding box center [69, 114] width 62 height 13
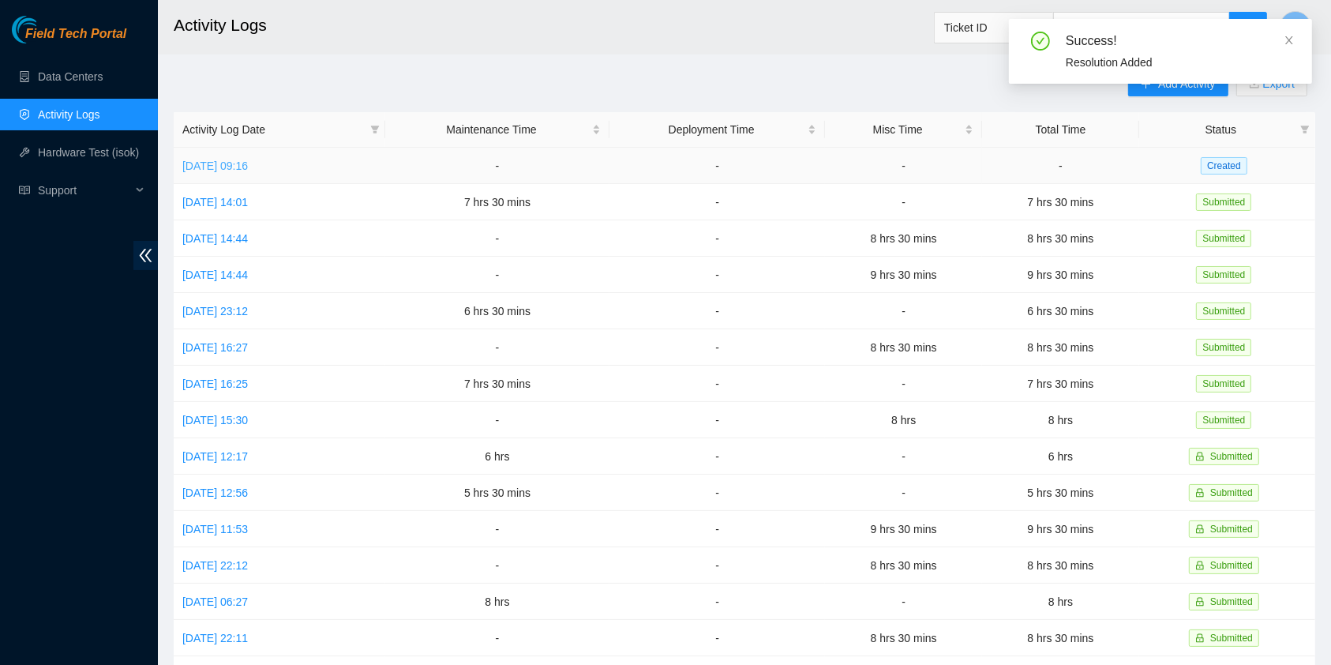
click at [239, 166] on link "[DATE] 09:16" at bounding box center [215, 165] width 66 height 13
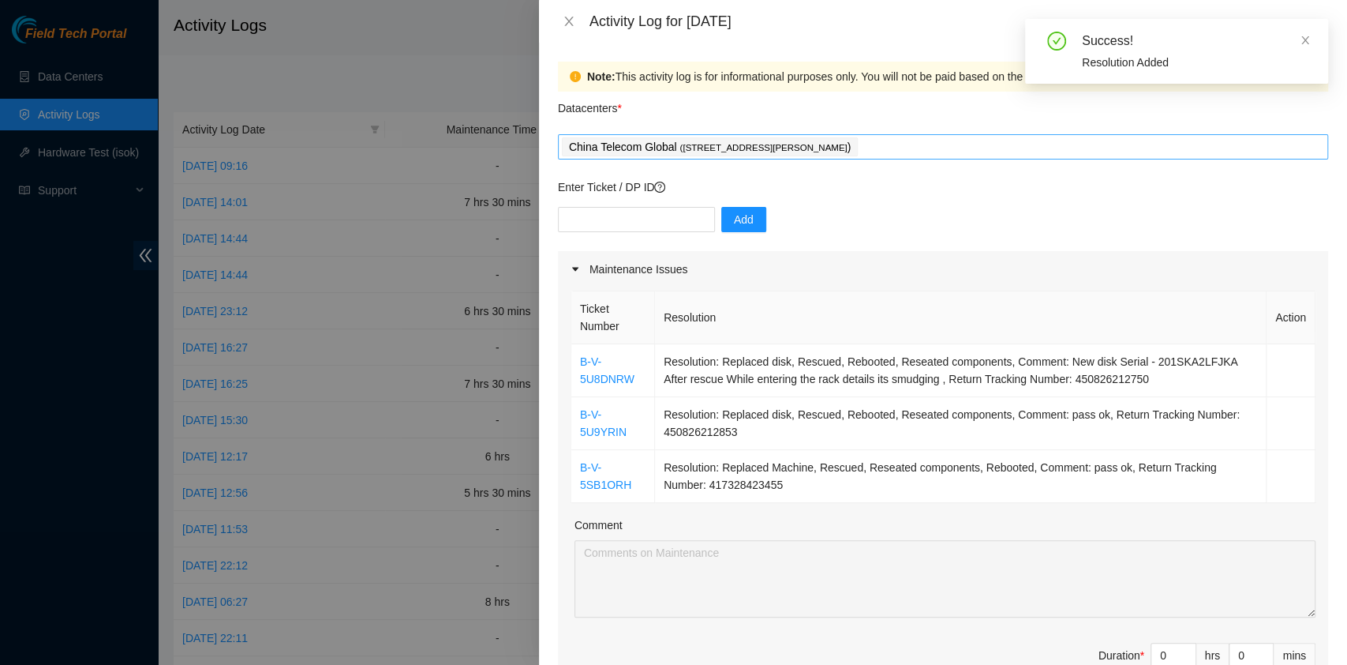
click at [947, 149] on div "China Telecom Global ( [STREET_ADDRESS][PERSON_NAME] )" at bounding box center [943, 147] width 762 height 22
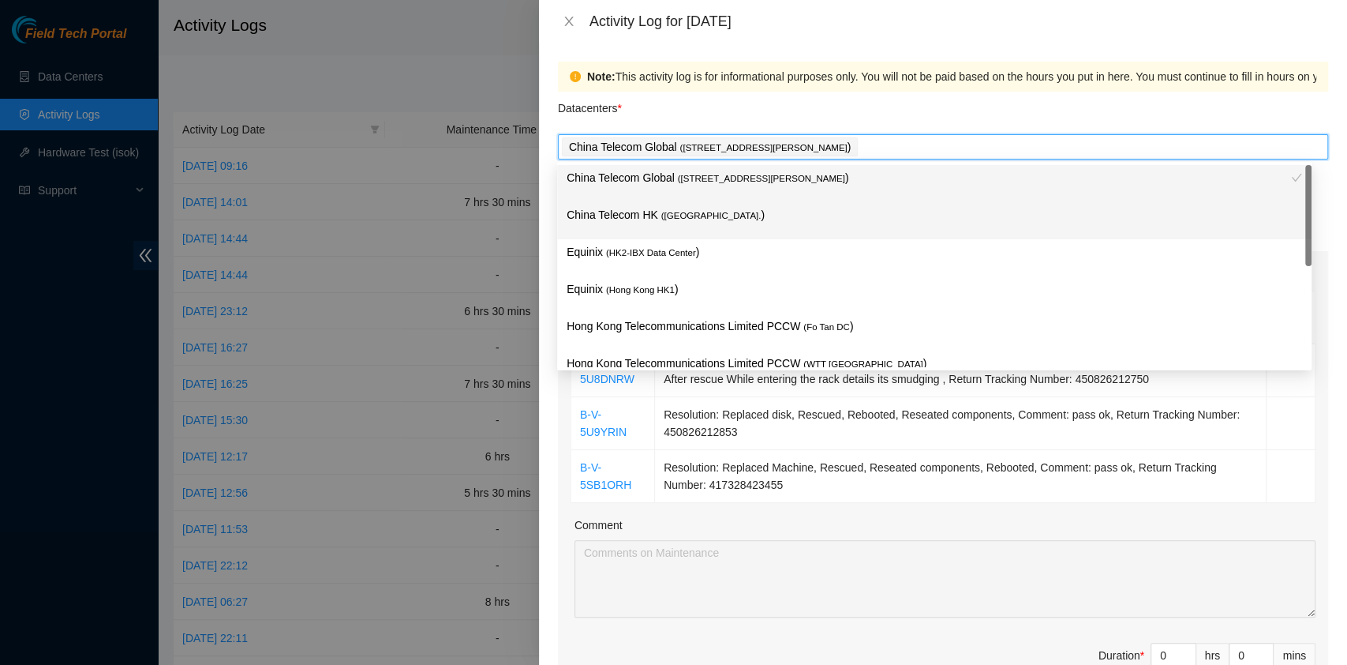
click at [715, 227] on div "China Telecom HK ( [GEOGRAPHIC_DATA] )" at bounding box center [935, 220] width 736 height 29
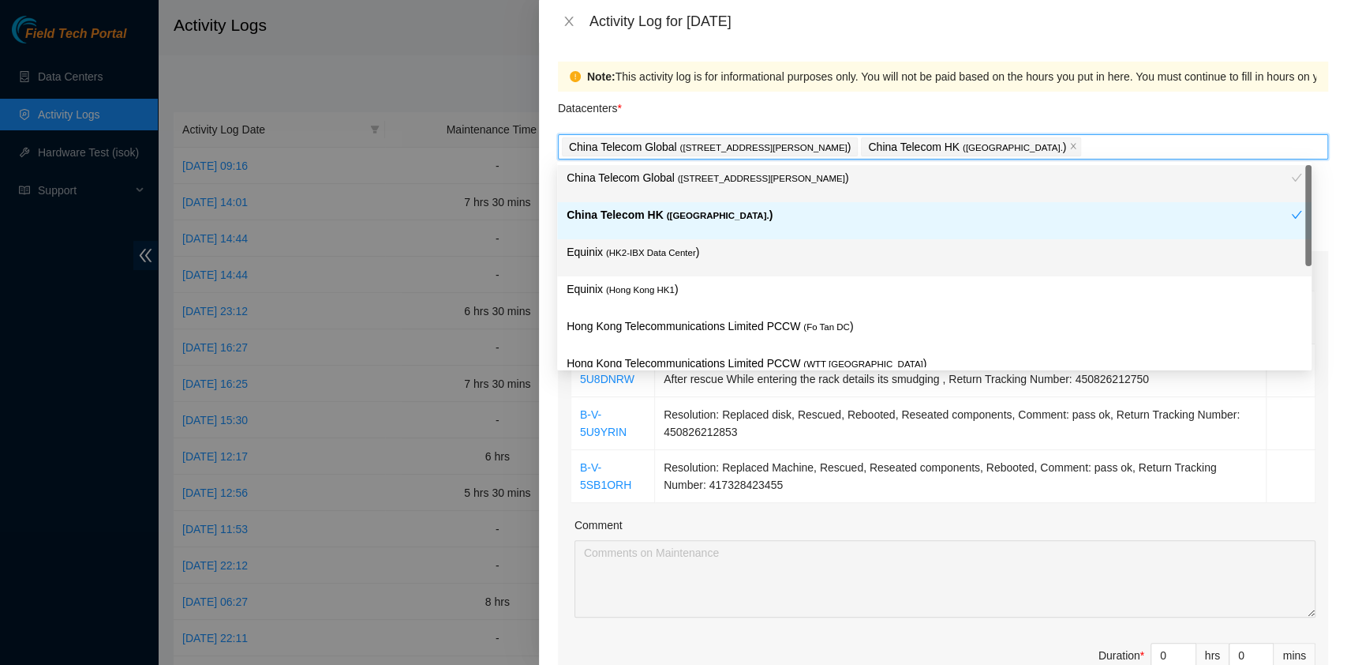
click at [700, 255] on p "Equinix ( HK2-IBX Data Center )" at bounding box center [935, 252] width 736 height 18
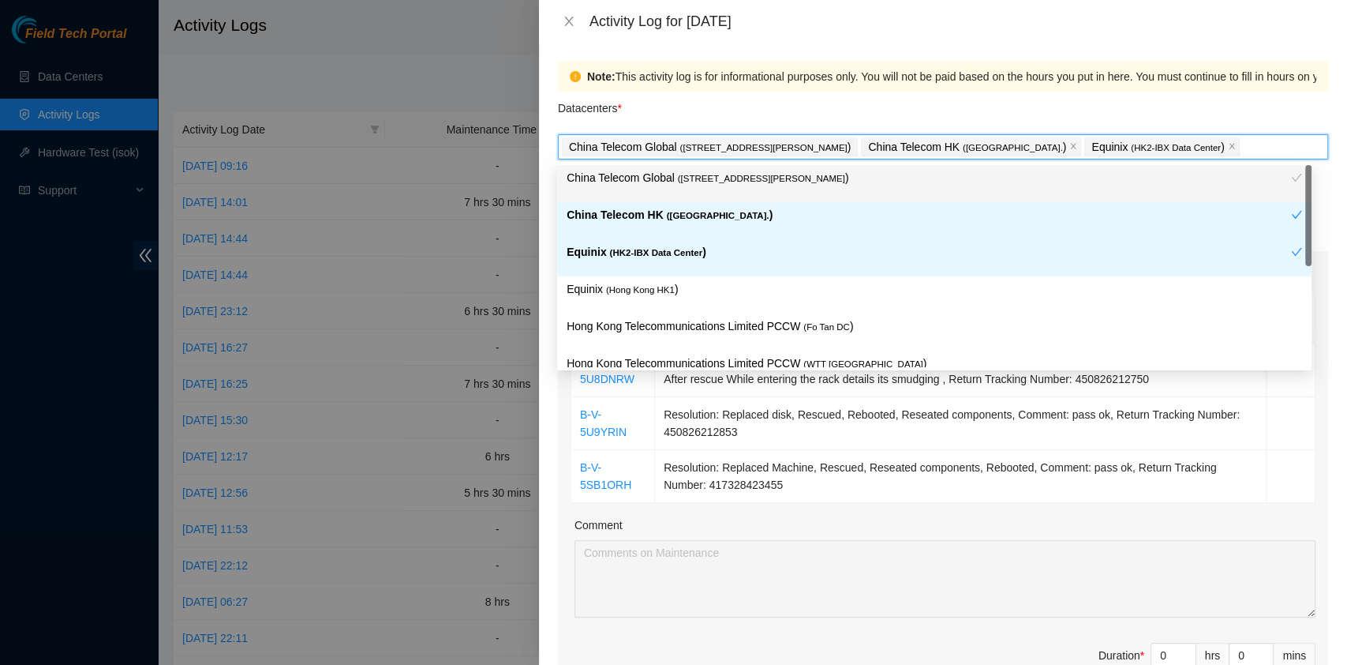
click at [689, 279] on div "Equinix ( [GEOGRAPHIC_DATA] HK1 )" at bounding box center [934, 294] width 755 height 37
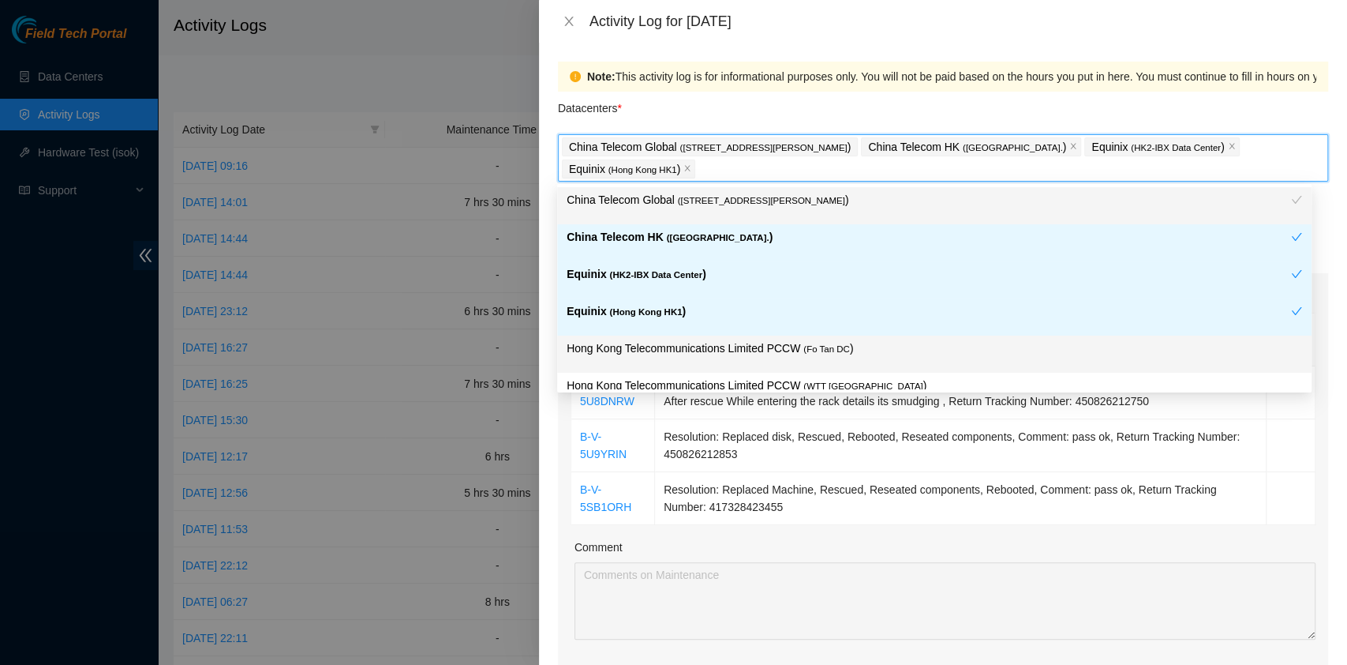
click at [804, 351] on span "( Fo Tan DC" at bounding box center [827, 348] width 47 height 9
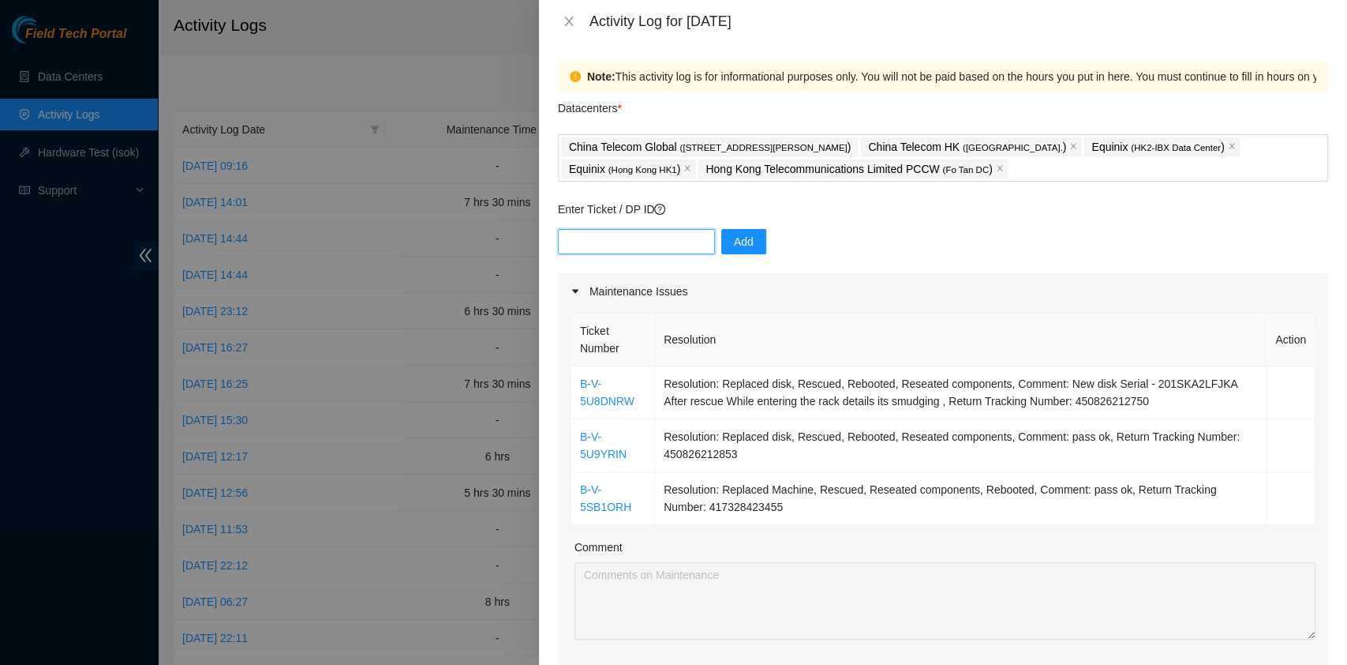
click at [618, 238] on input "text" at bounding box center [636, 241] width 157 height 25
paste input "B-V-5NHX5VZ"
type input "B-V-5NHX5VZ"
click at [759, 249] on div "B-V-5NHX5VZ Add" at bounding box center [943, 251] width 770 height 44
click at [754, 242] on div "B-V-5NHX5VZ Add" at bounding box center [943, 251] width 770 height 44
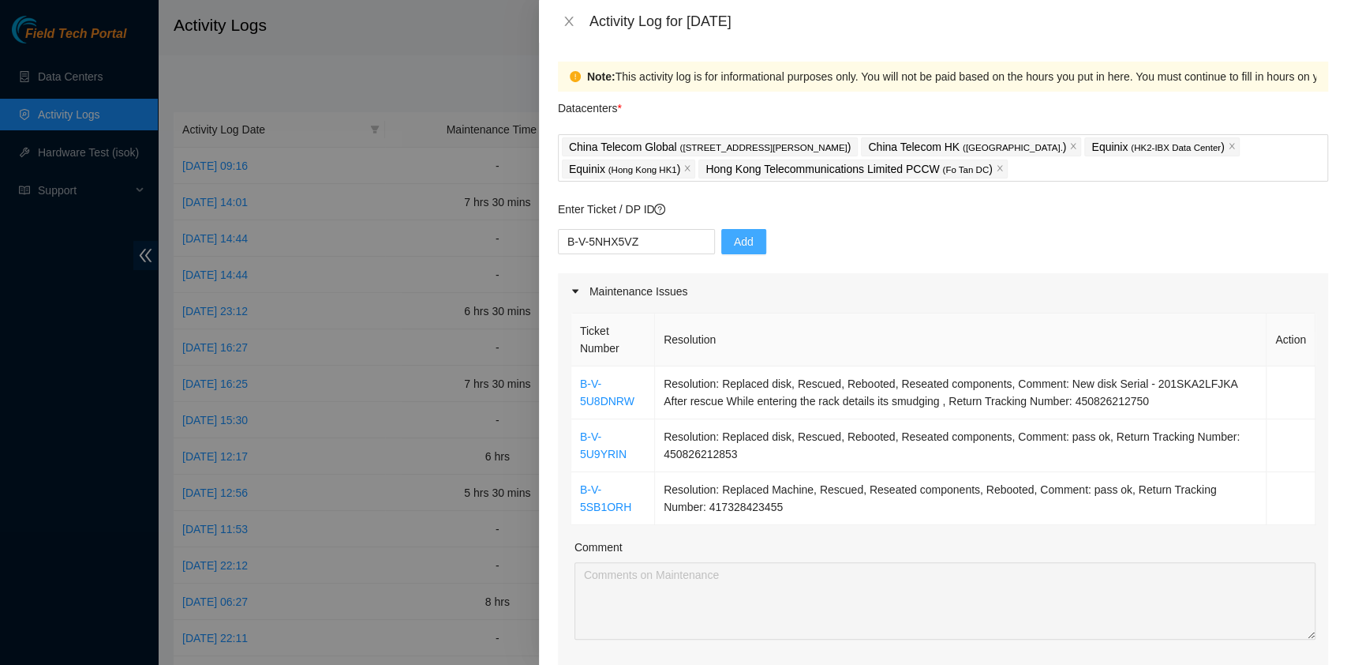
click at [751, 242] on button "Add" at bounding box center [743, 241] width 45 height 25
click at [672, 250] on input "text" at bounding box center [636, 241] width 157 height 25
paste input "B-V-5RC0WQQ"
type input "B-V-5RC0WQQ"
click at [722, 253] on button "Add" at bounding box center [743, 241] width 45 height 25
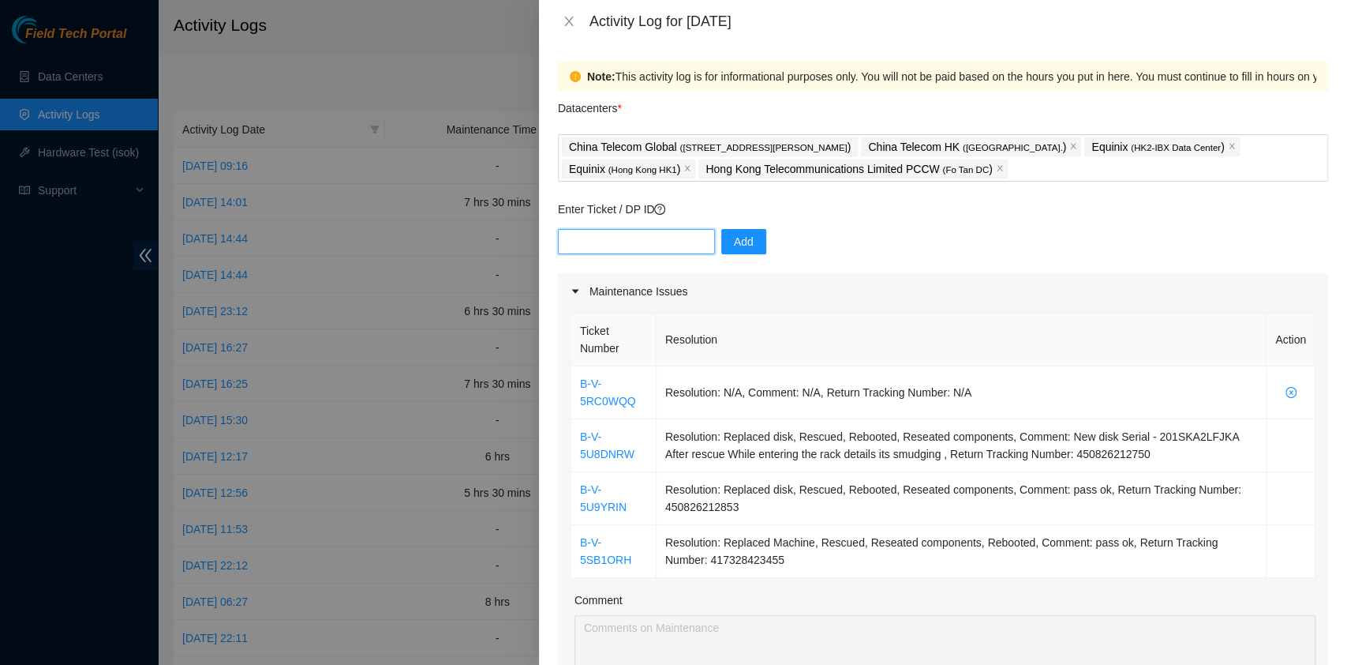
click at [663, 242] on input "text" at bounding box center [636, 241] width 157 height 25
paste input "B-V-5UGZSFE"
type input "B-V-5UGZSFE"
click at [721, 242] on button "Add" at bounding box center [743, 241] width 45 height 25
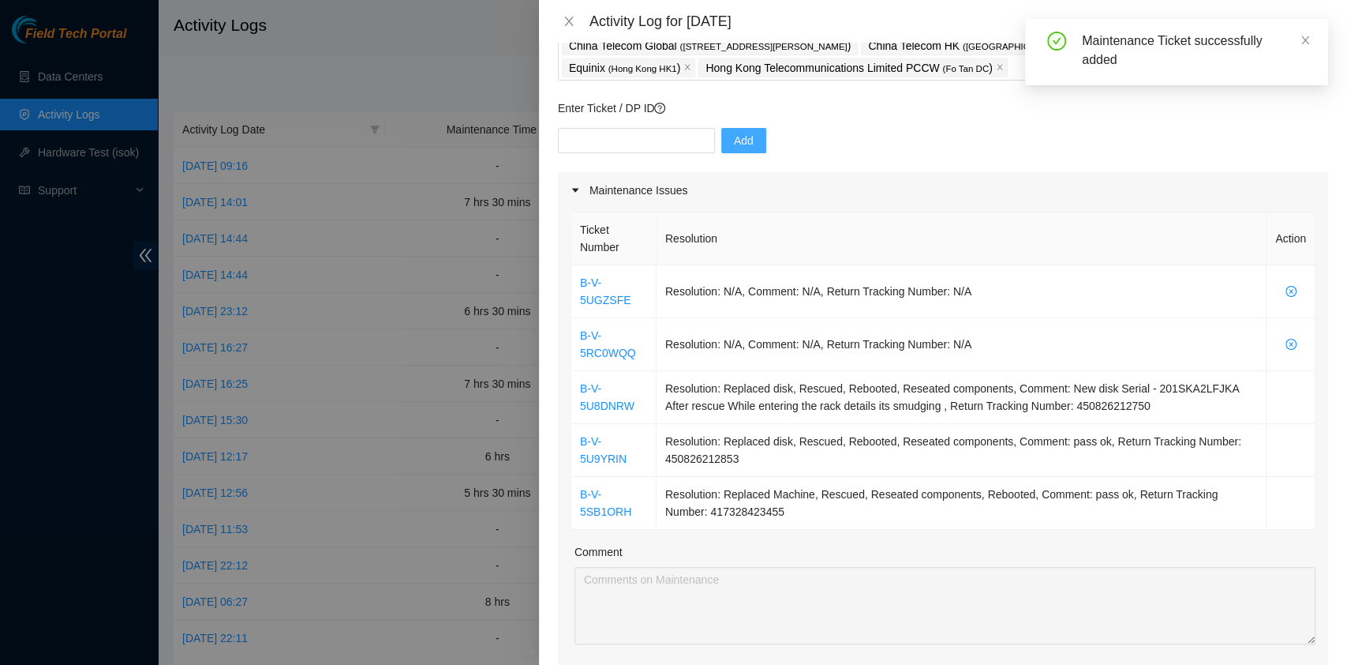
scroll to position [101, 0]
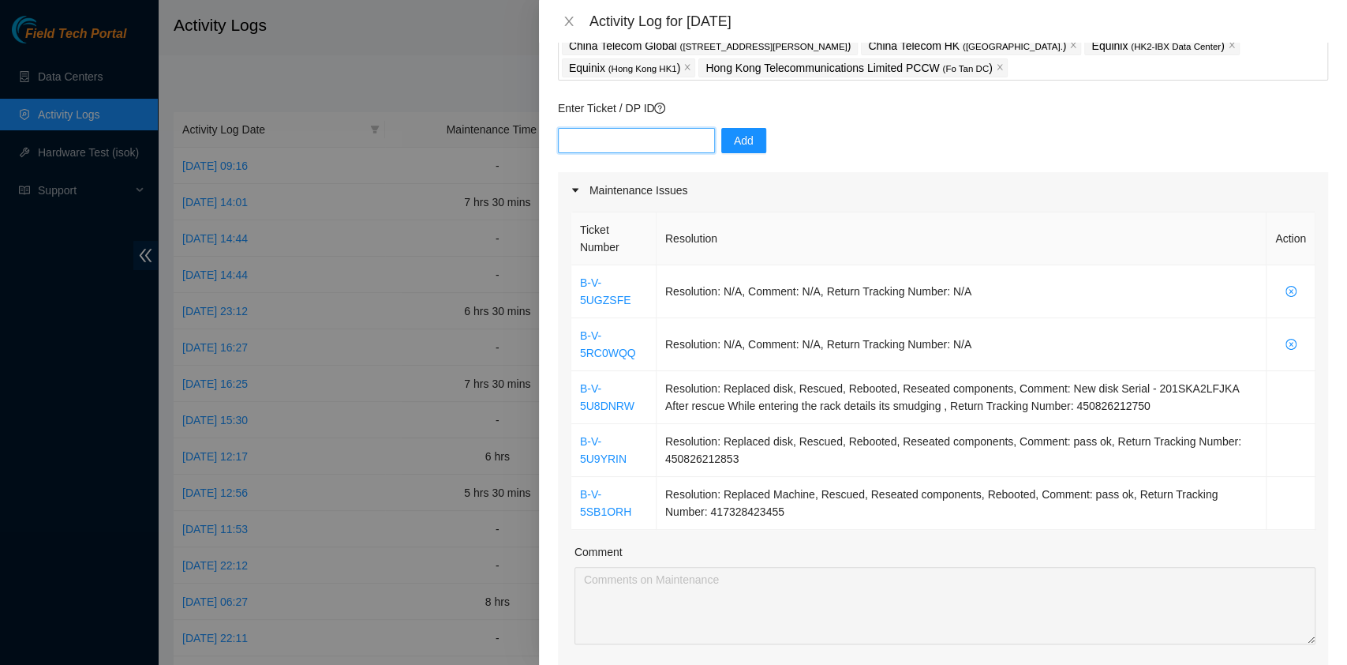
click at [633, 144] on input "text" at bounding box center [636, 140] width 157 height 25
paste input "B-V-5K5JBL6"
type input "B-V-5K5JBL6"
click at [734, 138] on span "Add" at bounding box center [744, 140] width 20 height 17
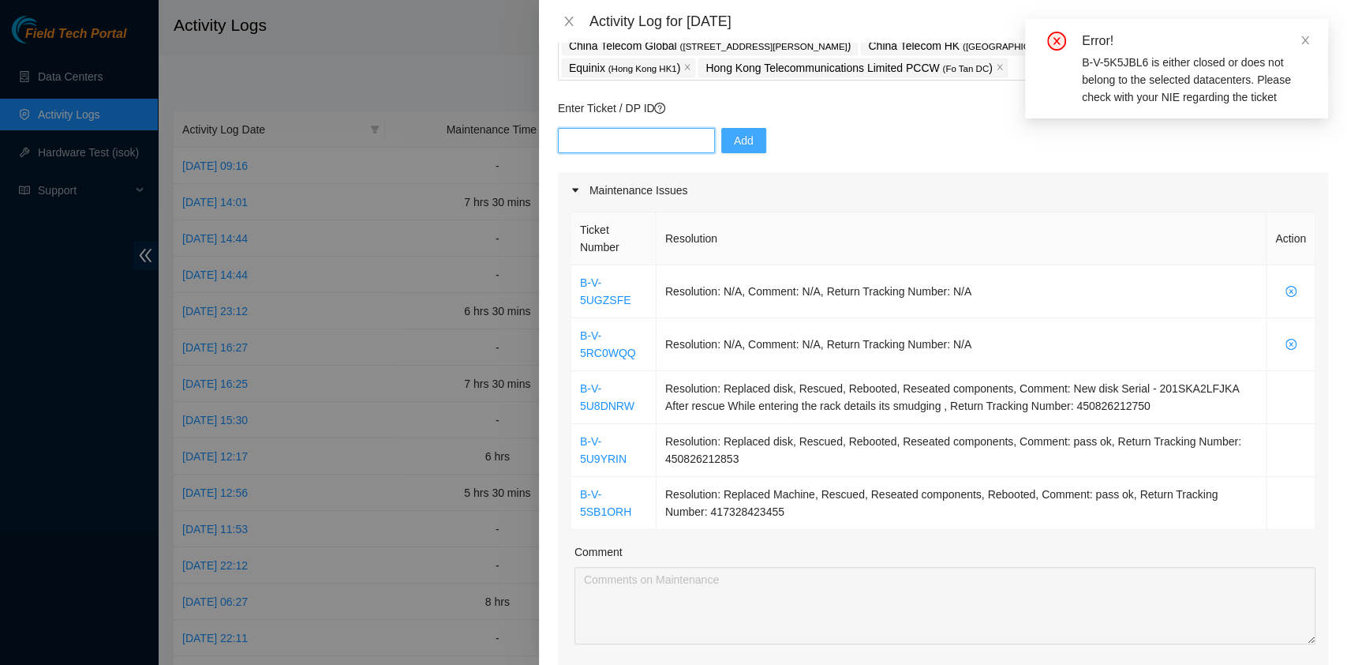
click at [618, 142] on input "text" at bounding box center [636, 140] width 157 height 25
paste input "B-V-5K5JBL6"
click at [571, 142] on input "B-V-5K5JBL6" at bounding box center [636, 140] width 157 height 25
type input "B-V-5K5JBL6"
click at [739, 148] on button "Add" at bounding box center [743, 140] width 45 height 25
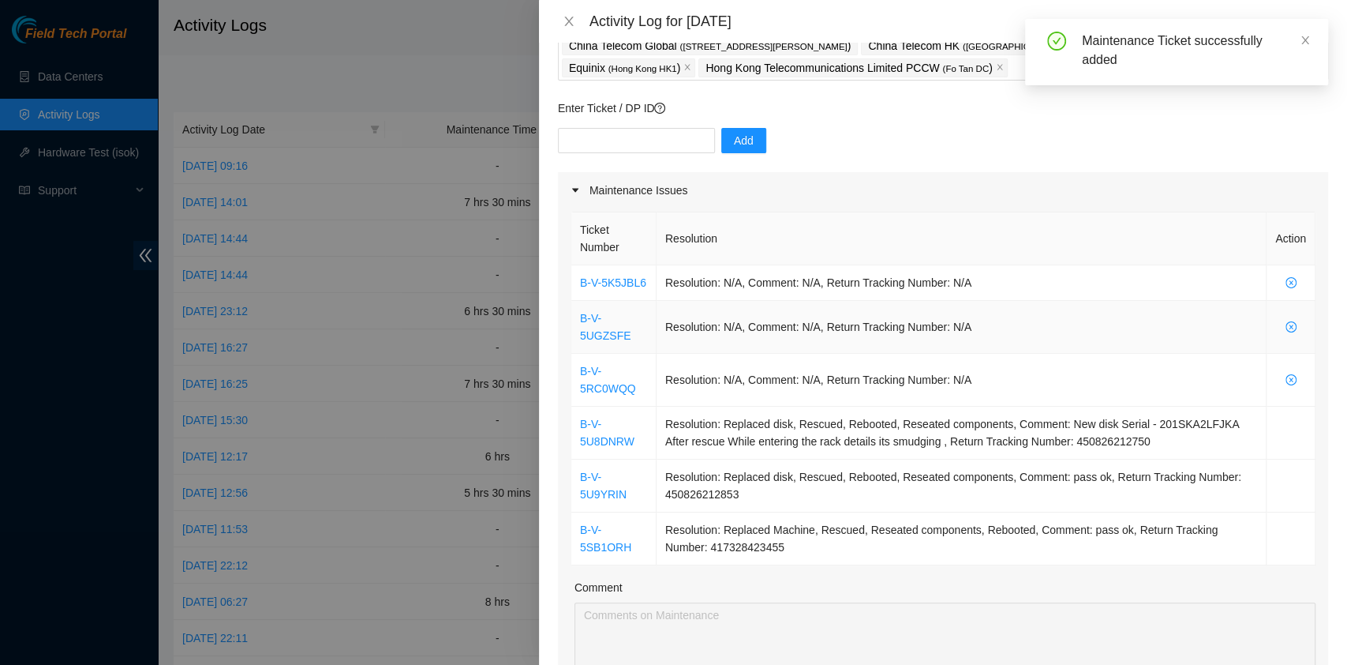
click at [1011, 306] on td "Resolution: N/A, Comment: N/A, Return Tracking Number: N/A" at bounding box center [962, 327] width 610 height 53
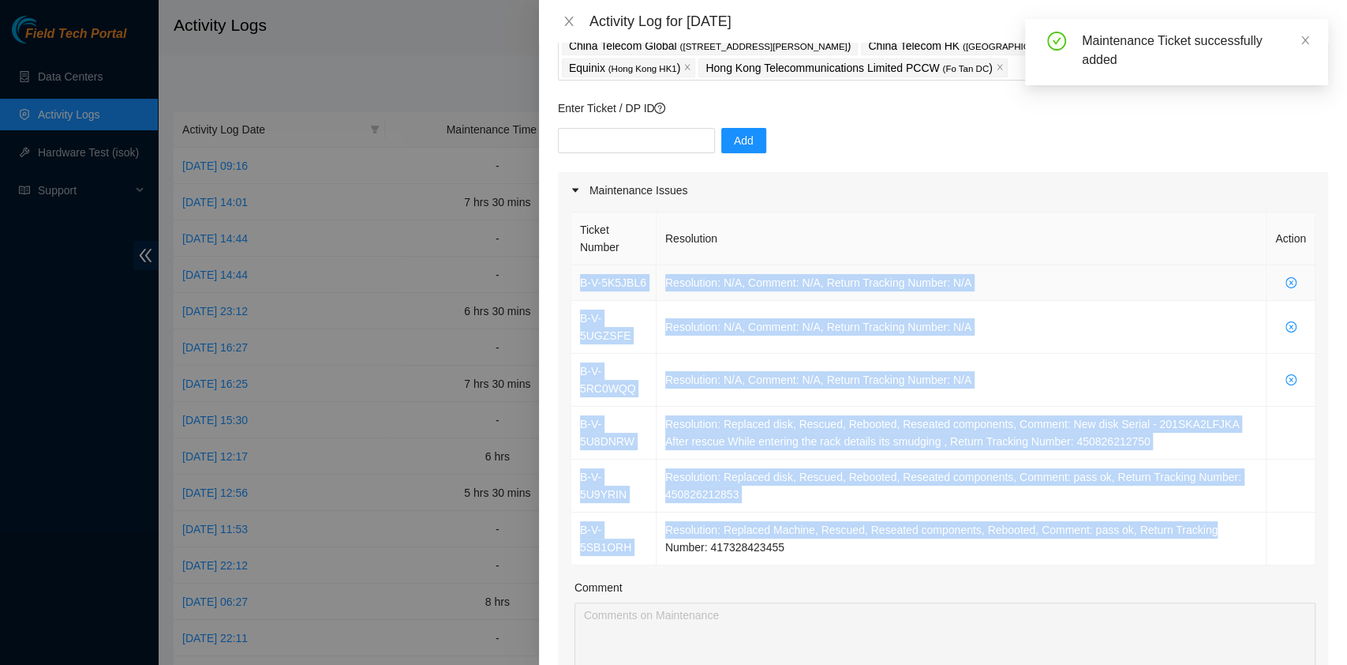
drag, startPoint x: 1223, startPoint y: 528, endPoint x: 575, endPoint y: 279, distance: 694.1
click at [575, 279] on tbody "B-V-5K5JBL6 Resolution: N/A, Comment: N/A, Return Tracking Number: N/A B-V-5UGZ…" at bounding box center [943, 415] width 744 height 300
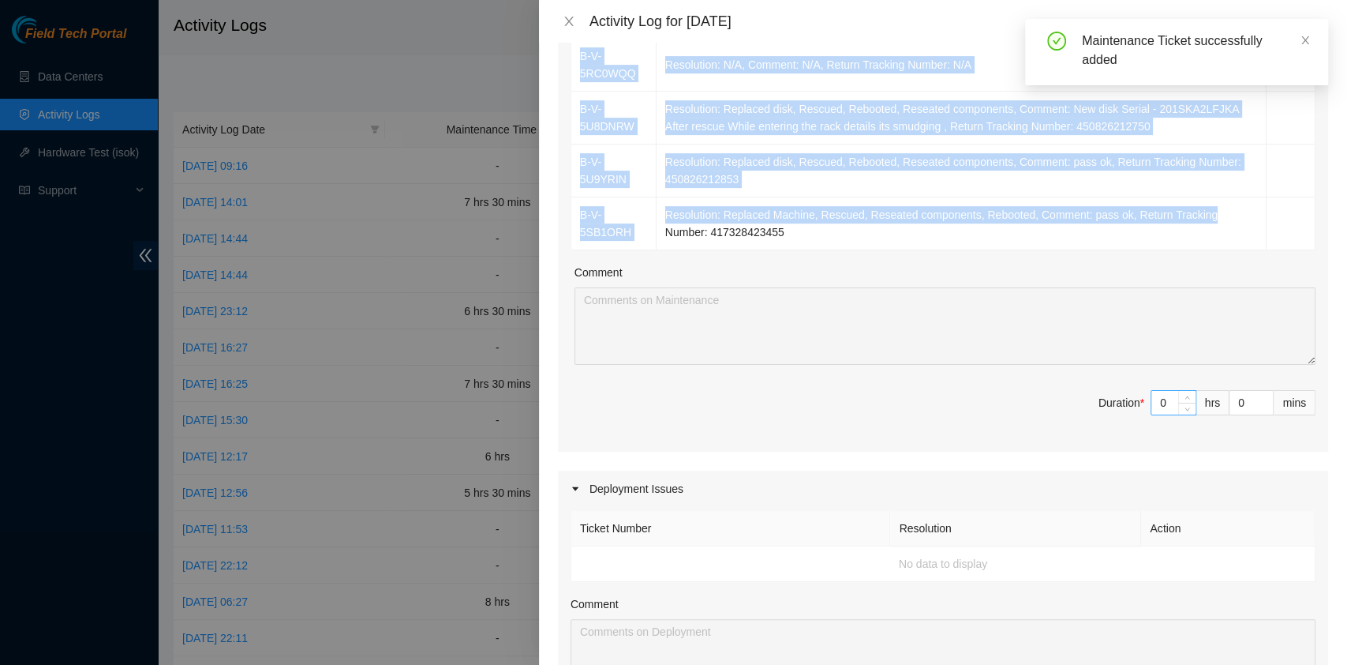
scroll to position [417, 0]
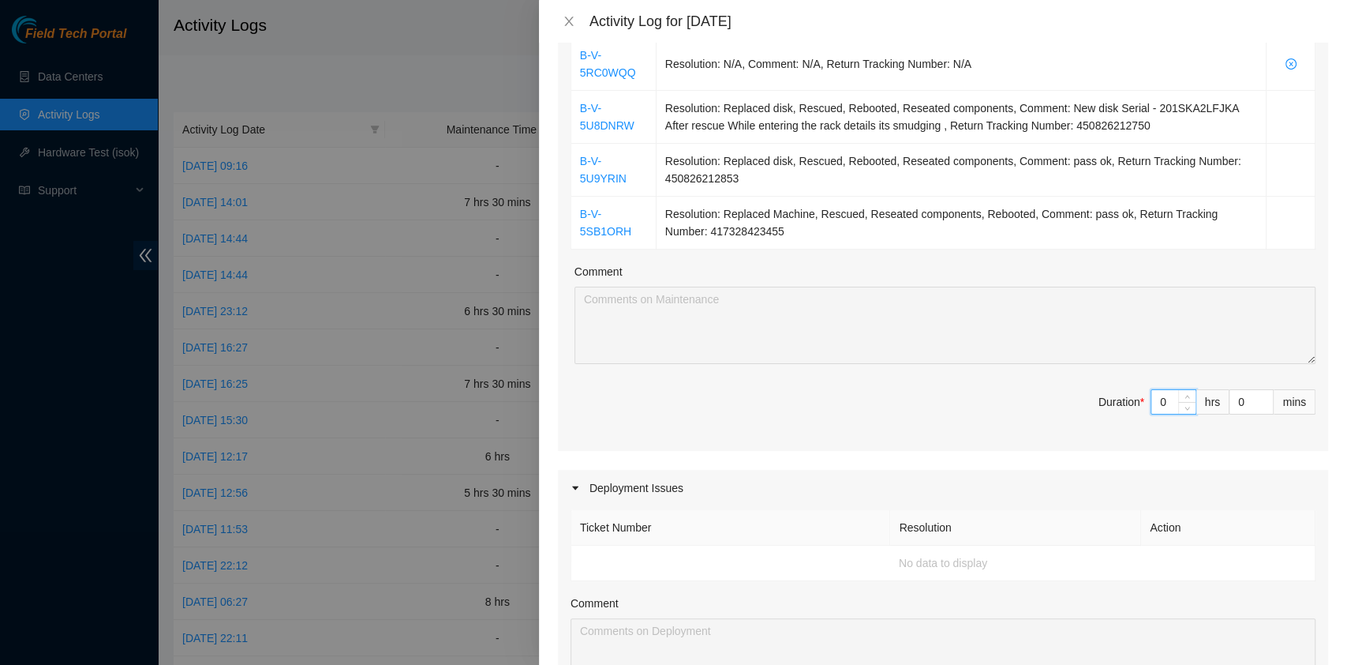
drag, startPoint x: 1148, startPoint y: 398, endPoint x: 1124, endPoint y: 398, distance: 24.5
click at [1124, 398] on span "Duration * 0 hrs 0 mins" at bounding box center [943, 411] width 745 height 44
type input "8"
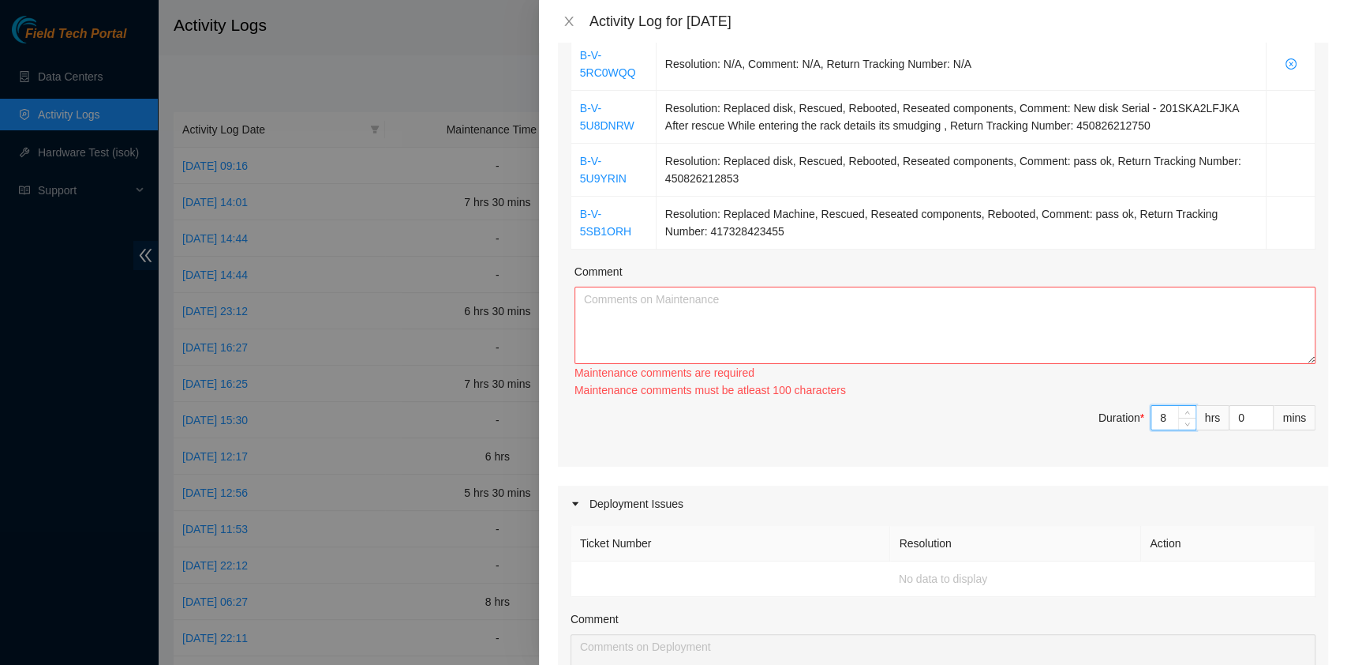
type input "0"
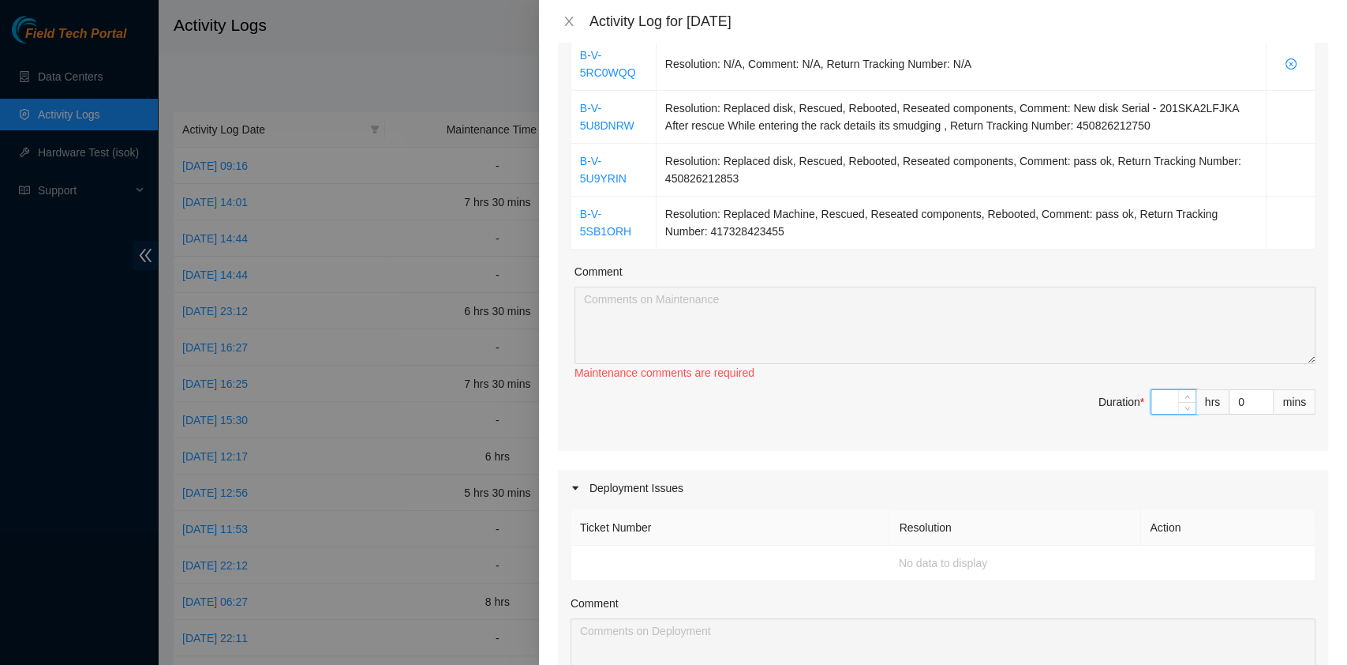
type input "9"
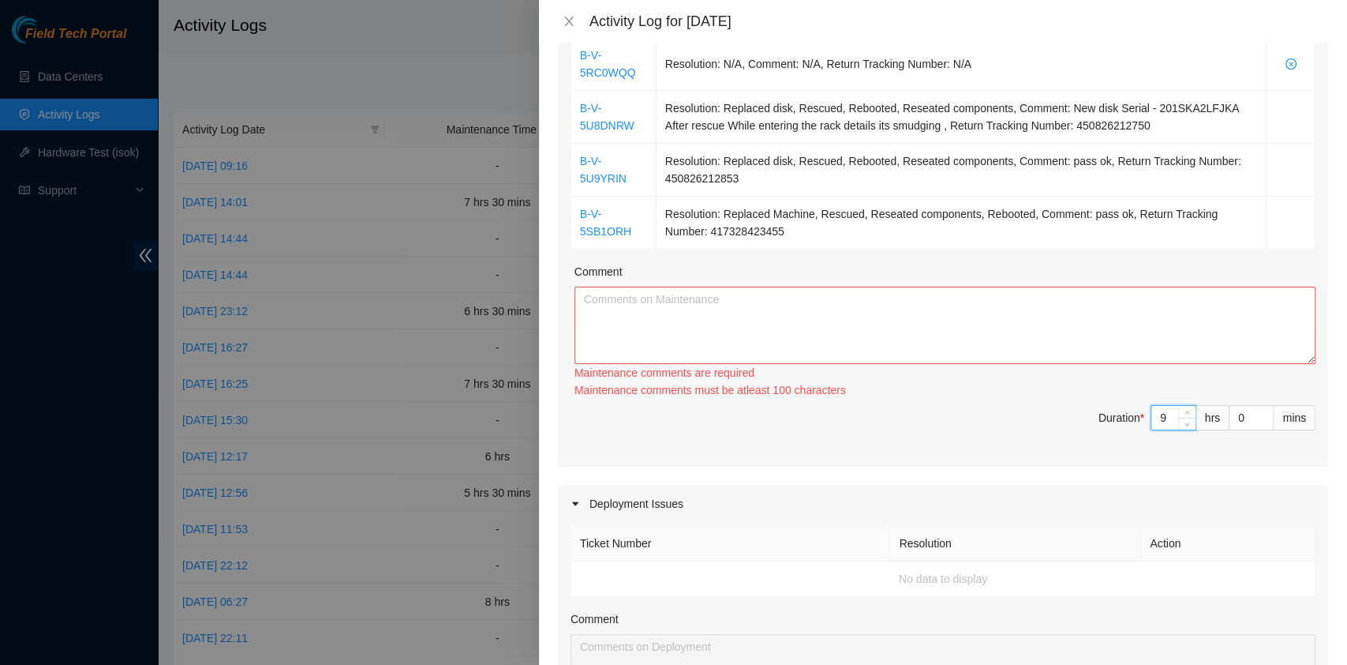
type input "9"
click at [659, 336] on textarea "Comment" at bounding box center [945, 325] width 741 height 77
paste textarea "B-V-5K5JBL6 Resolution: N/A, Comment: N/A, Return Tracking Number: N/A B-V-5UGZ…"
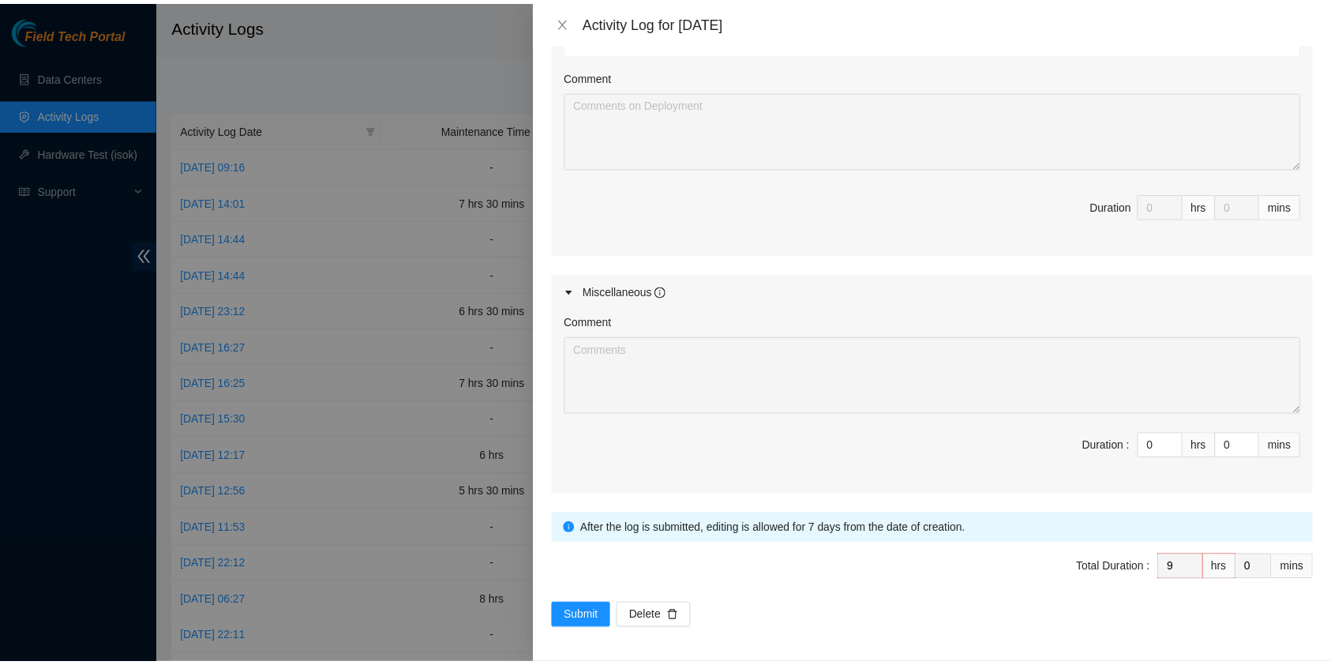
scroll to position [946, 0]
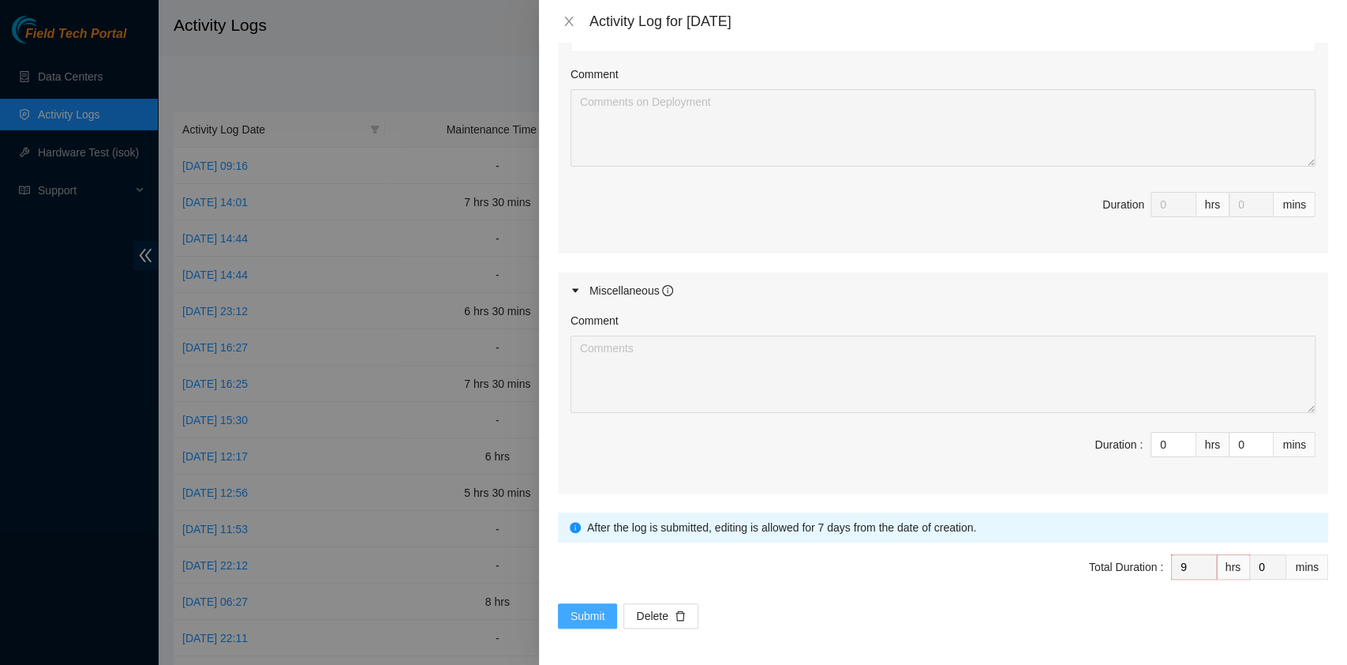
type textarea "B-V-5K5JBL6 Resolution: N/A, Comment: N/A, Return Tracking Number: N/A B-V-5UGZ…"
click at [598, 609] on span "Submit" at bounding box center [588, 615] width 35 height 17
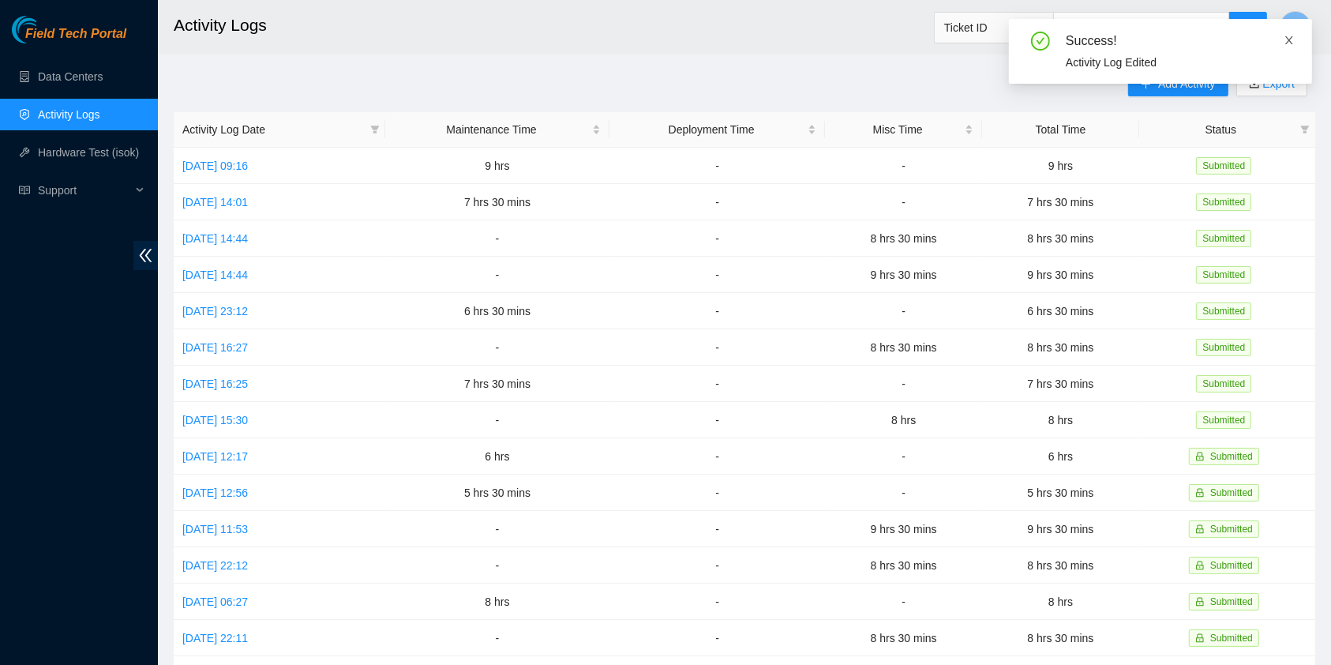
click at [1294, 40] on icon "close" at bounding box center [1288, 40] width 11 height 11
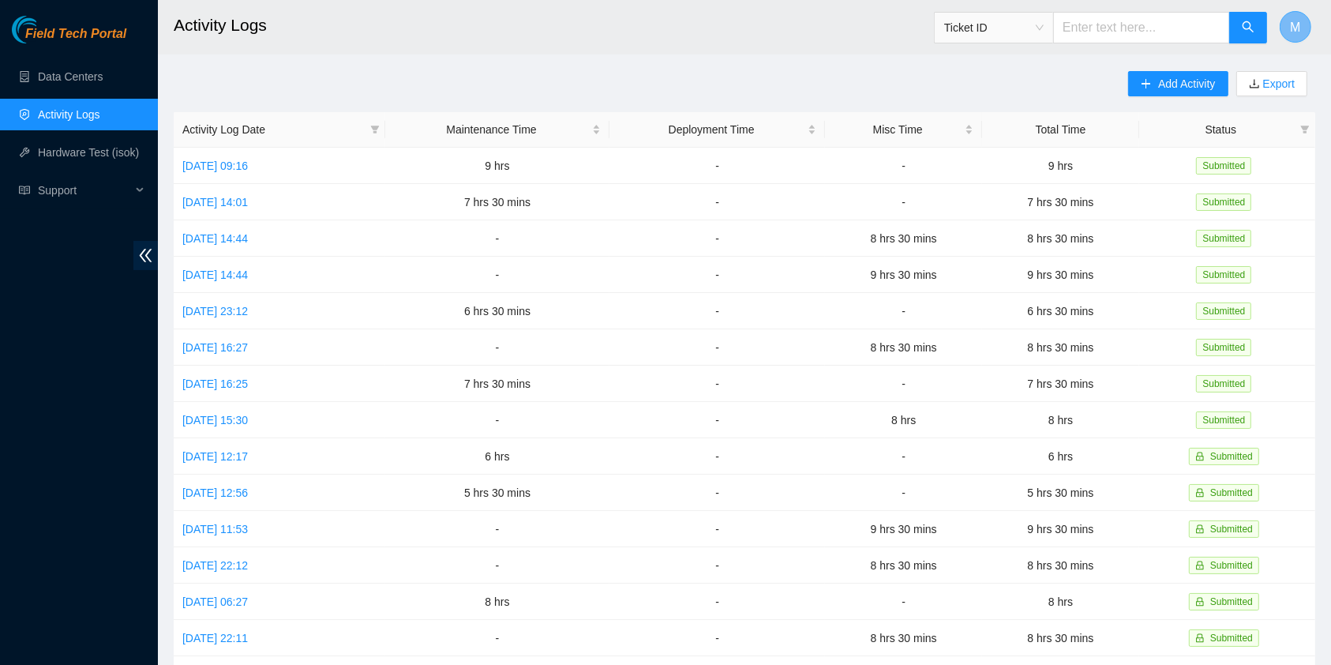
click at [1295, 16] on button "M" at bounding box center [1295, 27] width 32 height 32
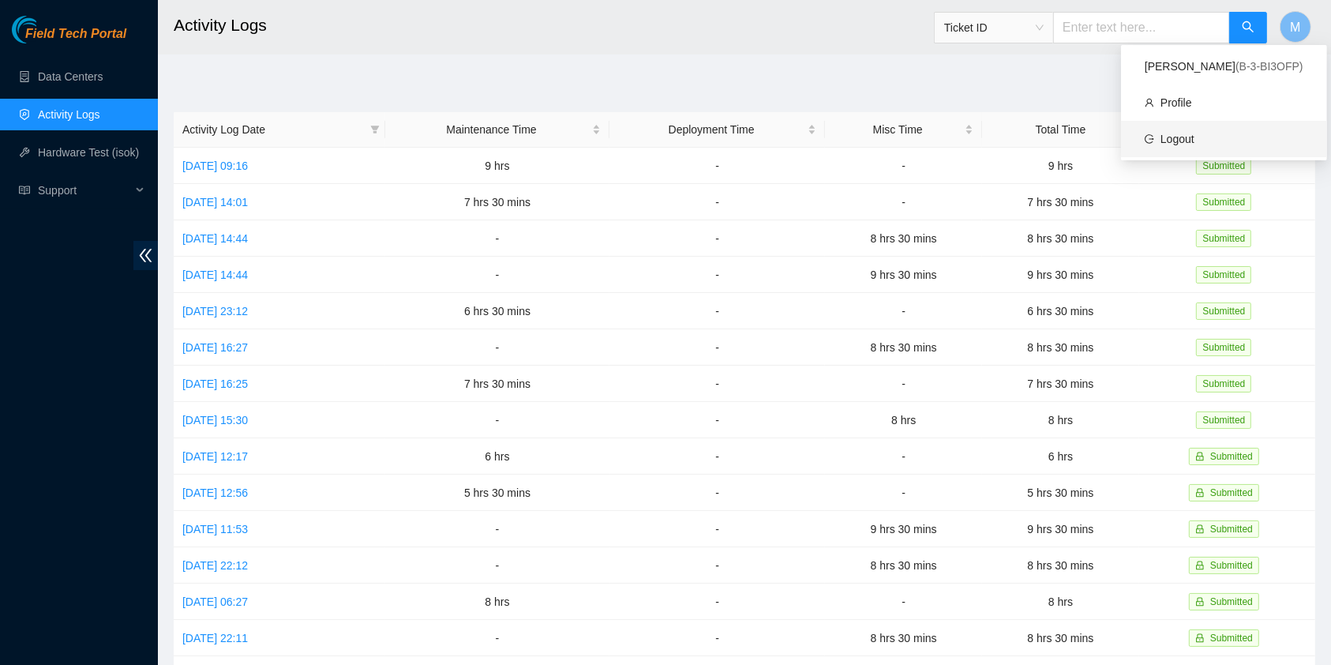
click at [1194, 137] on link "Logout" at bounding box center [1177, 139] width 34 height 13
